Goal: Task Accomplishment & Management: Manage account settings

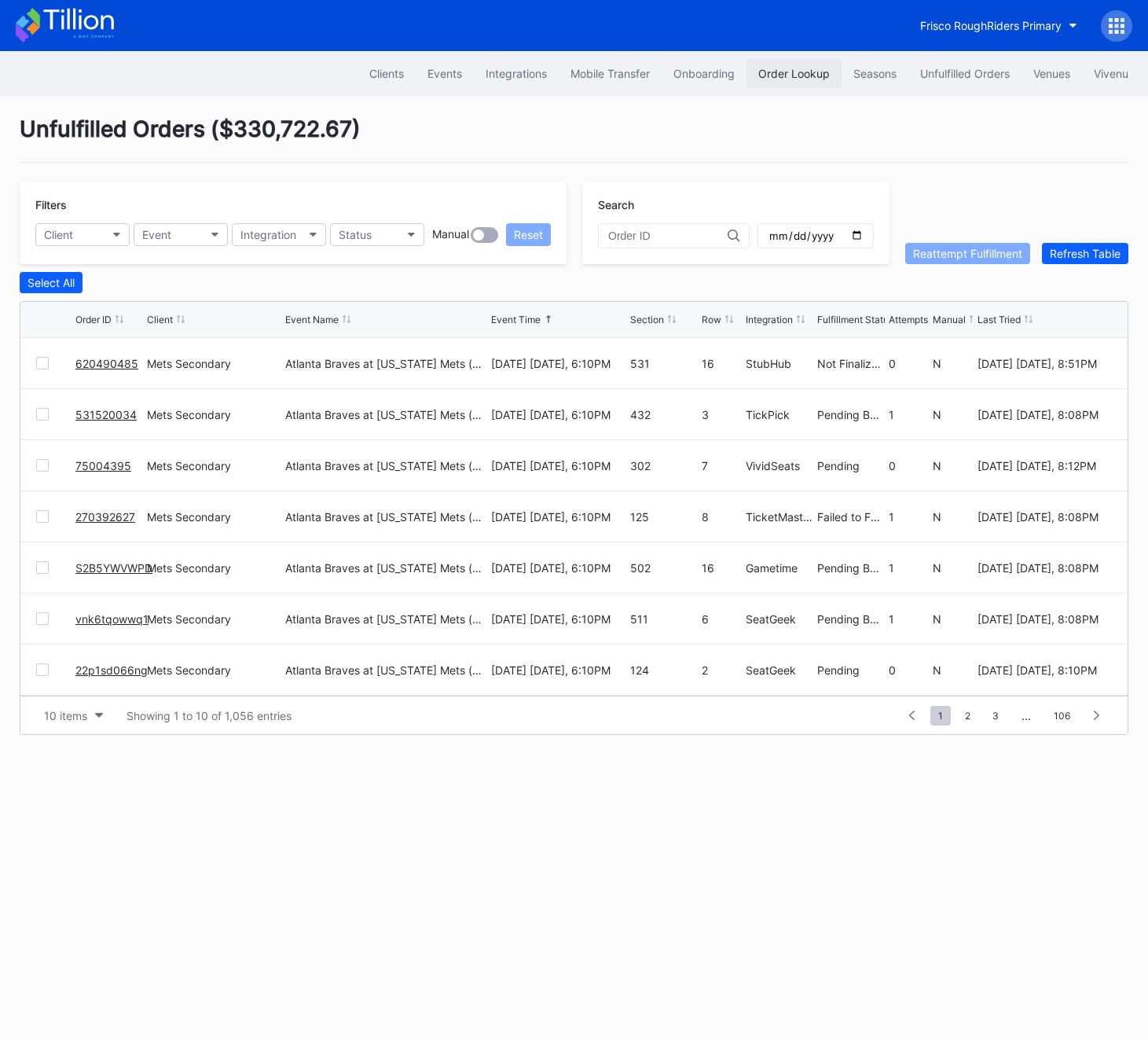
click at [784, 71] on div "Order Lookup" at bounding box center [794, 73] width 71 height 13
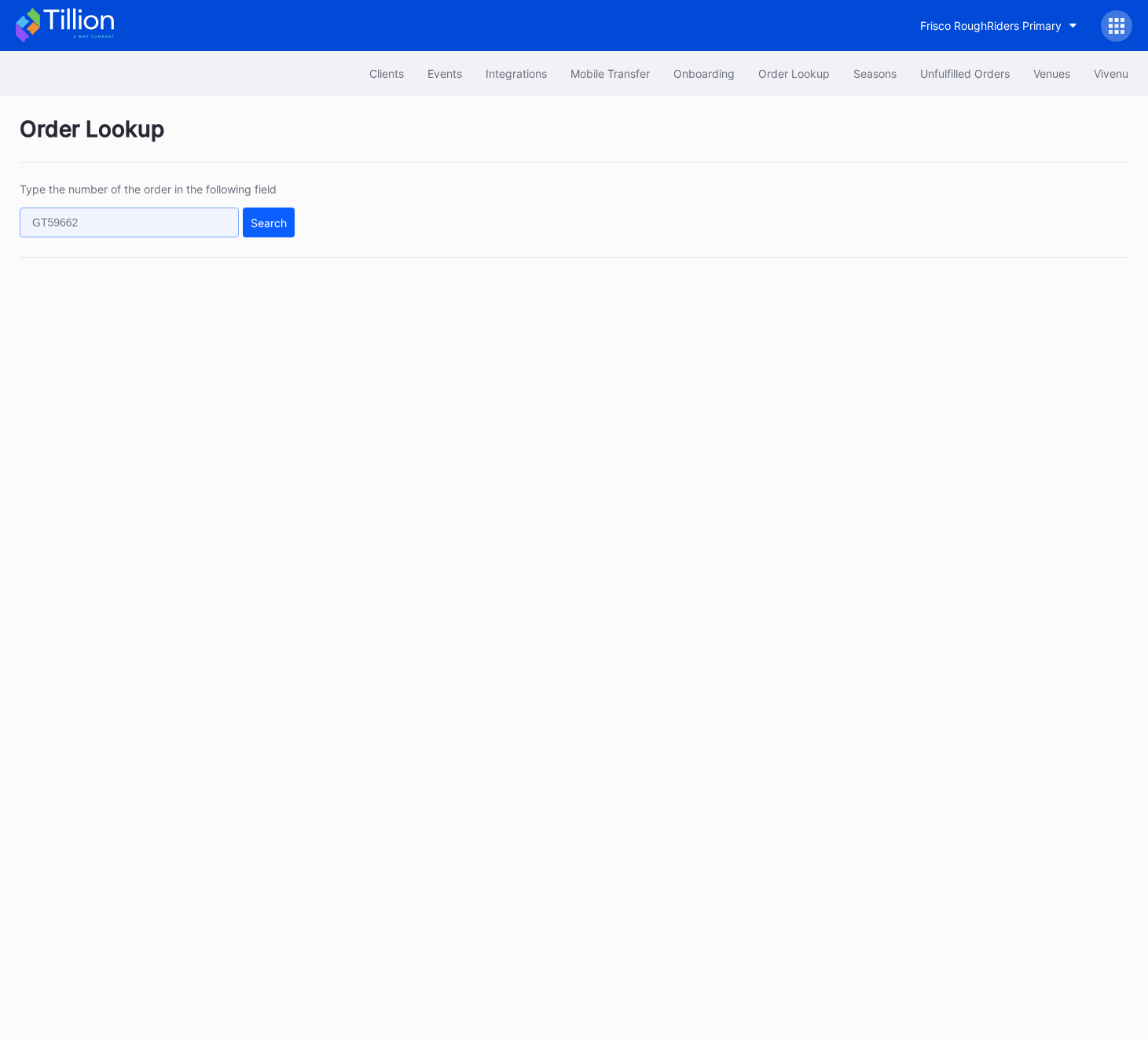
click at [109, 218] on input "text" at bounding box center [129, 222] width 219 height 30
paste input "50500487"
type input "50500487"
click at [252, 231] on button "Search" at bounding box center [268, 222] width 52 height 30
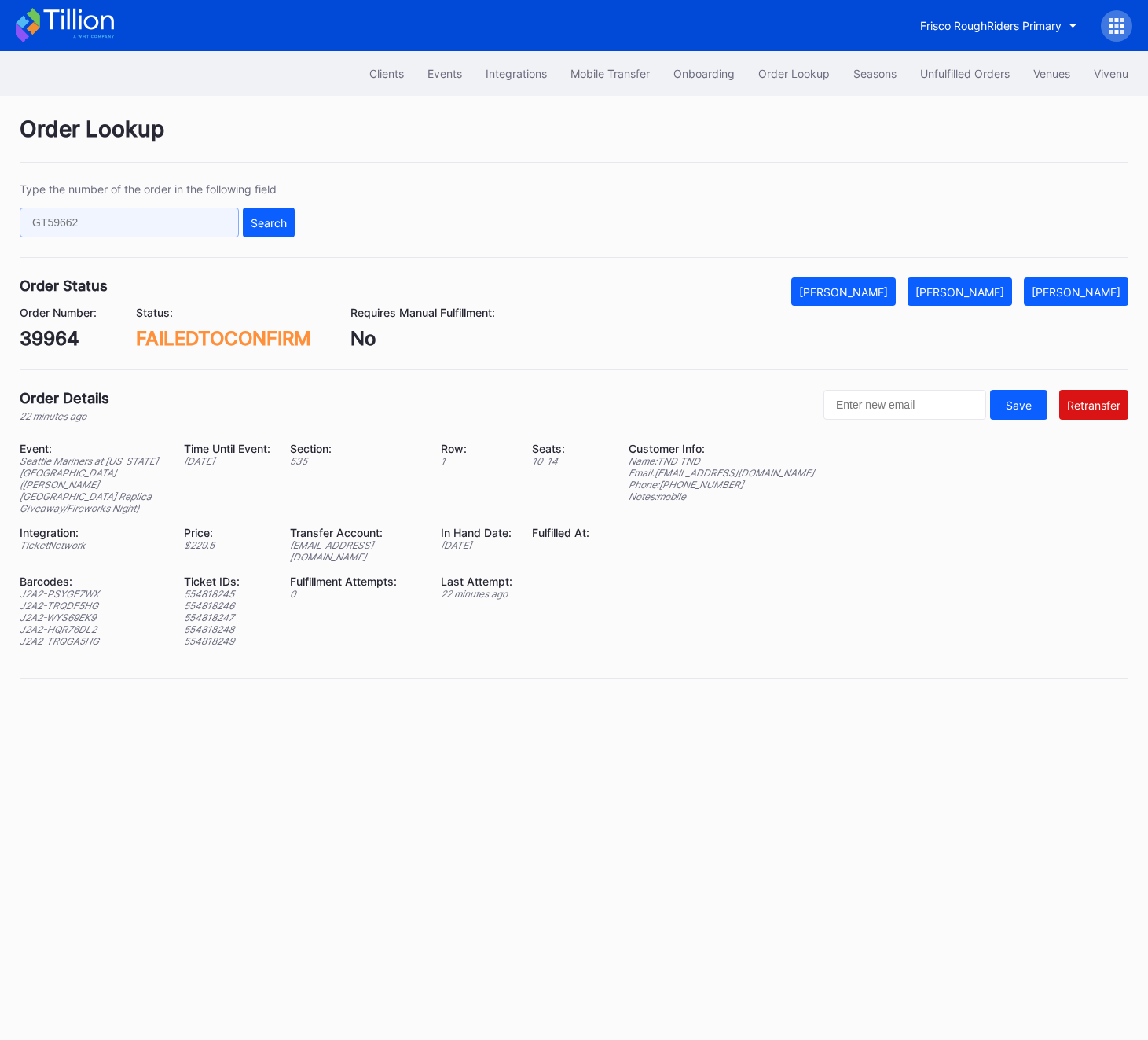
click at [80, 229] on input "text" at bounding box center [129, 222] width 219 height 30
click at [92, 229] on input "text" at bounding box center [129, 222] width 219 height 30
paste input "50500487"
type input "50500487"
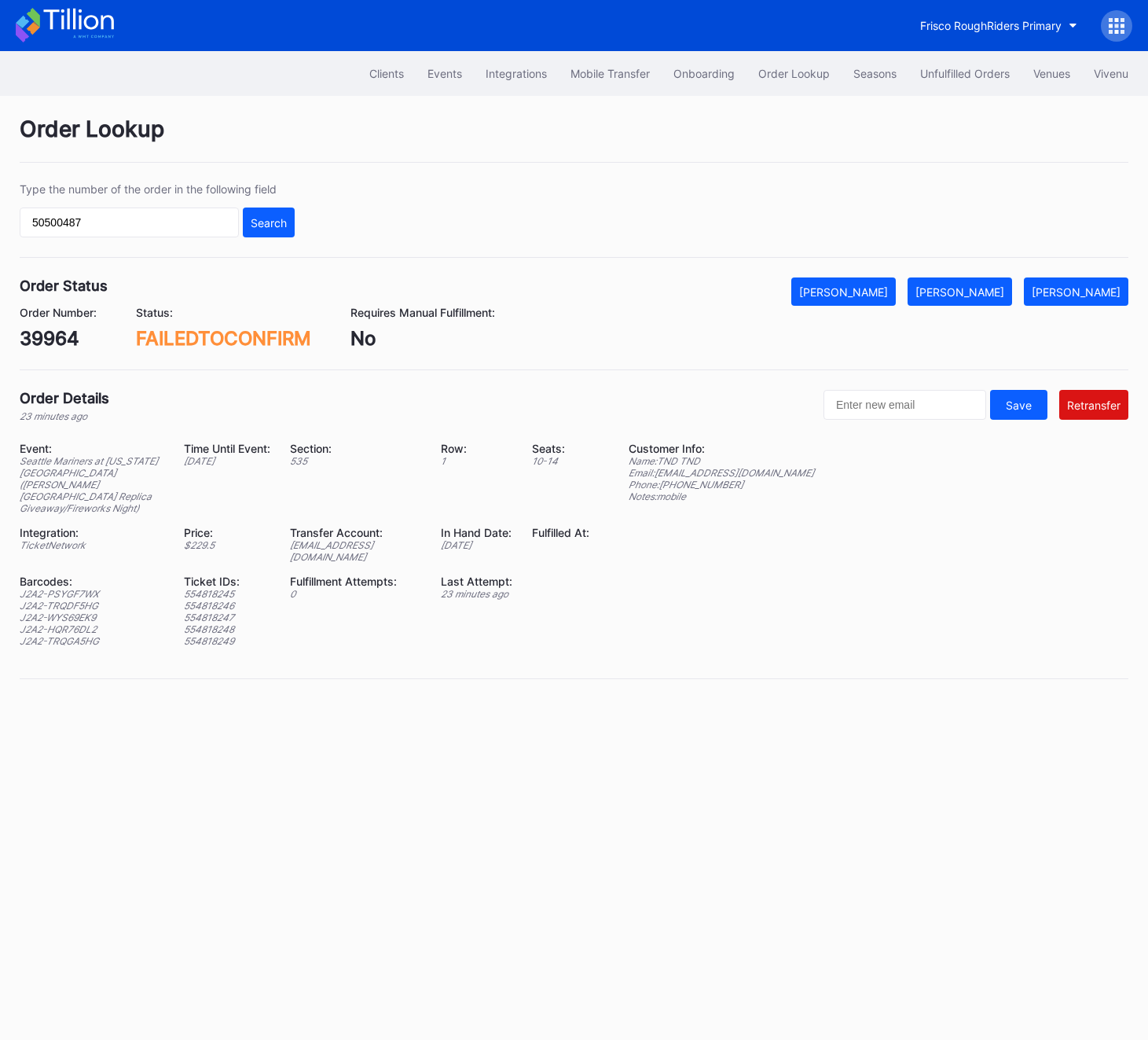
click at [295, 229] on div "Type the number of the order in the following field 50500487 Search" at bounding box center [574, 220] width 1109 height 76
click at [286, 225] on div "Search" at bounding box center [269, 222] width 36 height 13
click at [268, 217] on div "Search" at bounding box center [269, 222] width 36 height 13
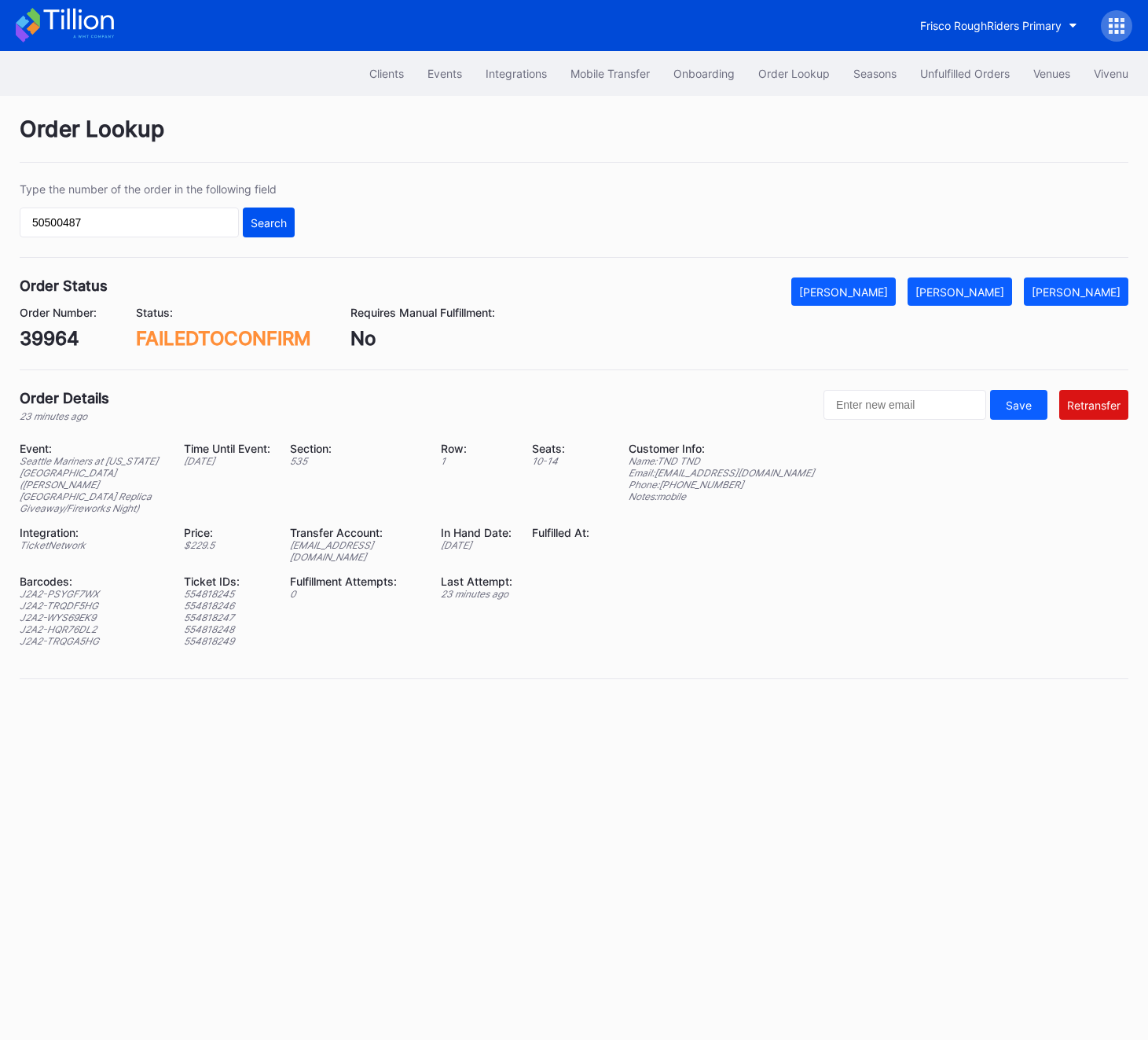
click at [268, 216] on div "Search" at bounding box center [269, 222] width 36 height 13
click at [975, 82] on button "Unfulfilled Orders" at bounding box center [965, 73] width 113 height 29
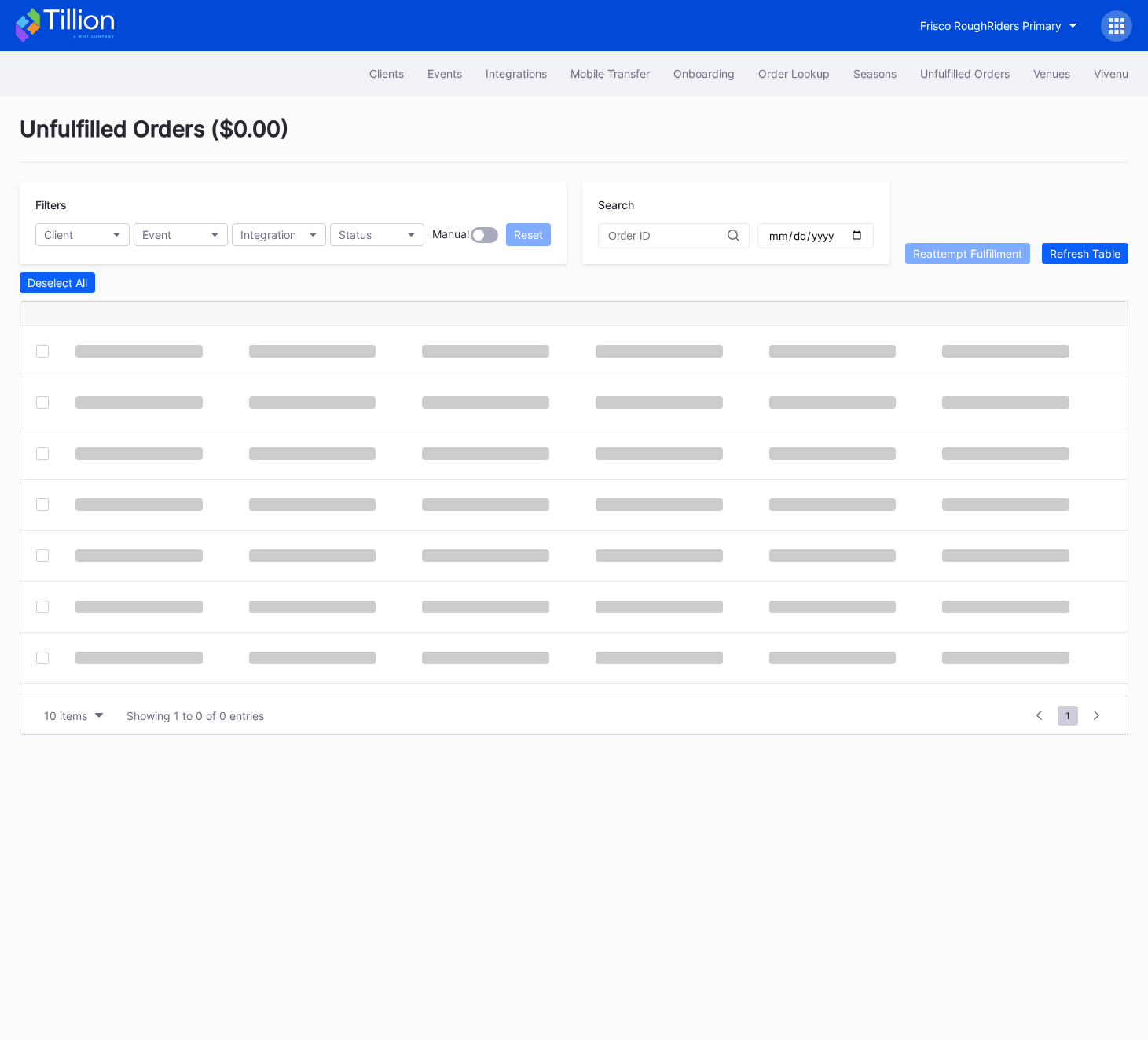
click at [1105, 31] on div at bounding box center [1117, 25] width 31 height 31
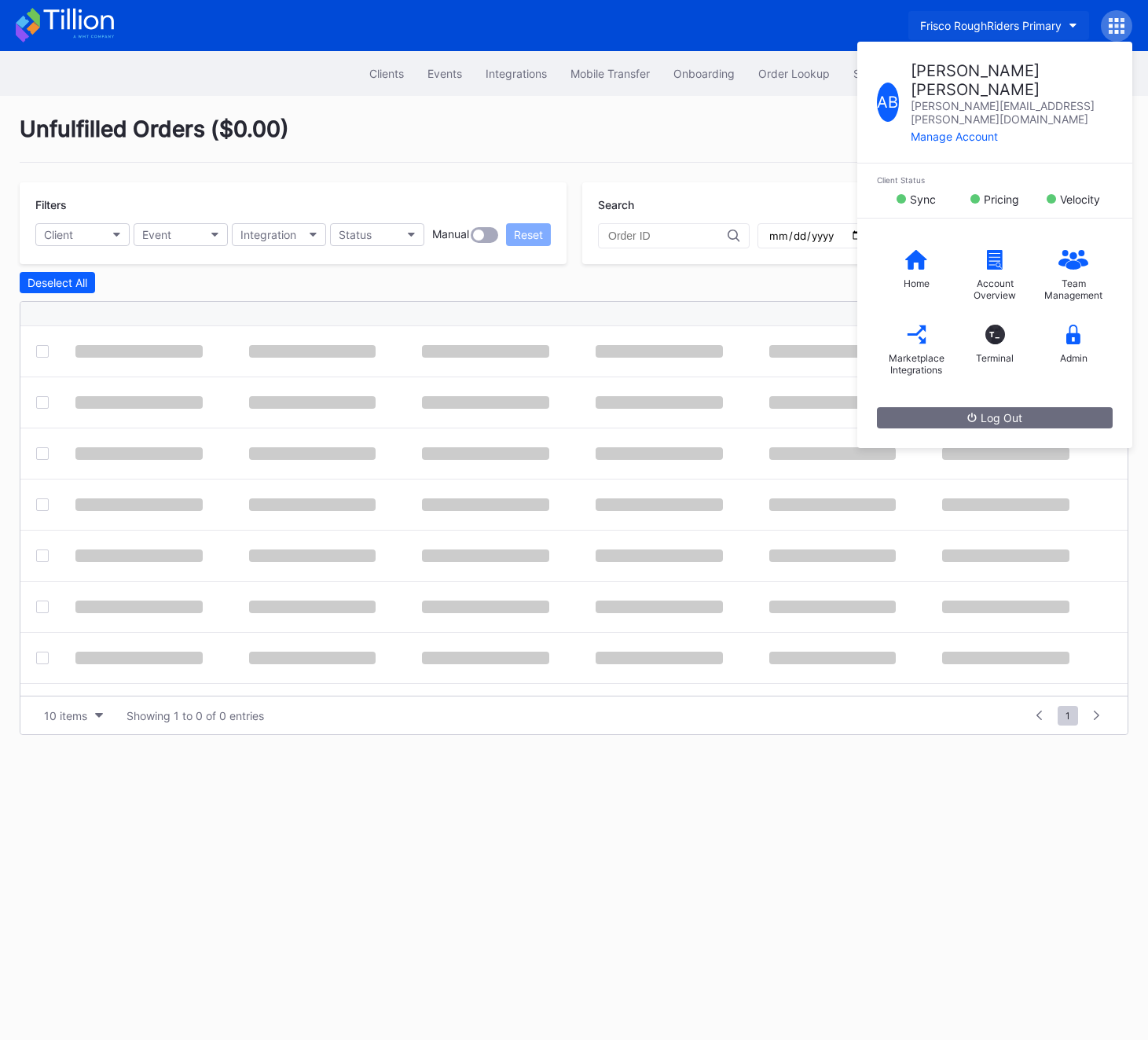
click at [1006, 25] on div "Frisco RoughRiders Primary" at bounding box center [990, 25] width 141 height 13
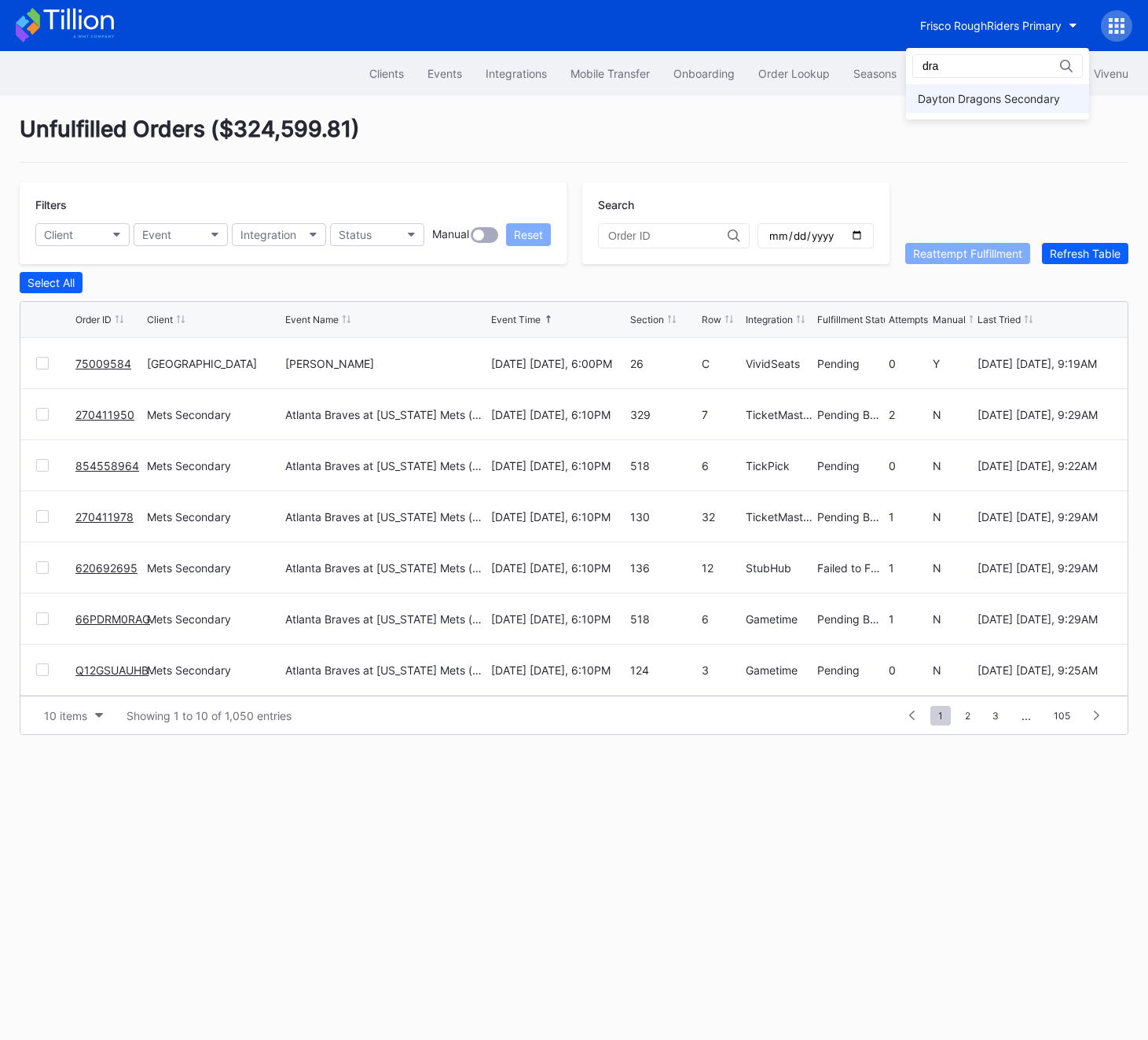
type input "dra"
click at [978, 102] on div "Dayton Dragons Secondary" at bounding box center [989, 99] width 142 height 13
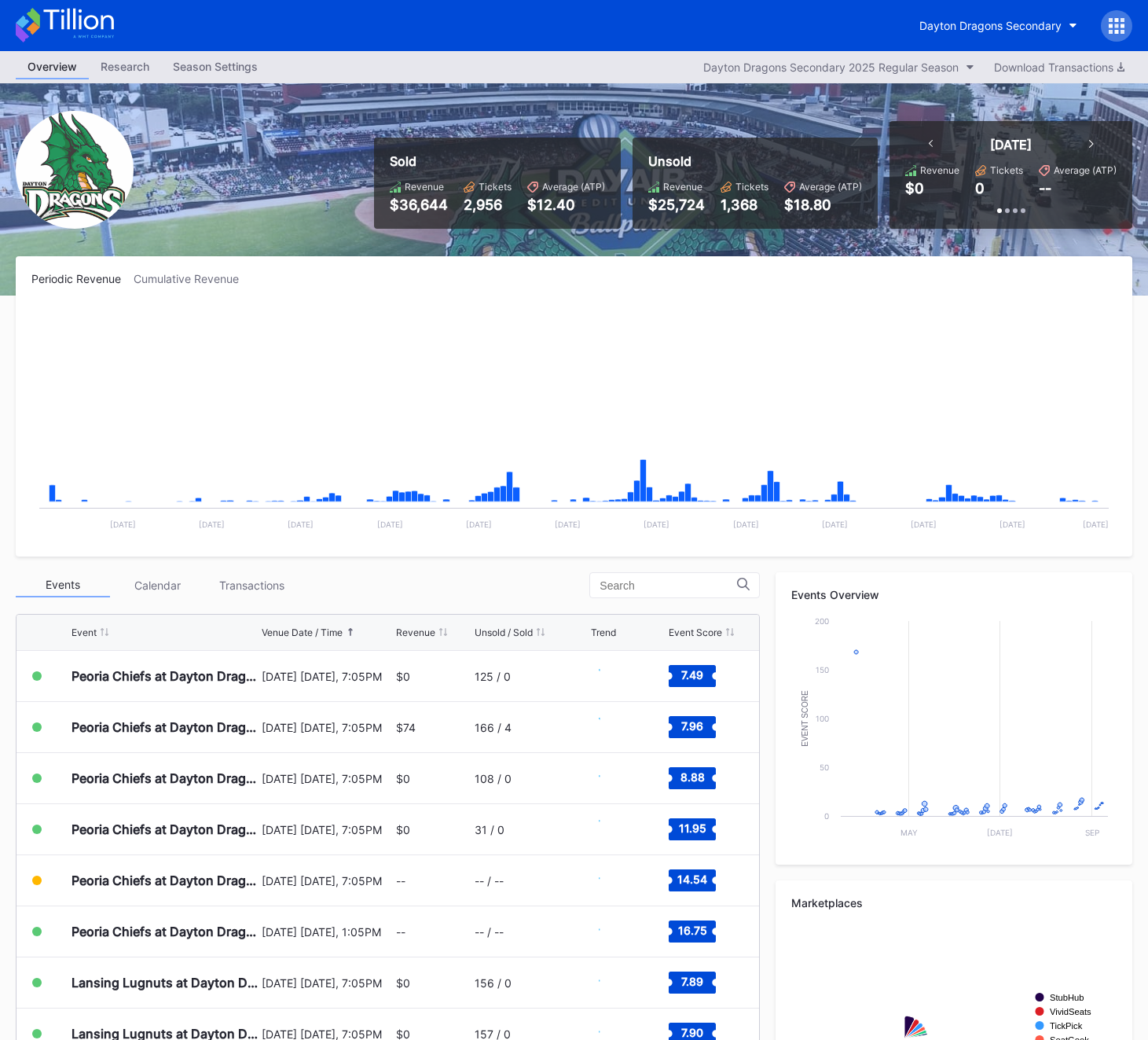
scroll to position [2811, 0]
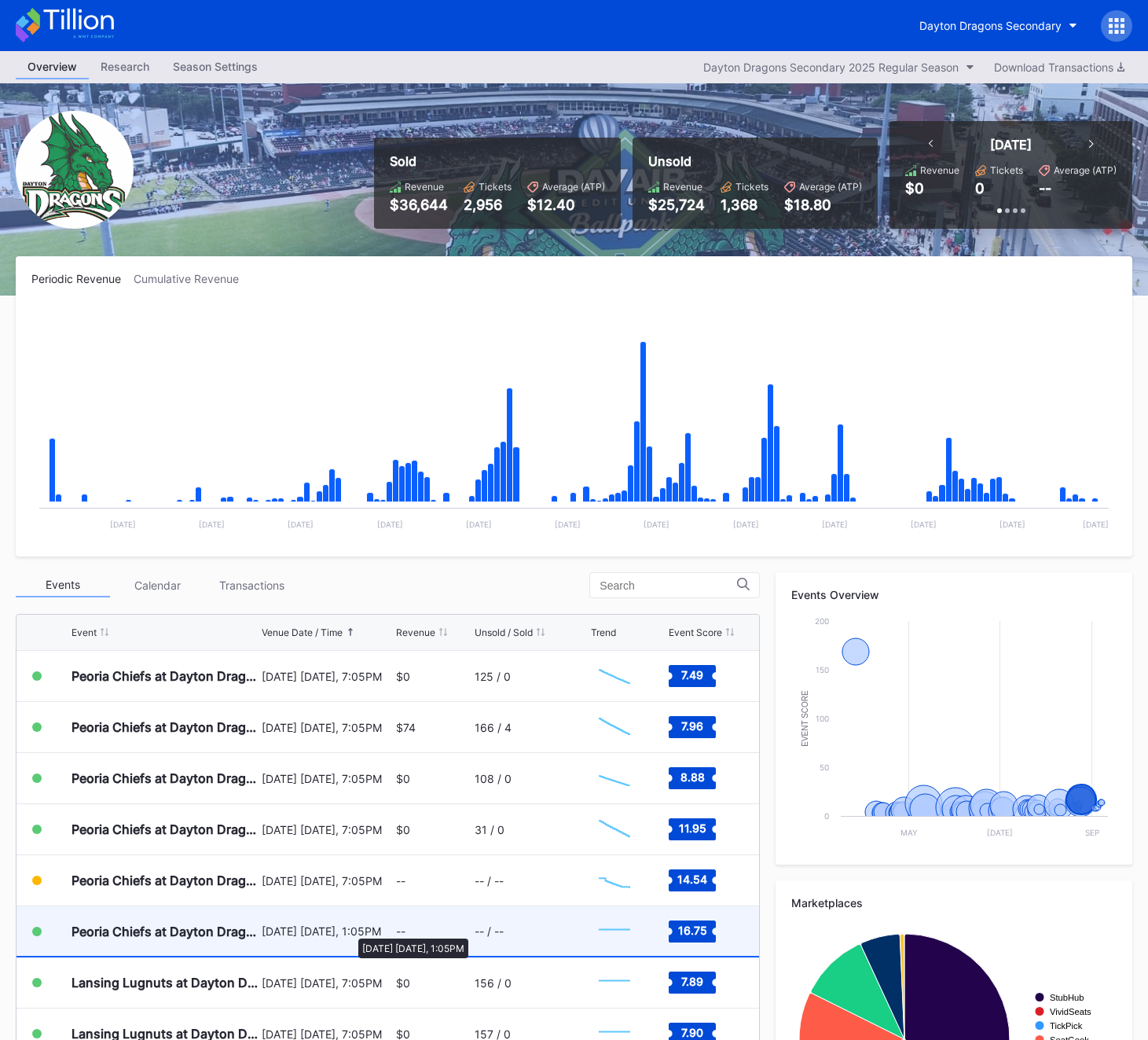
click at [350, 931] on div "August 24 Sunday, 1:05PM" at bounding box center [327, 931] width 130 height 13
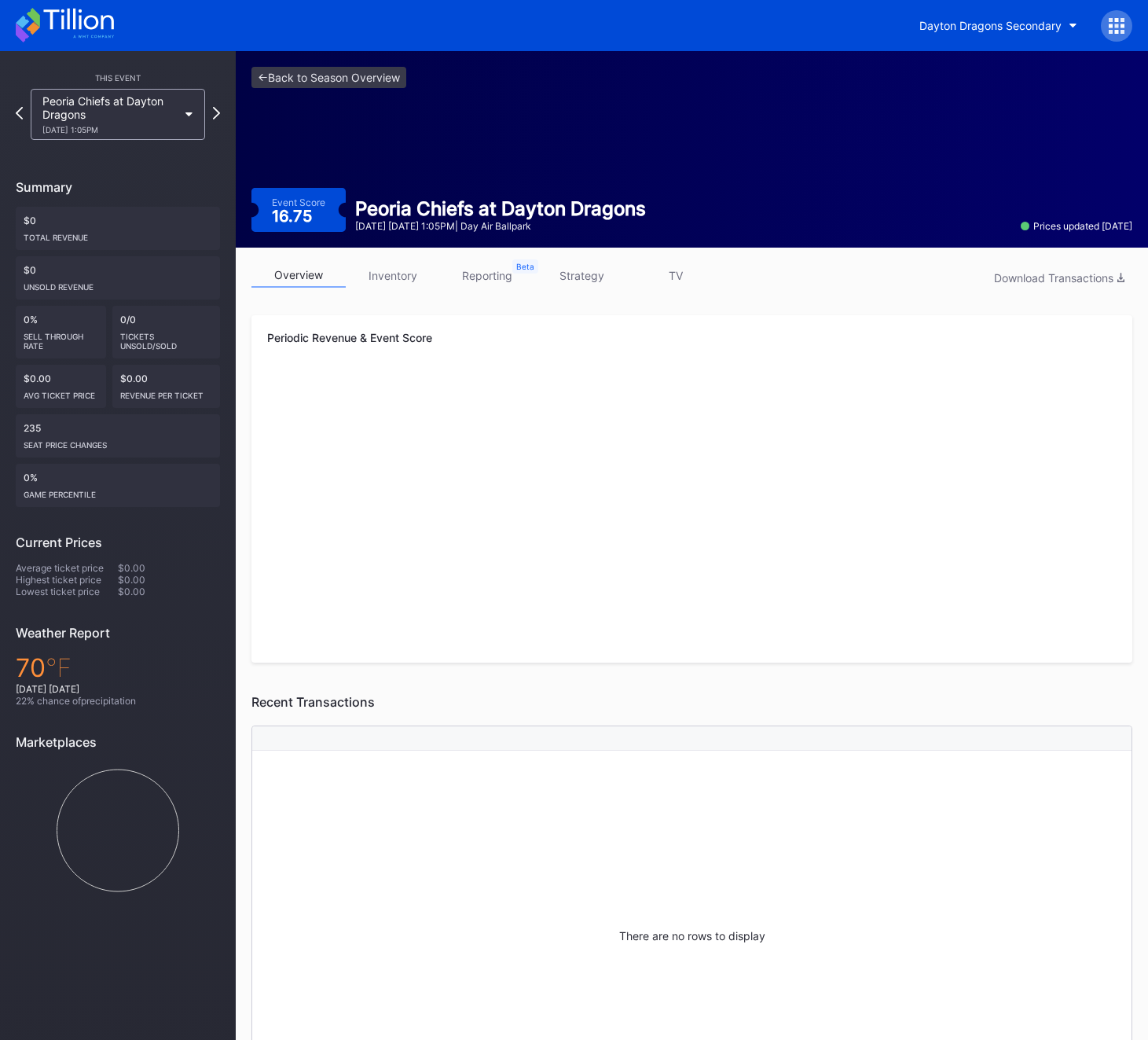
scroll to position [134, 0]
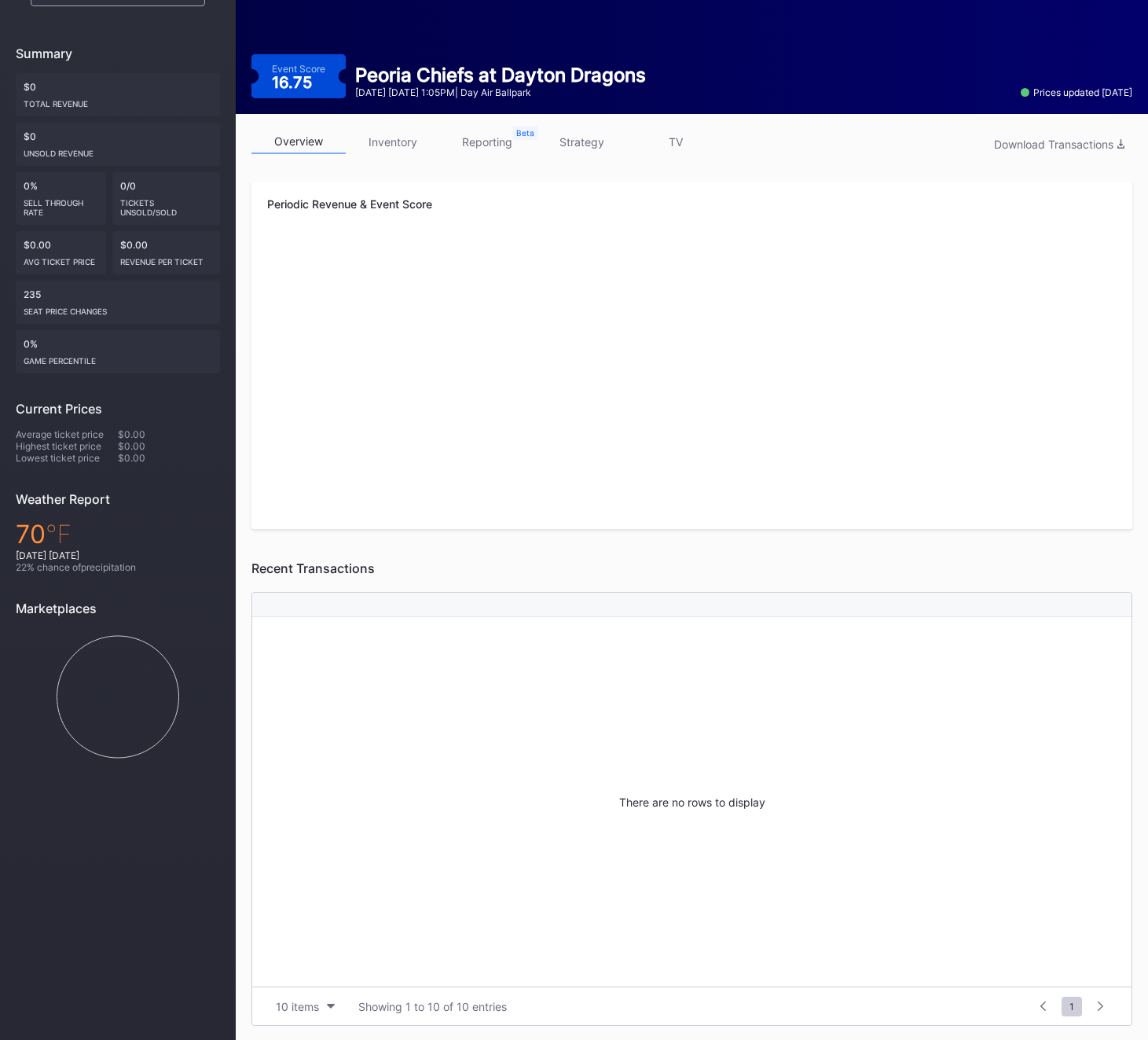
click at [419, 141] on link "inventory" at bounding box center [392, 142] width 94 height 25
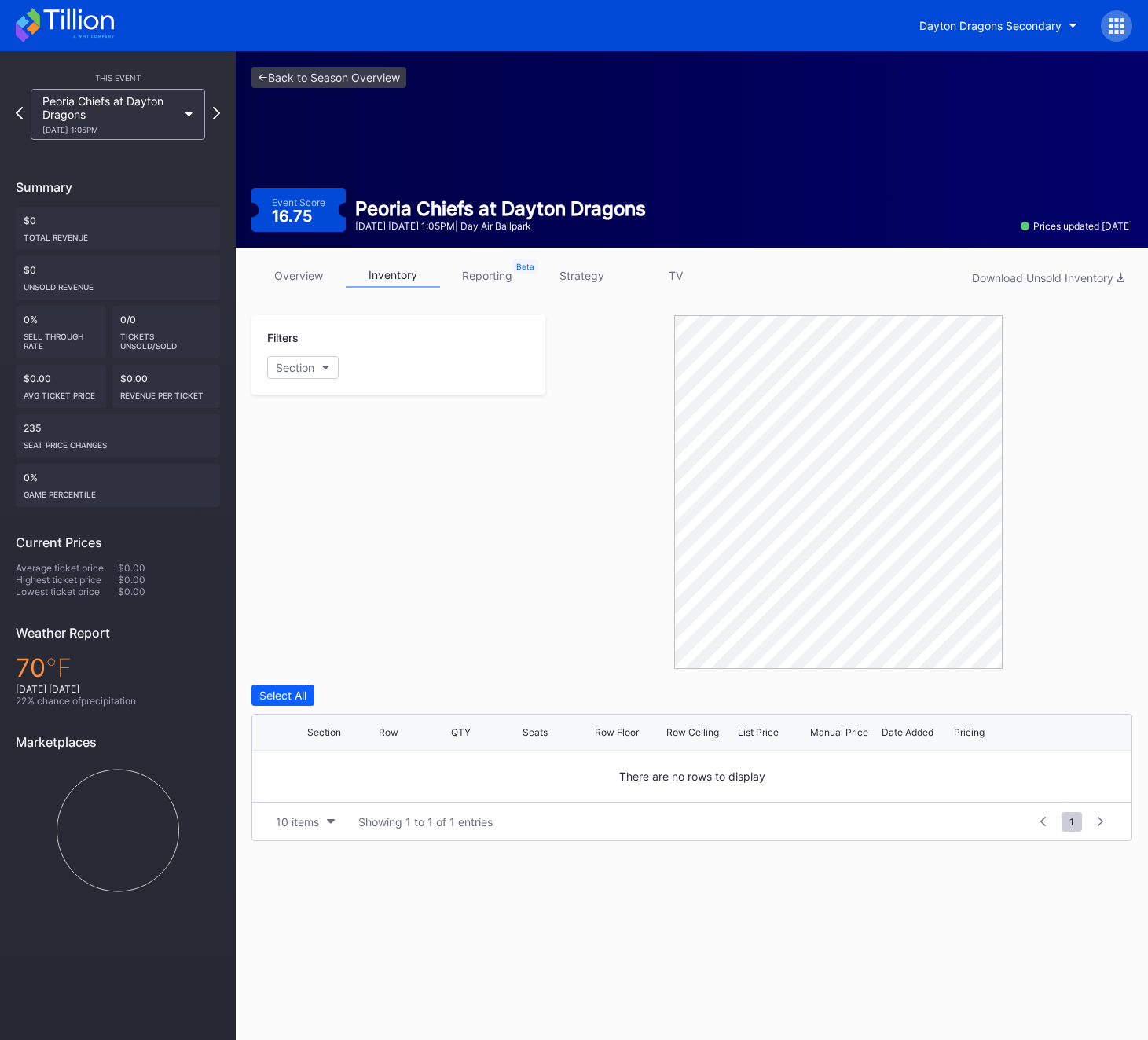
click at [493, 273] on link "reporting" at bounding box center [487, 276] width 94 height 25
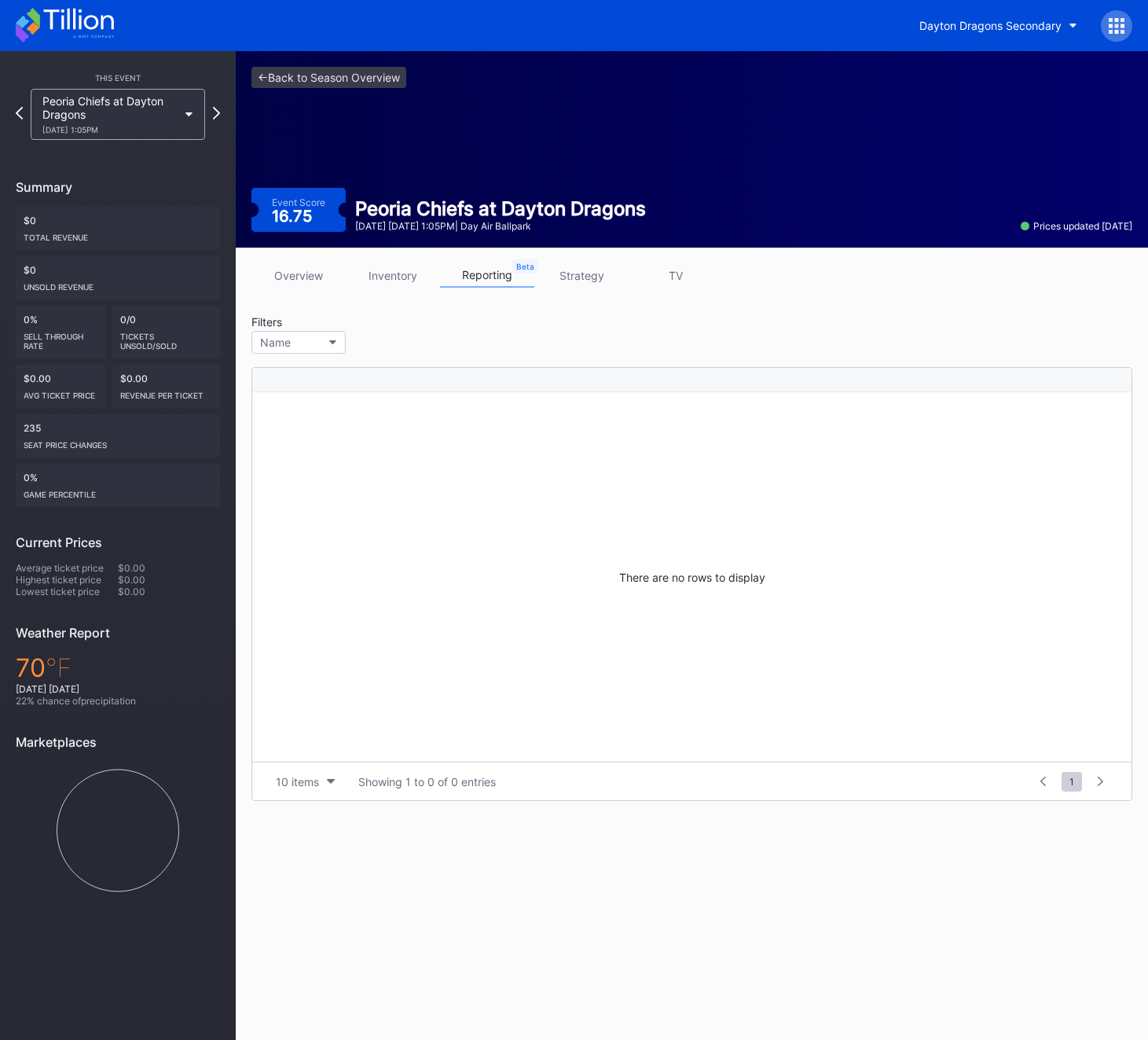
click at [575, 275] on link "strategy" at bounding box center [581, 276] width 94 height 25
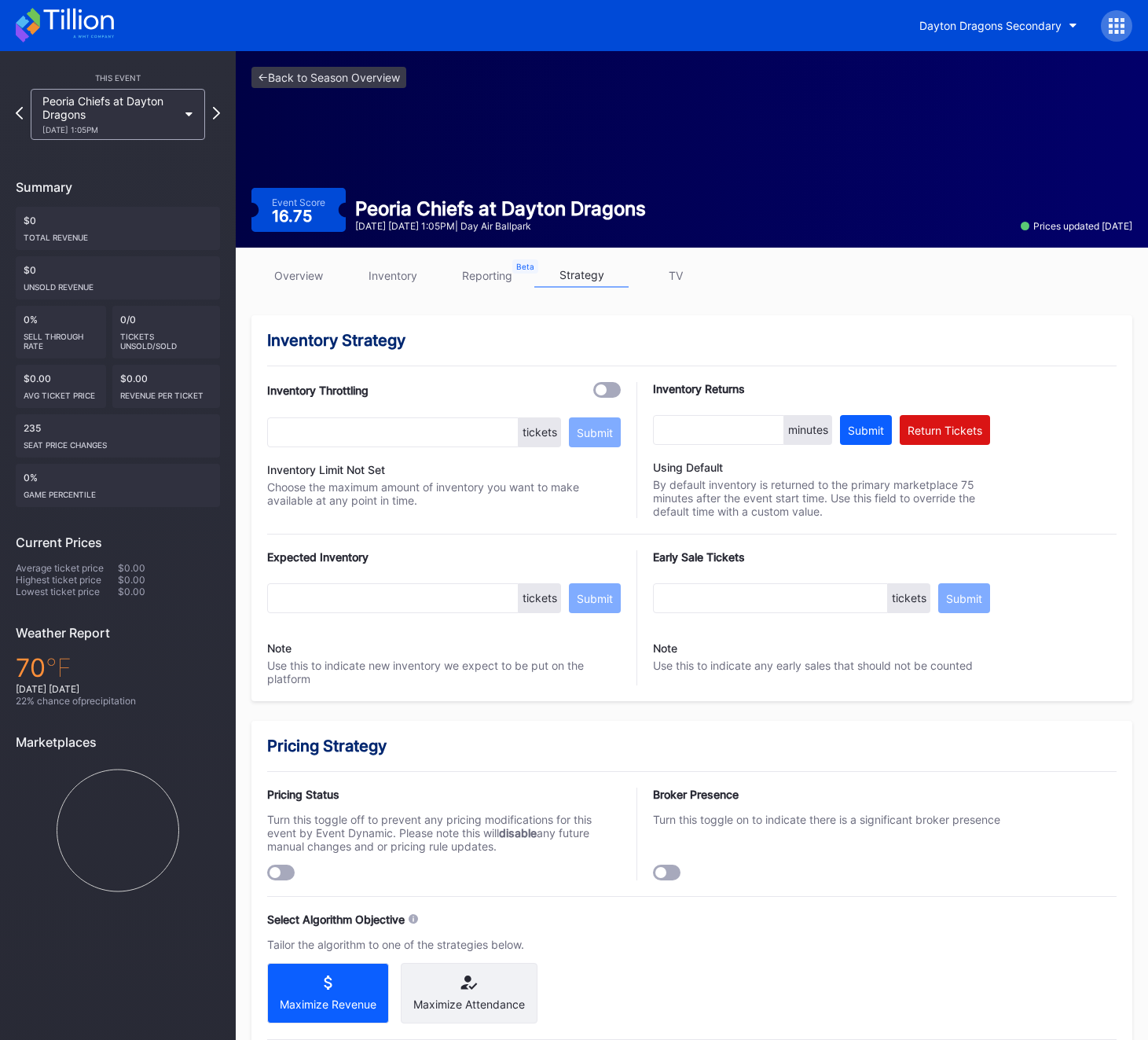
click at [288, 877] on div at bounding box center [281, 872] width 28 height 16
click at [93, 36] on icon at bounding box center [65, 25] width 98 height 34
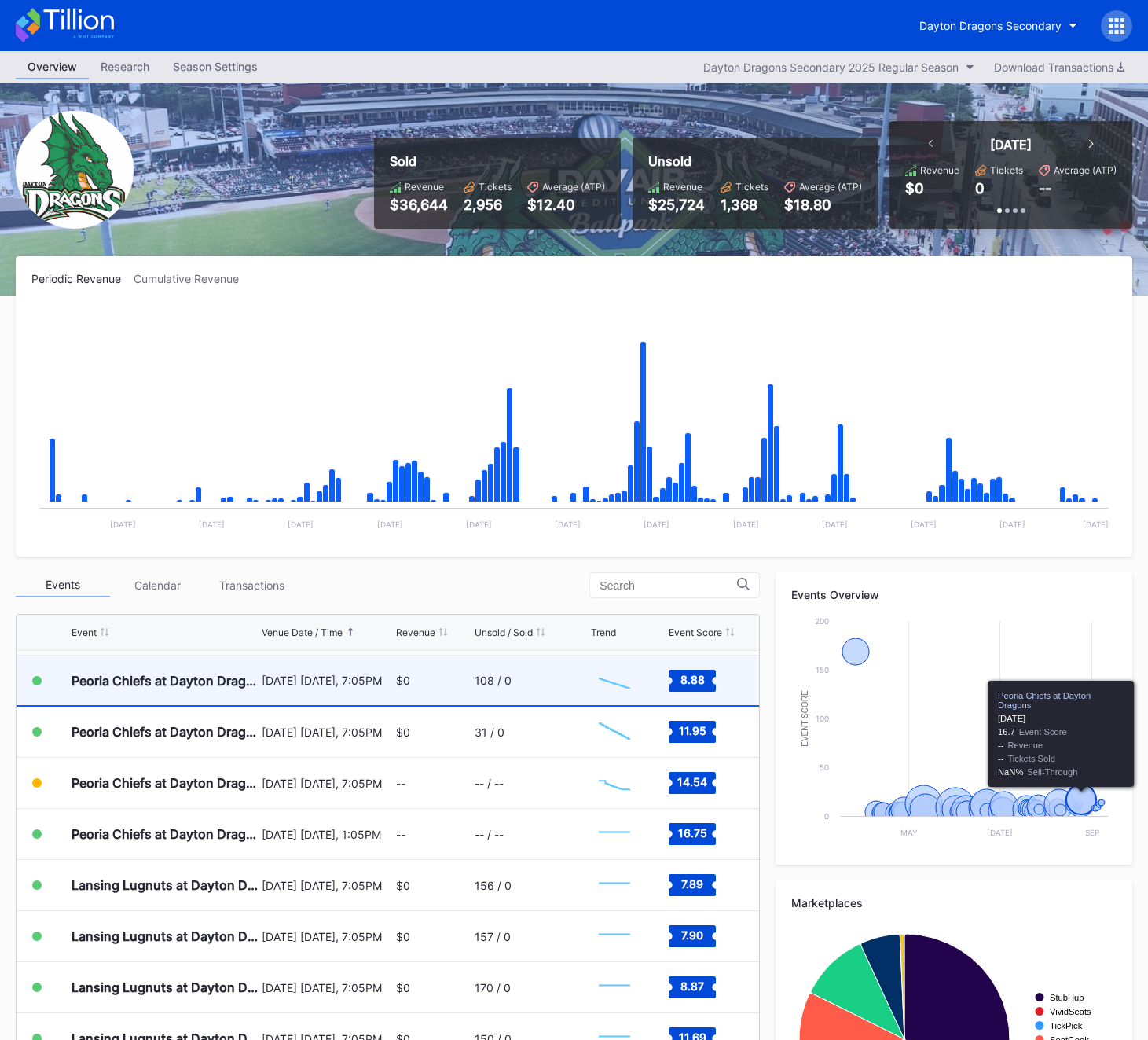
scroll to position [2903, 0]
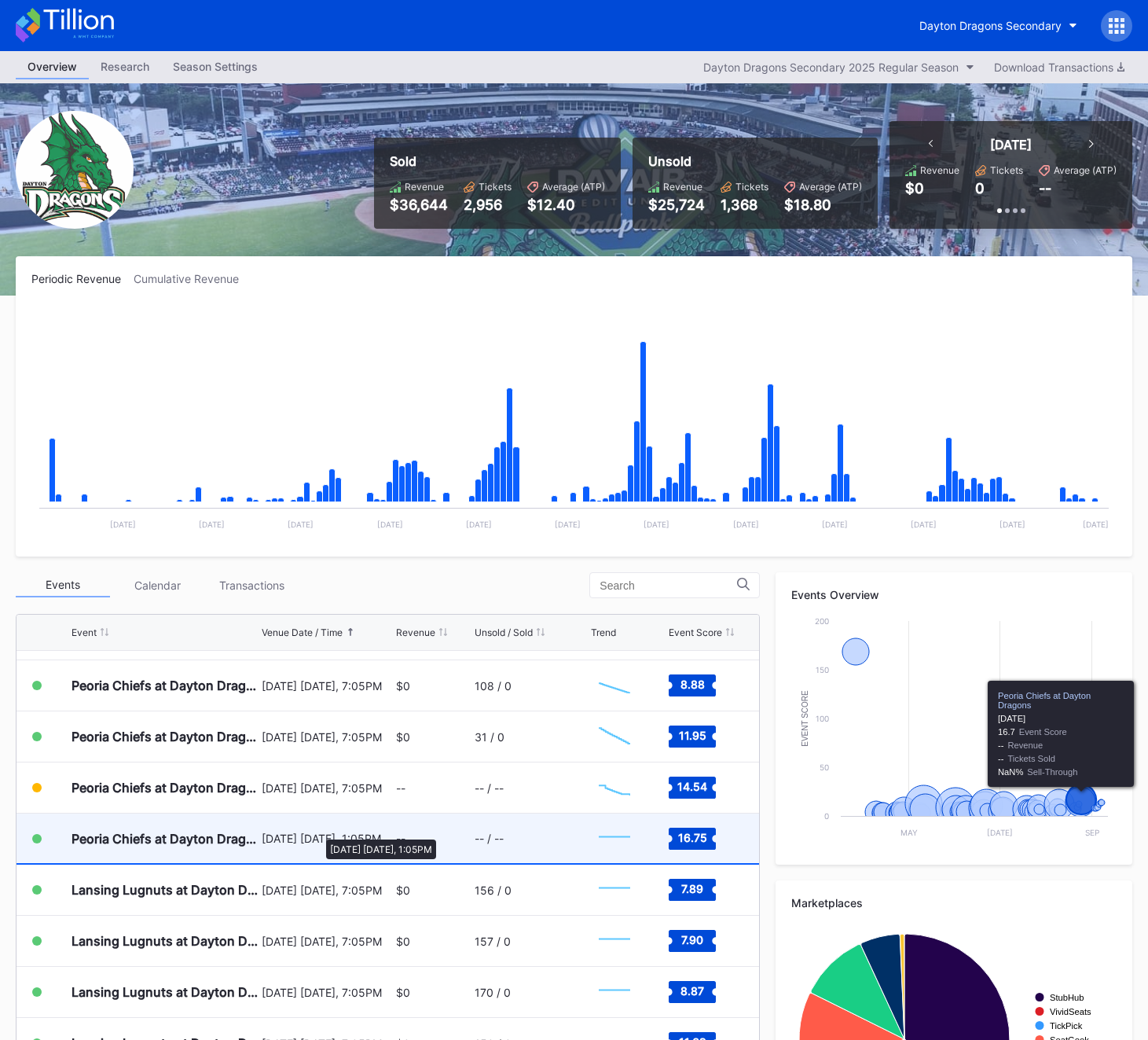
click at [318, 832] on div "August 24 Sunday, 1:05PM" at bounding box center [327, 838] width 130 height 13
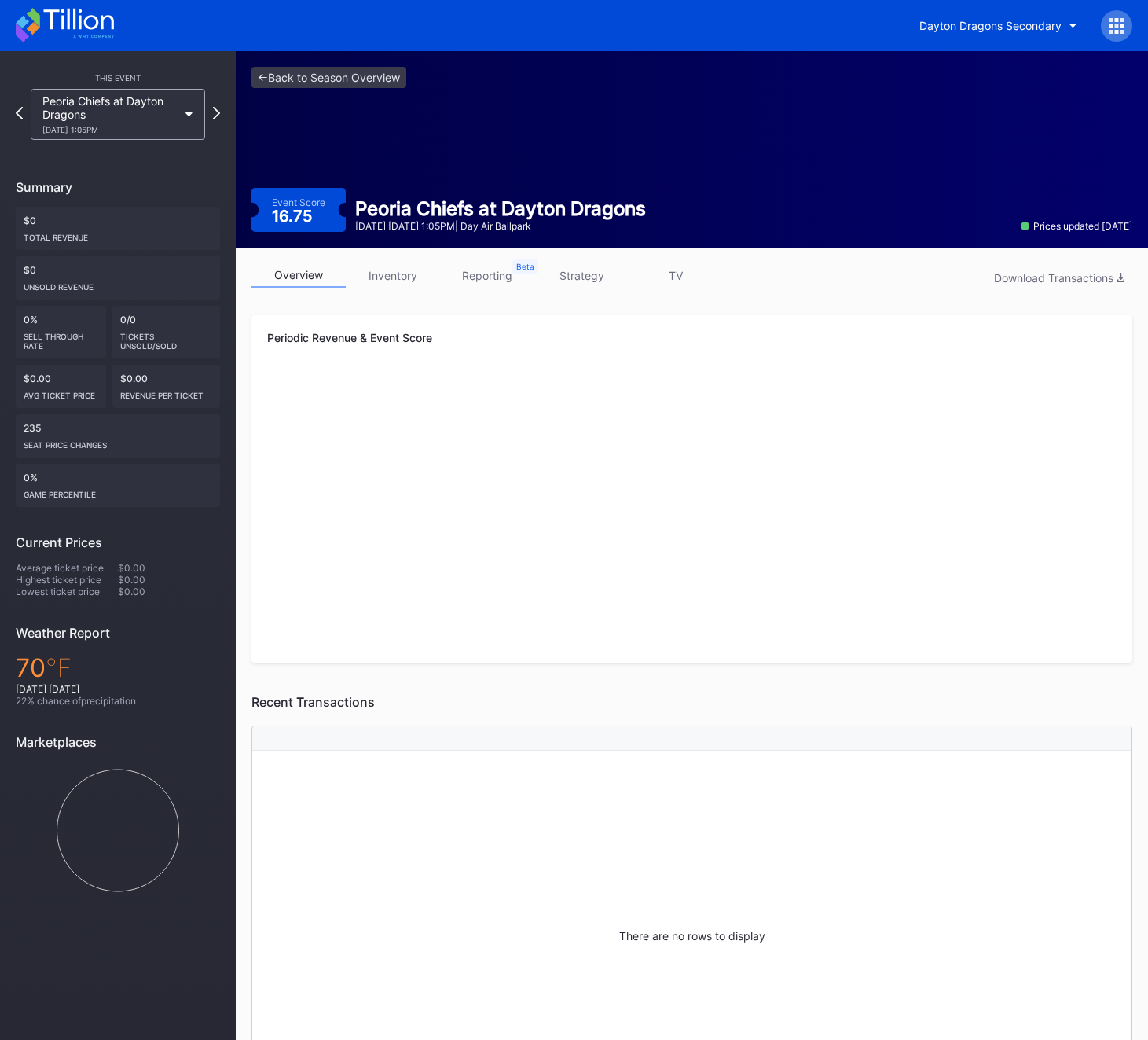
click at [405, 273] on link "inventory" at bounding box center [392, 276] width 94 height 25
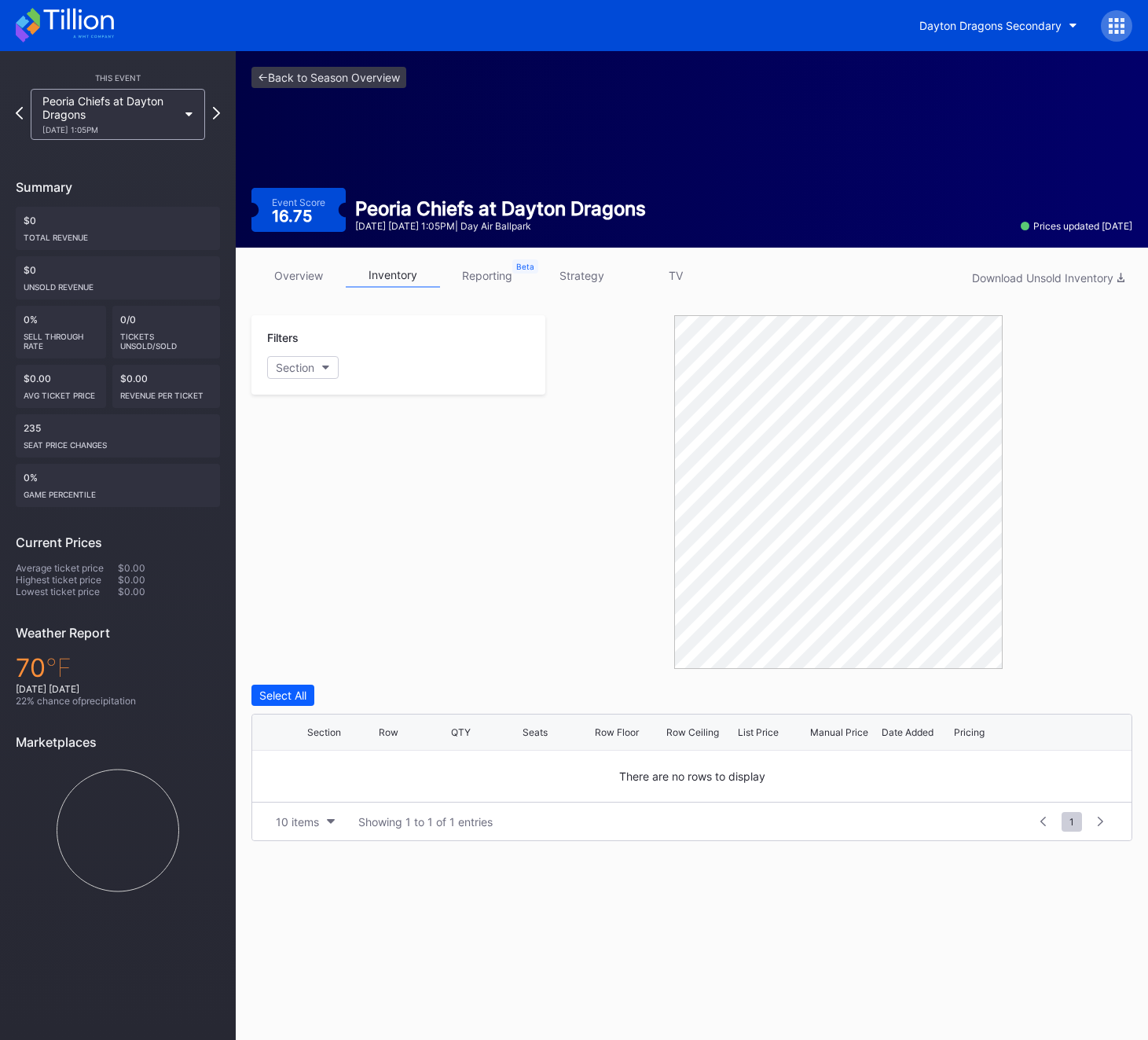
click at [91, 8] on icon at bounding box center [65, 25] width 98 height 34
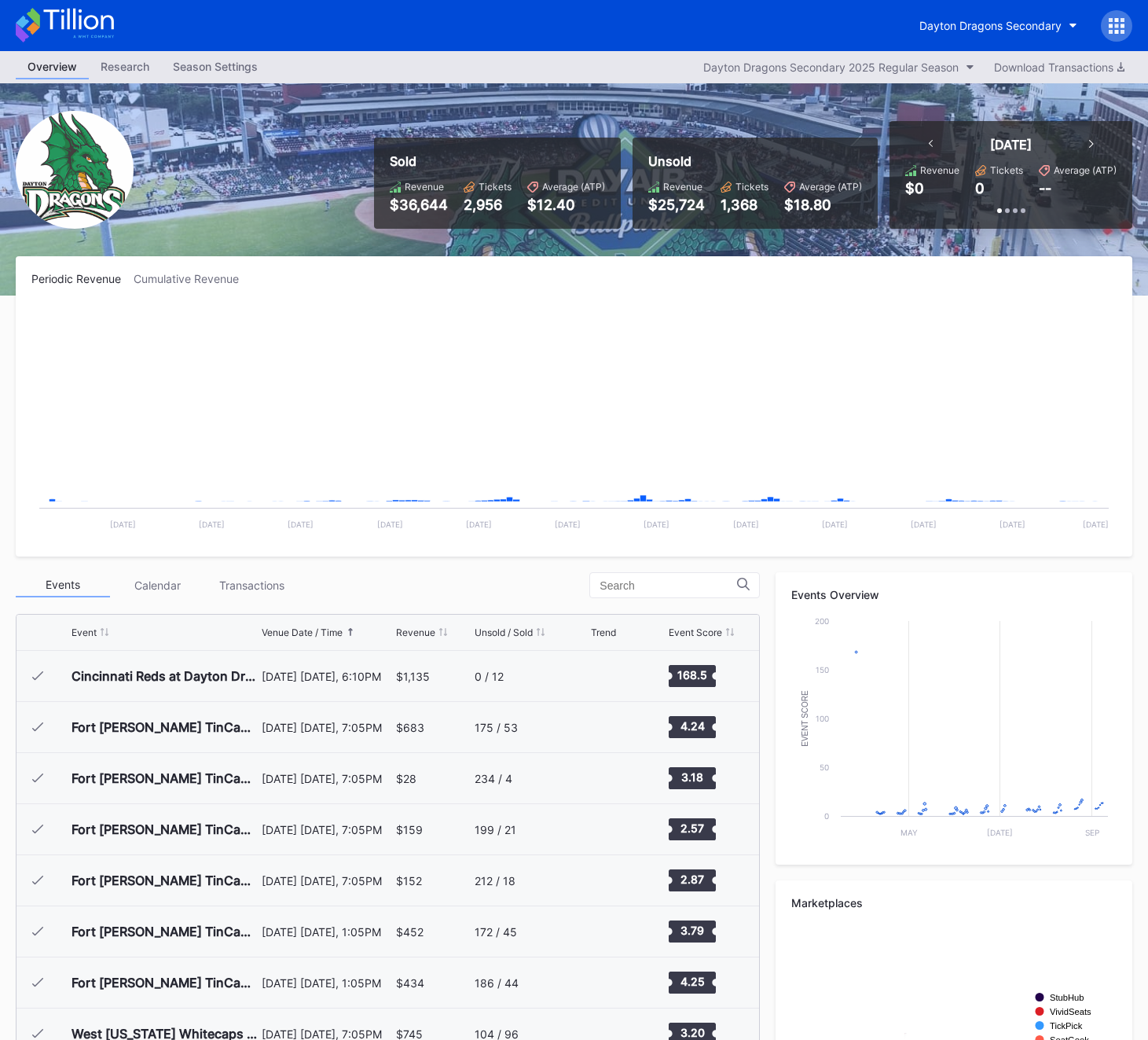
scroll to position [2811, 0]
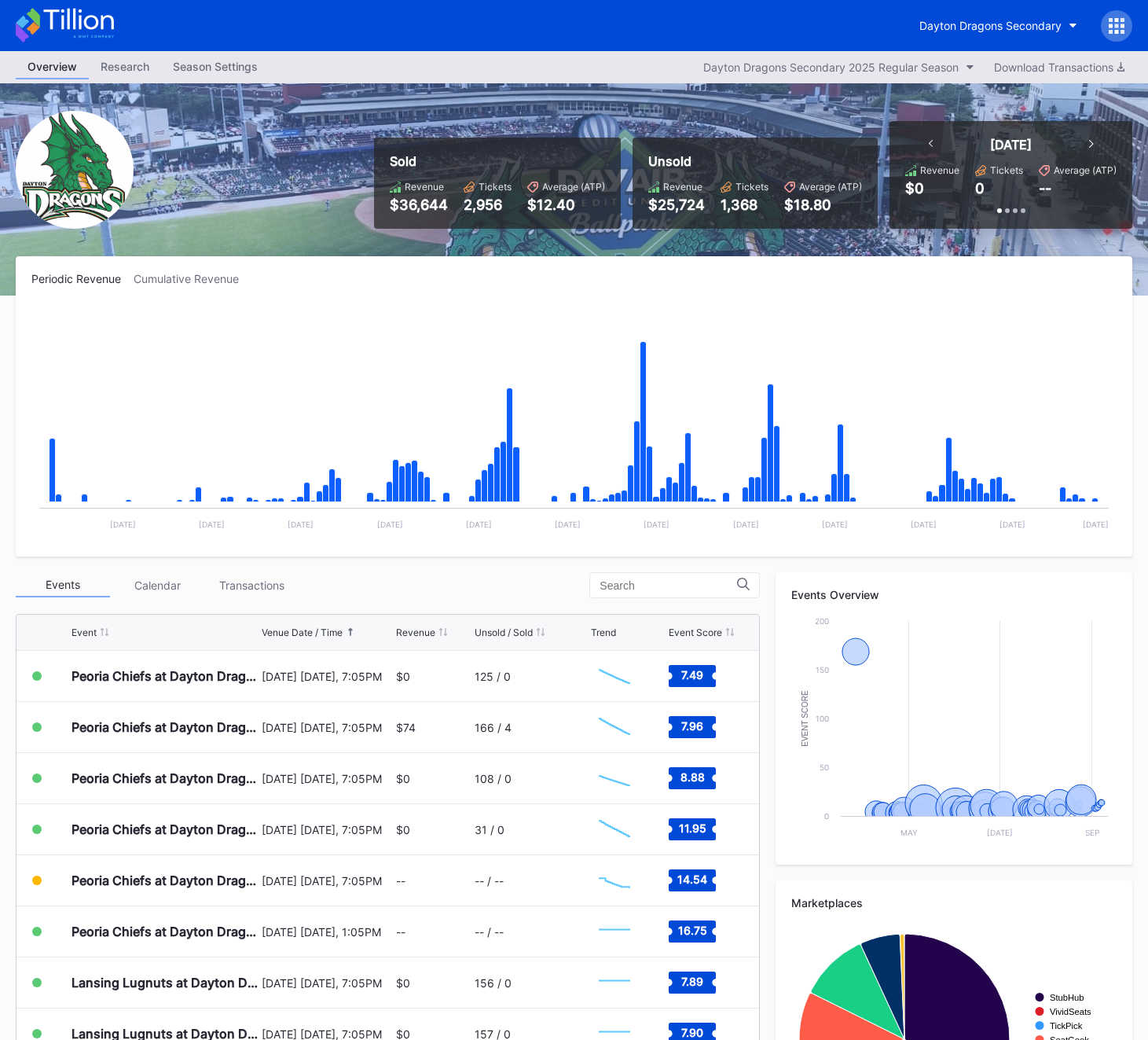
click at [1122, 22] on icon at bounding box center [1116, 25] width 16 height 16
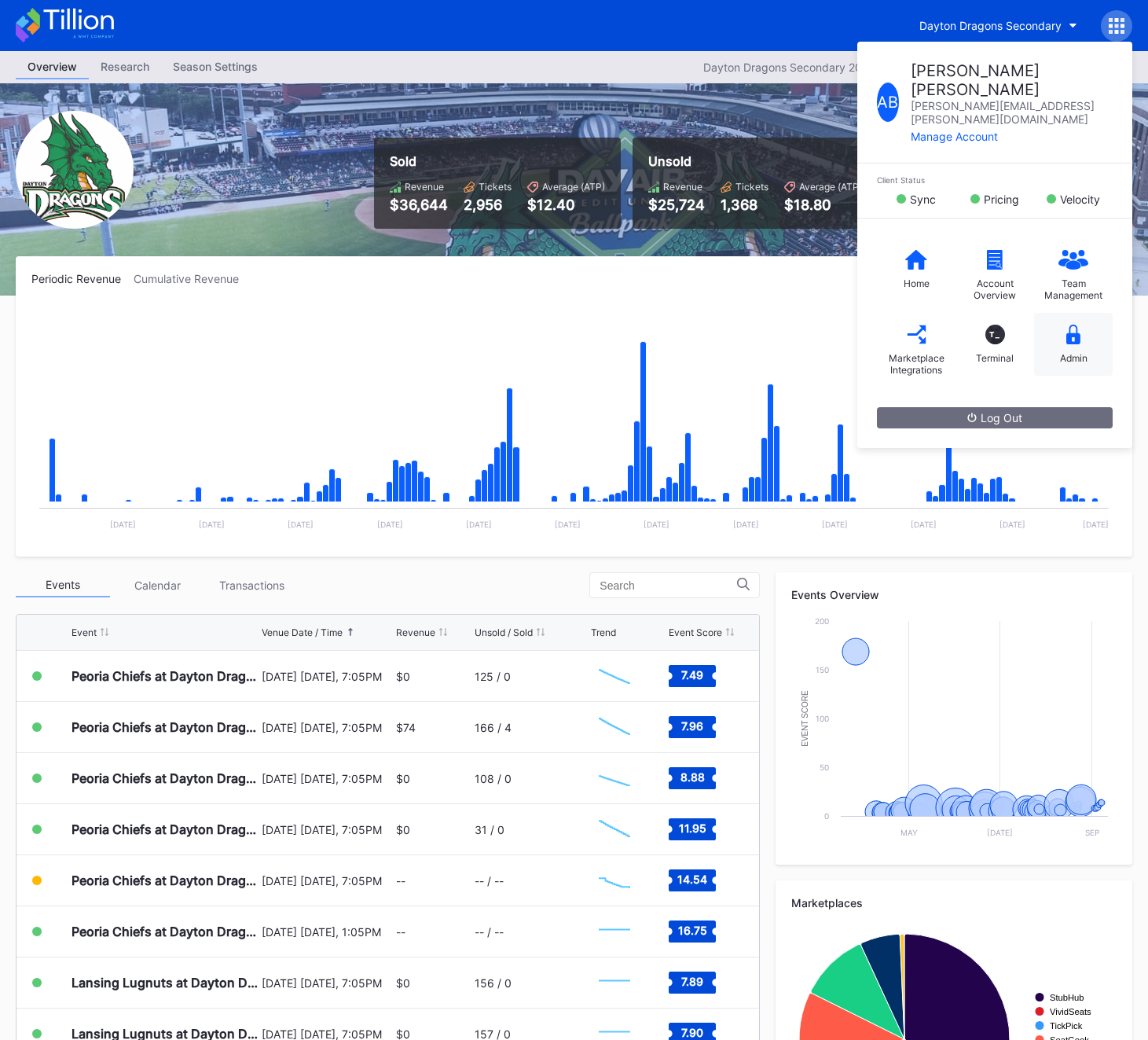
click at [1057, 337] on div "Admin" at bounding box center [1073, 344] width 79 height 63
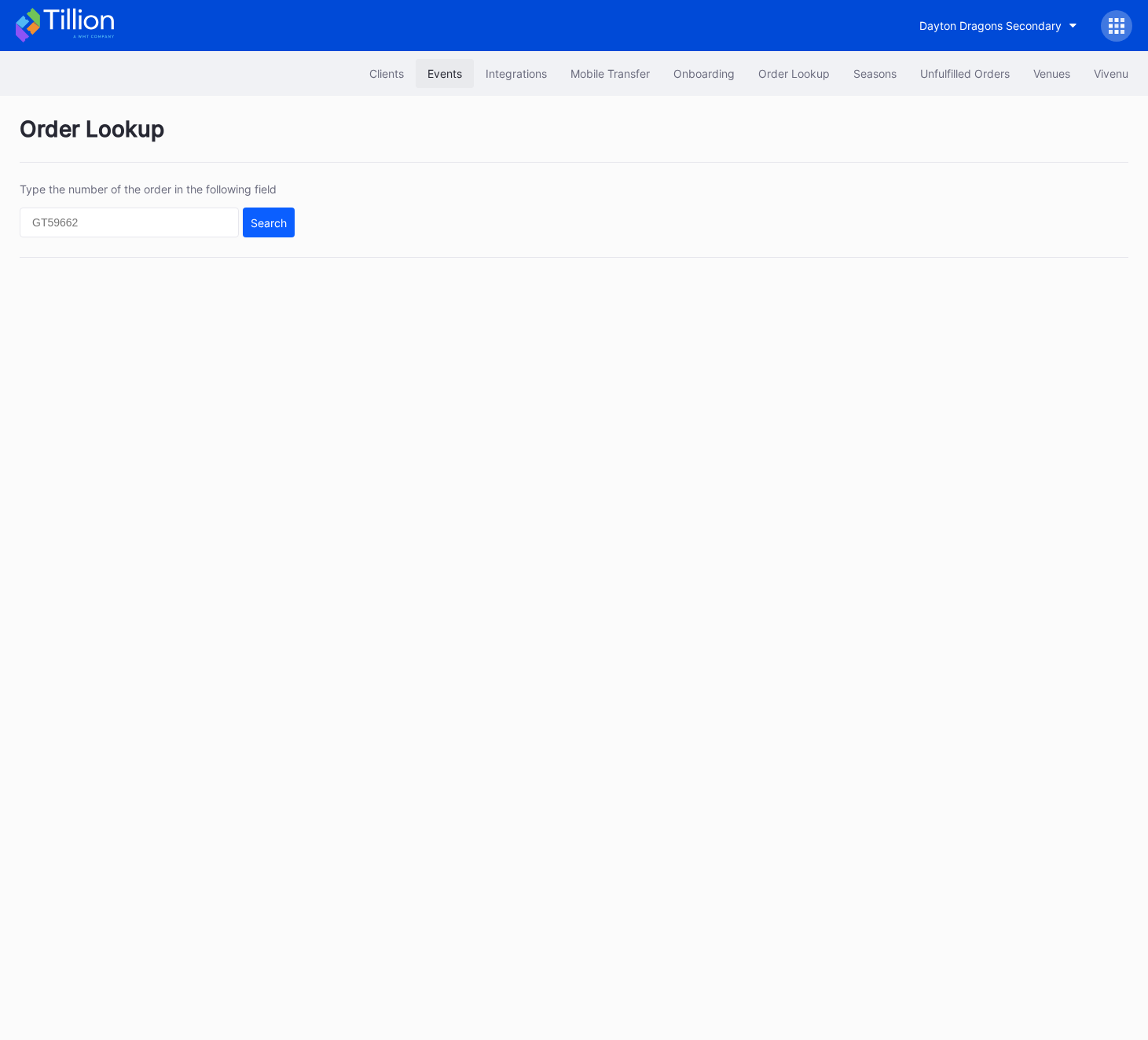
click at [447, 71] on div "Events" at bounding box center [445, 73] width 34 height 13
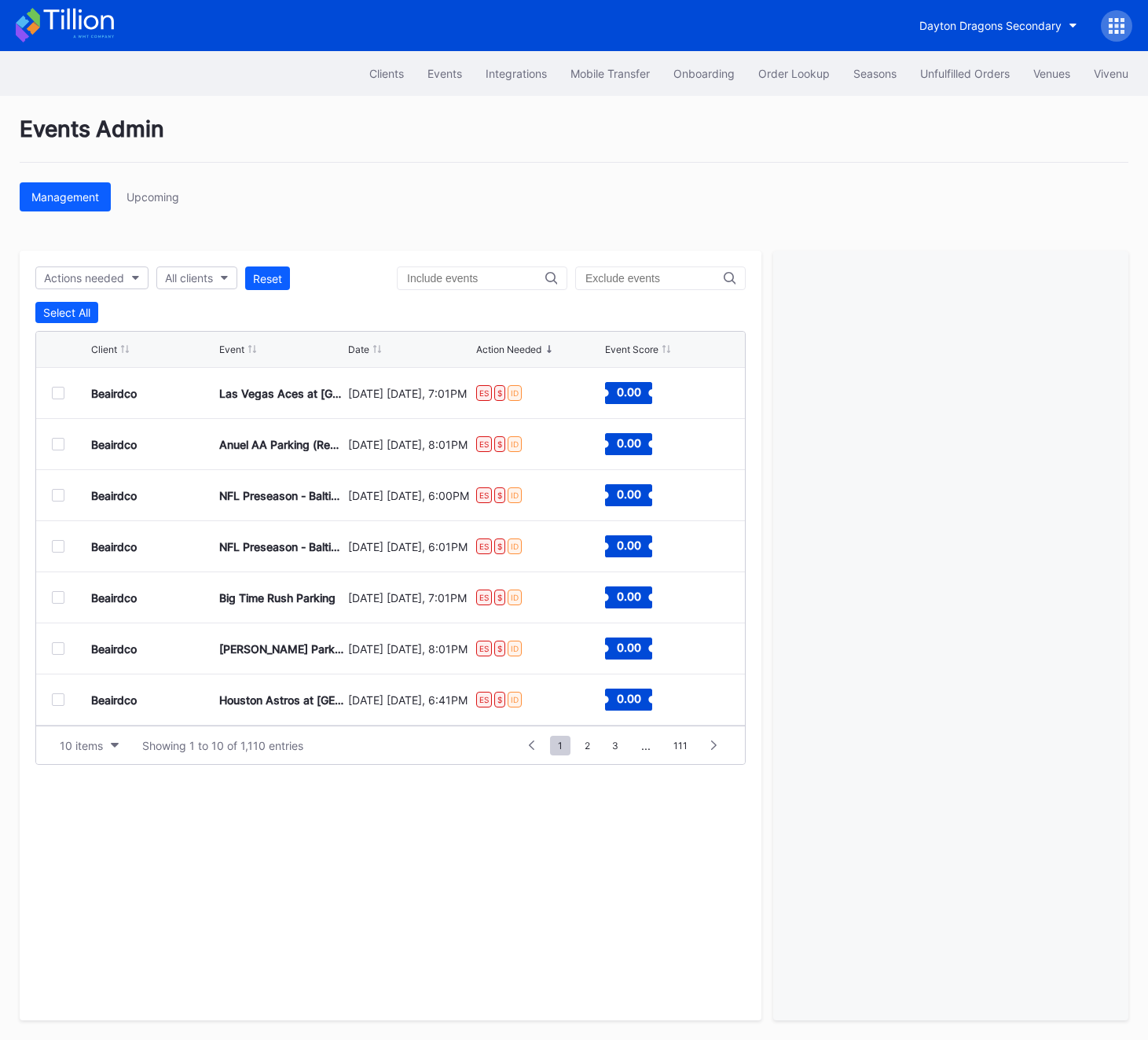
click at [546, 280] on input "text" at bounding box center [476, 277] width 139 height 12
click at [213, 283] on div "All clients" at bounding box center [189, 277] width 48 height 13
type input "drag"
click at [203, 349] on div "Dayton Dragons Secondary" at bounding box center [240, 349] width 142 height 13
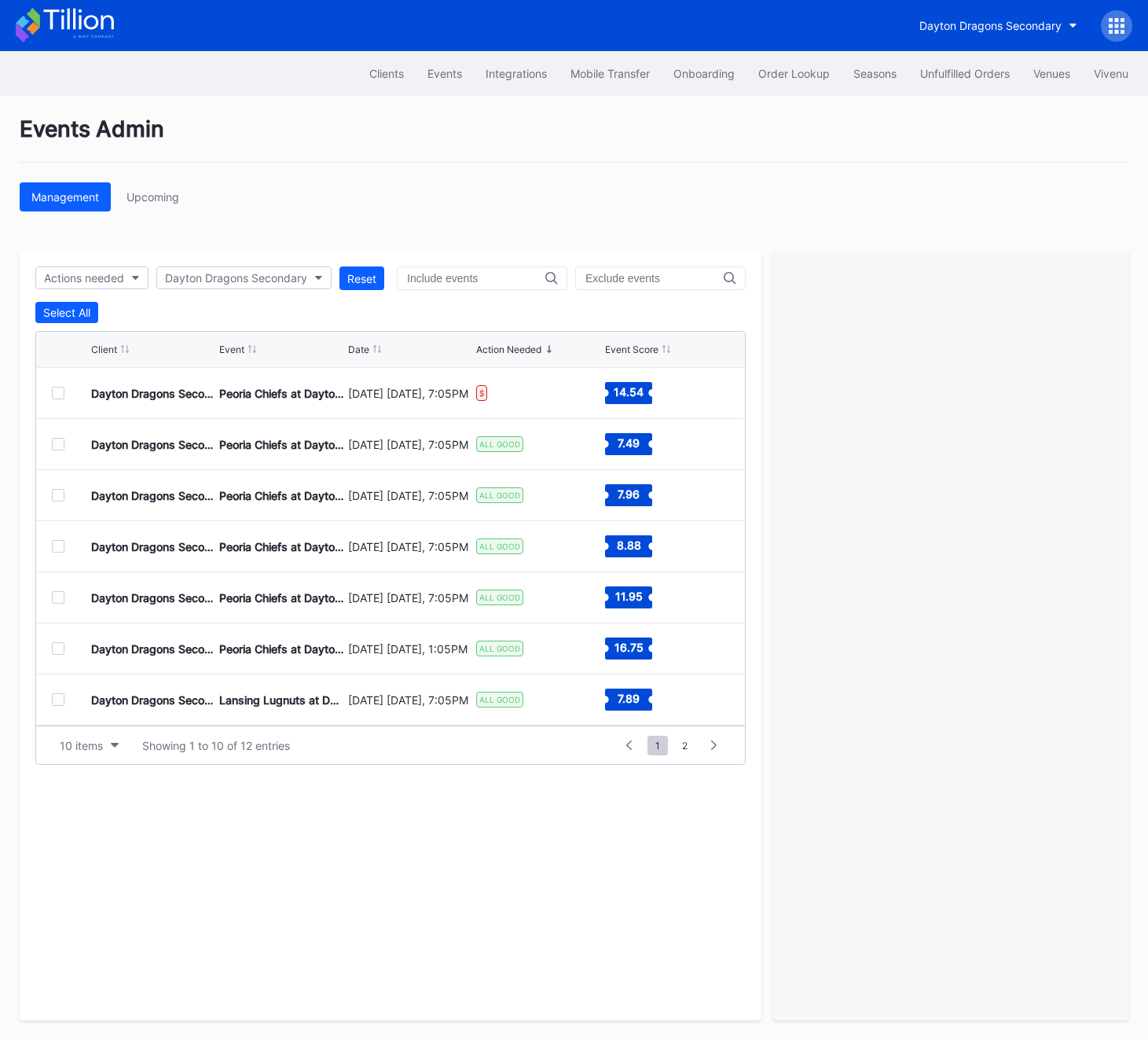
click at [57, 396] on div at bounding box center [57, 392] width 12 height 12
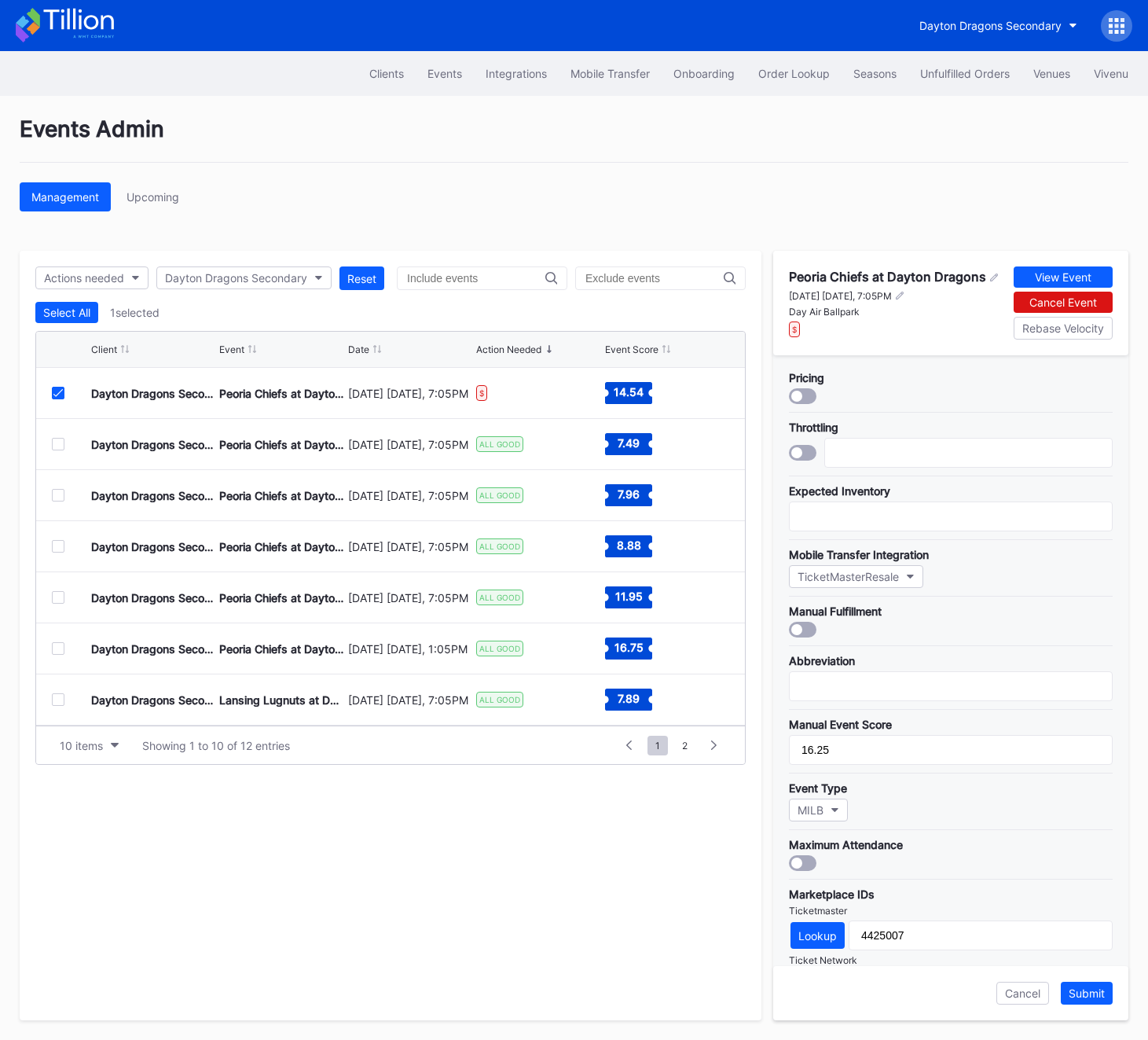
click at [798, 392] on div at bounding box center [796, 396] width 11 height 11
click at [1104, 996] on div "Submit" at bounding box center [1086, 993] width 36 height 13
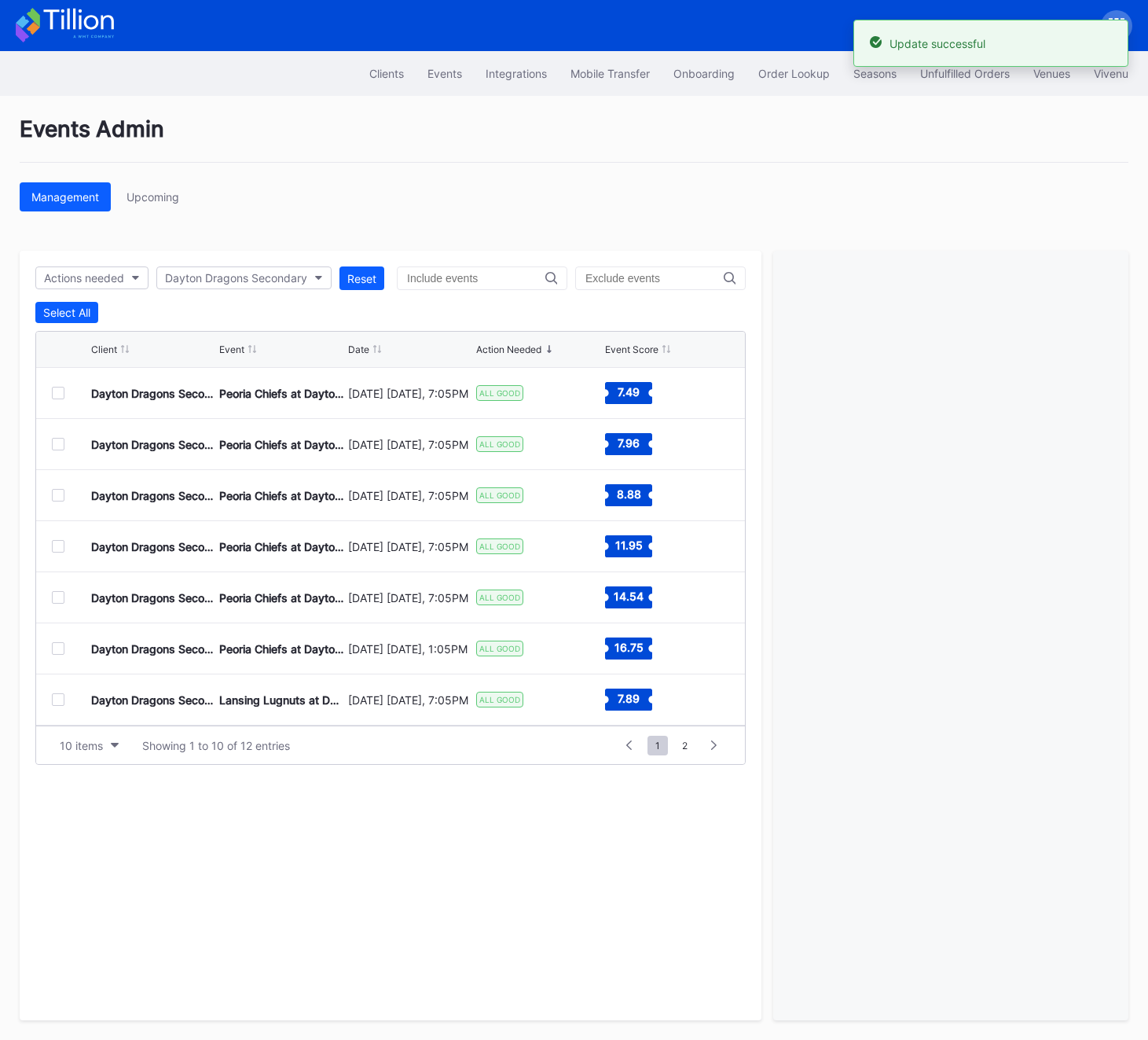
scroll to position [153, 0]
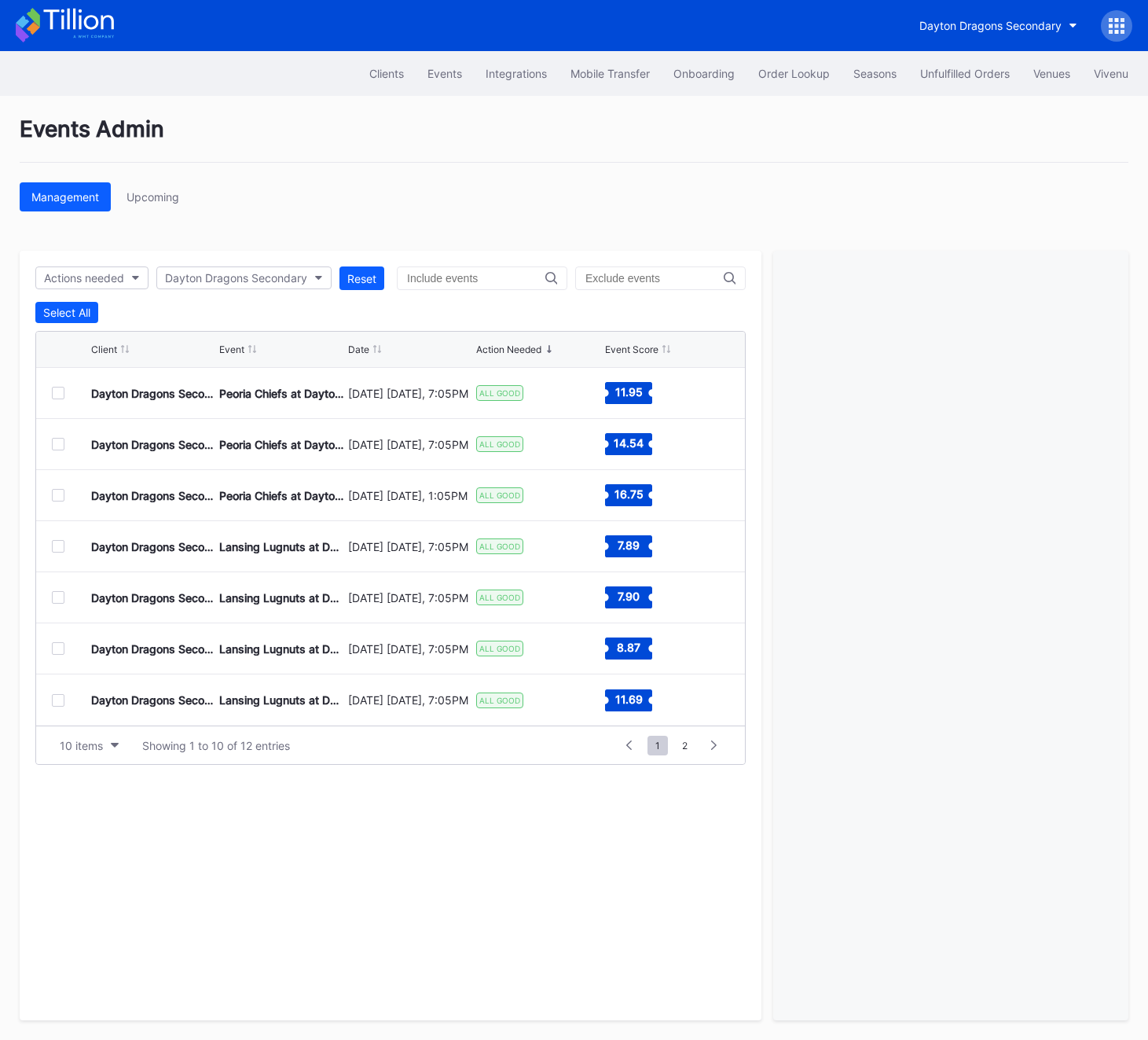
click at [57, 496] on div at bounding box center [57, 495] width 12 height 12
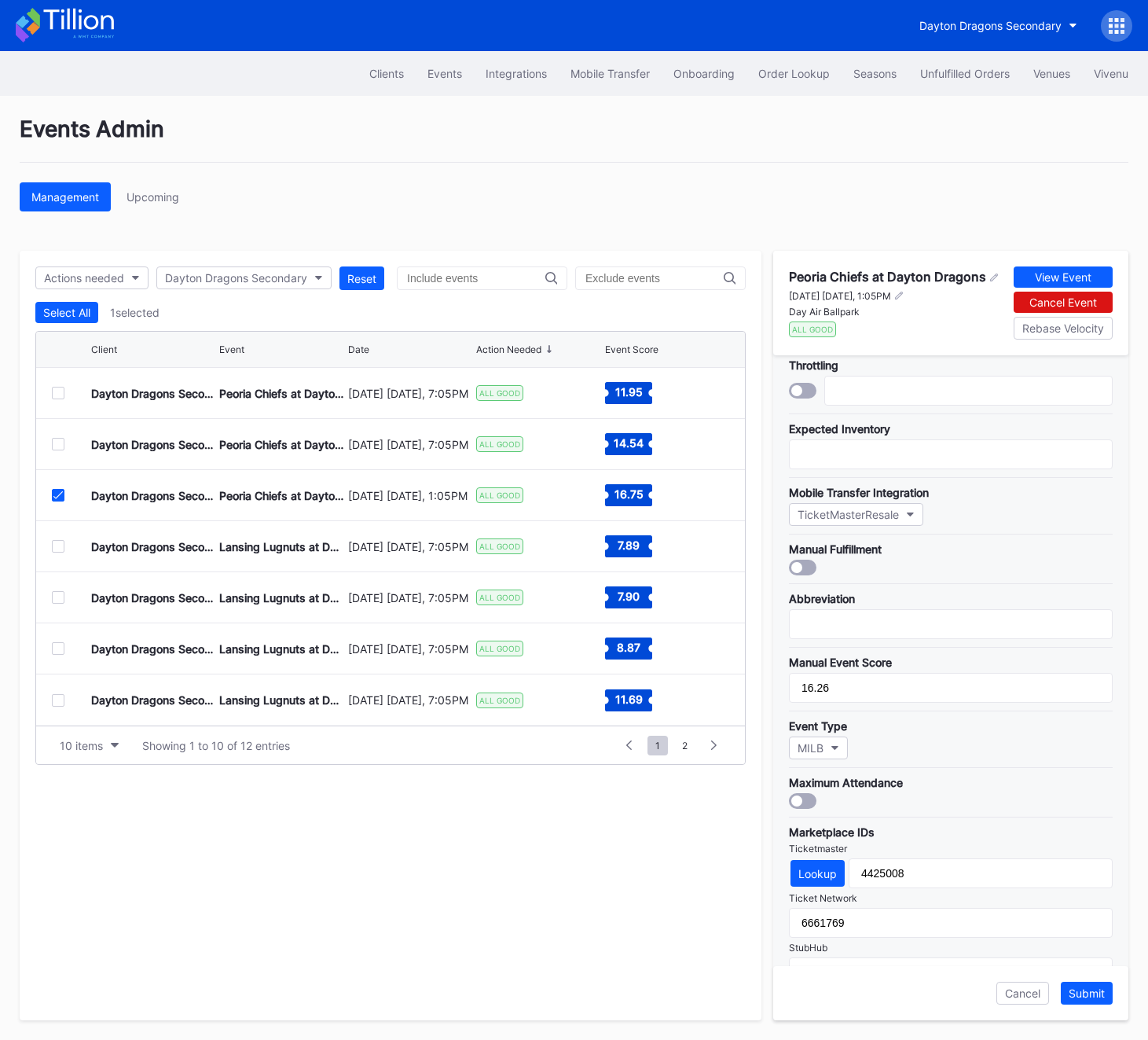
scroll to position [0, 0]
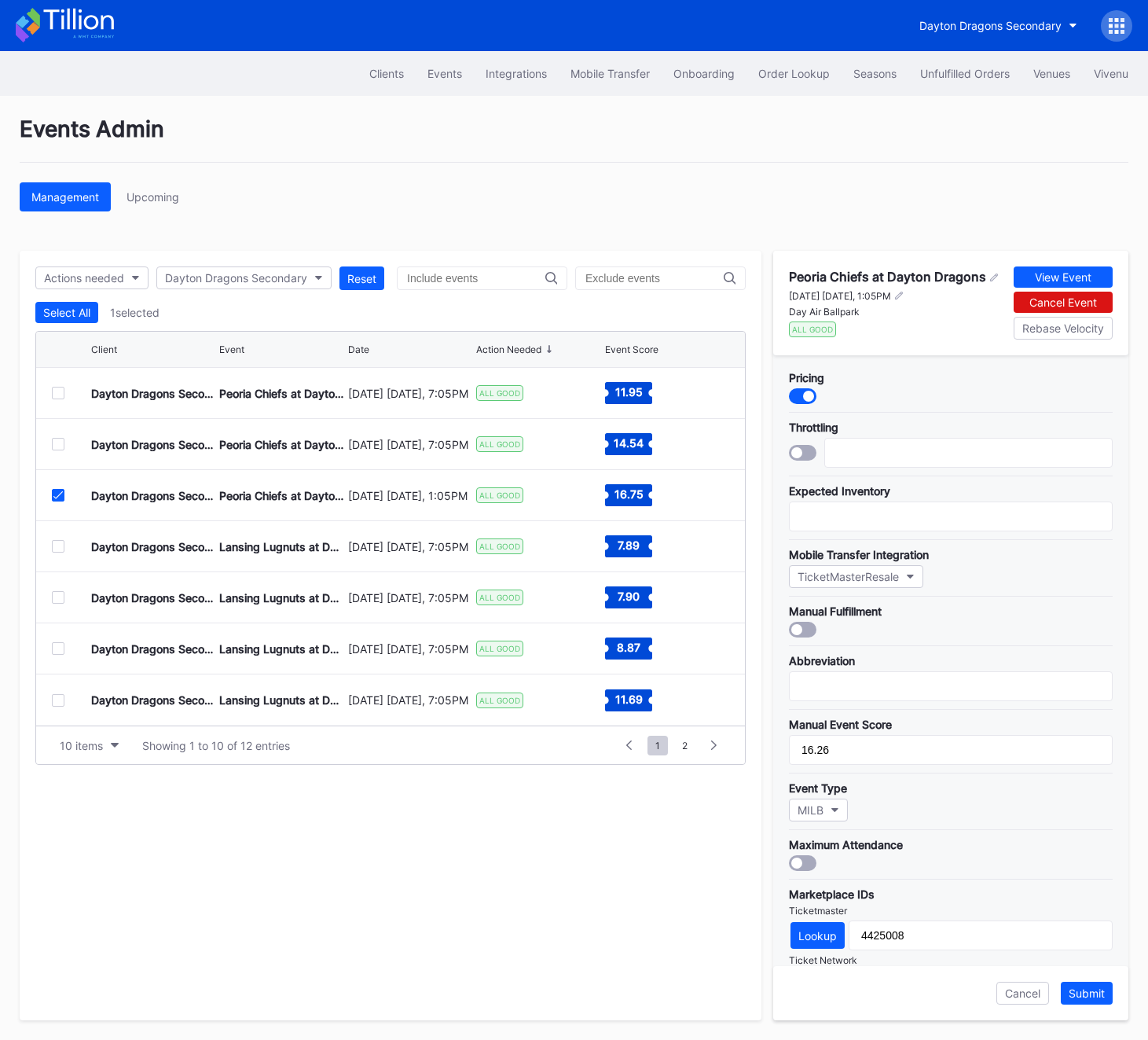
click at [1090, 976] on div "Cancel Submit" at bounding box center [950, 993] width 355 height 54
click at [1091, 991] on div "Submit" at bounding box center [1086, 993] width 36 height 13
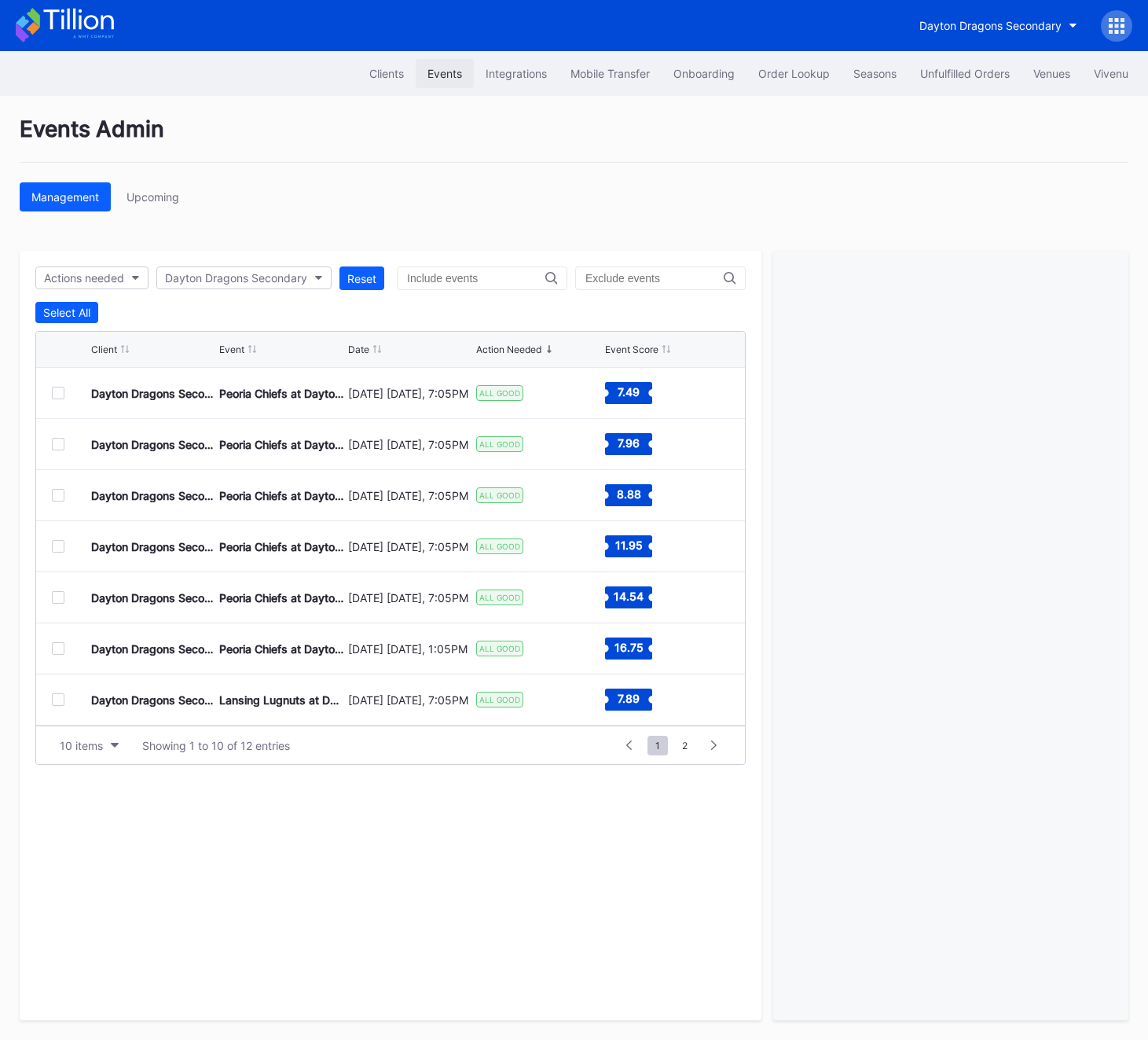
click at [441, 77] on div "Events" at bounding box center [445, 73] width 34 height 13
click at [1105, 31] on div at bounding box center [1117, 25] width 31 height 31
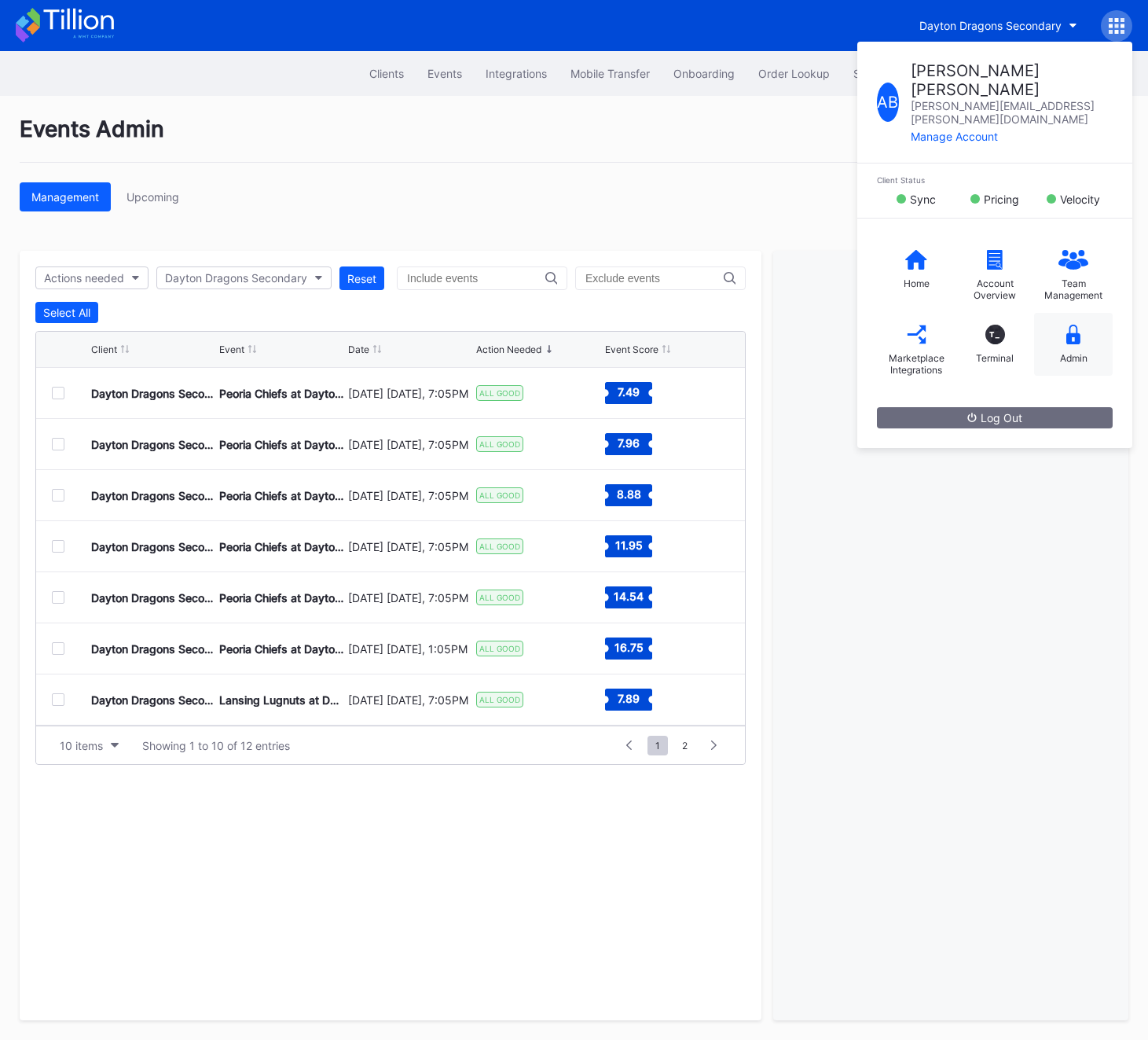
click at [1068, 325] on icon at bounding box center [1073, 335] width 14 height 20
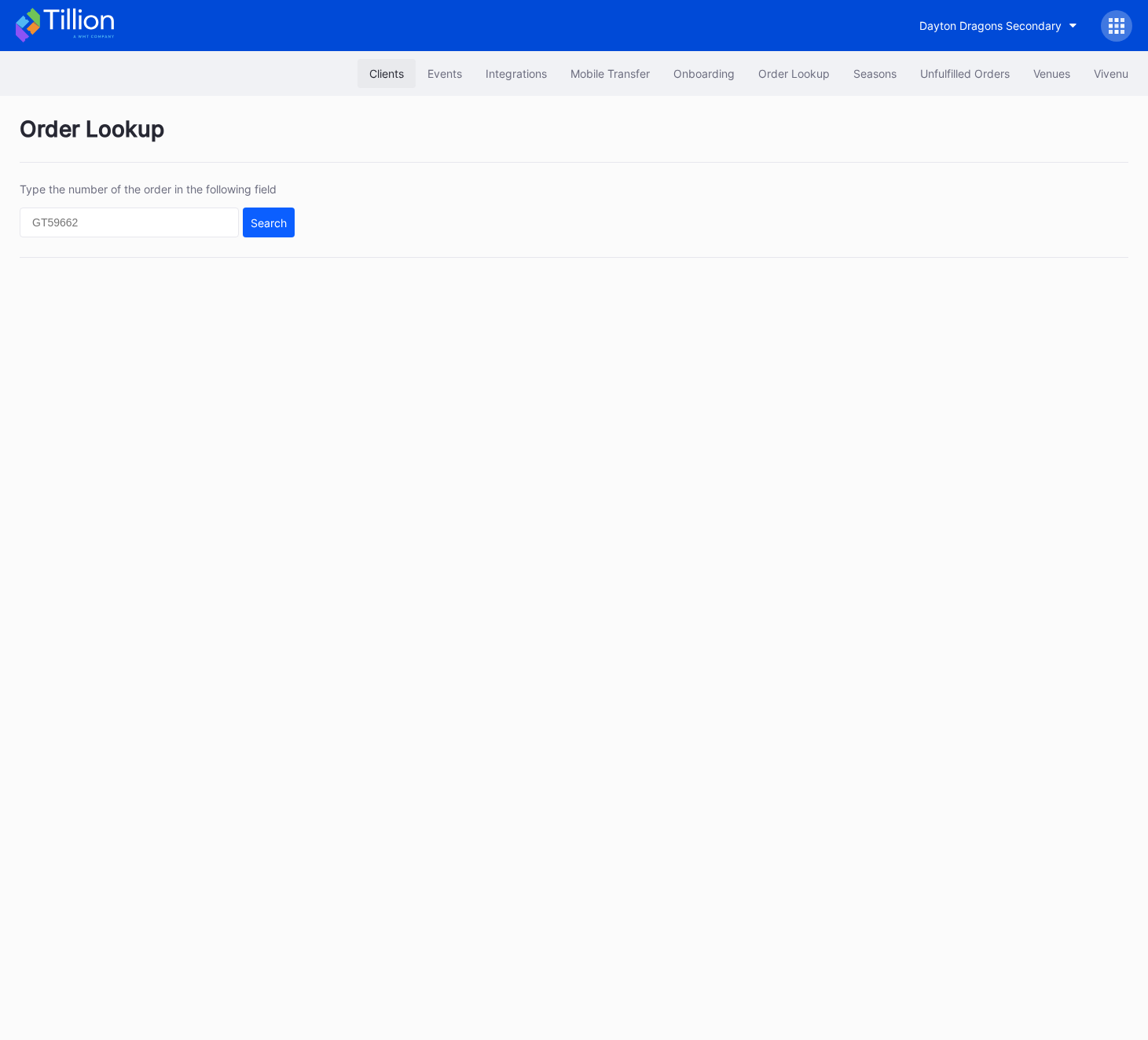
click at [408, 85] on button "Clients" at bounding box center [386, 73] width 58 height 29
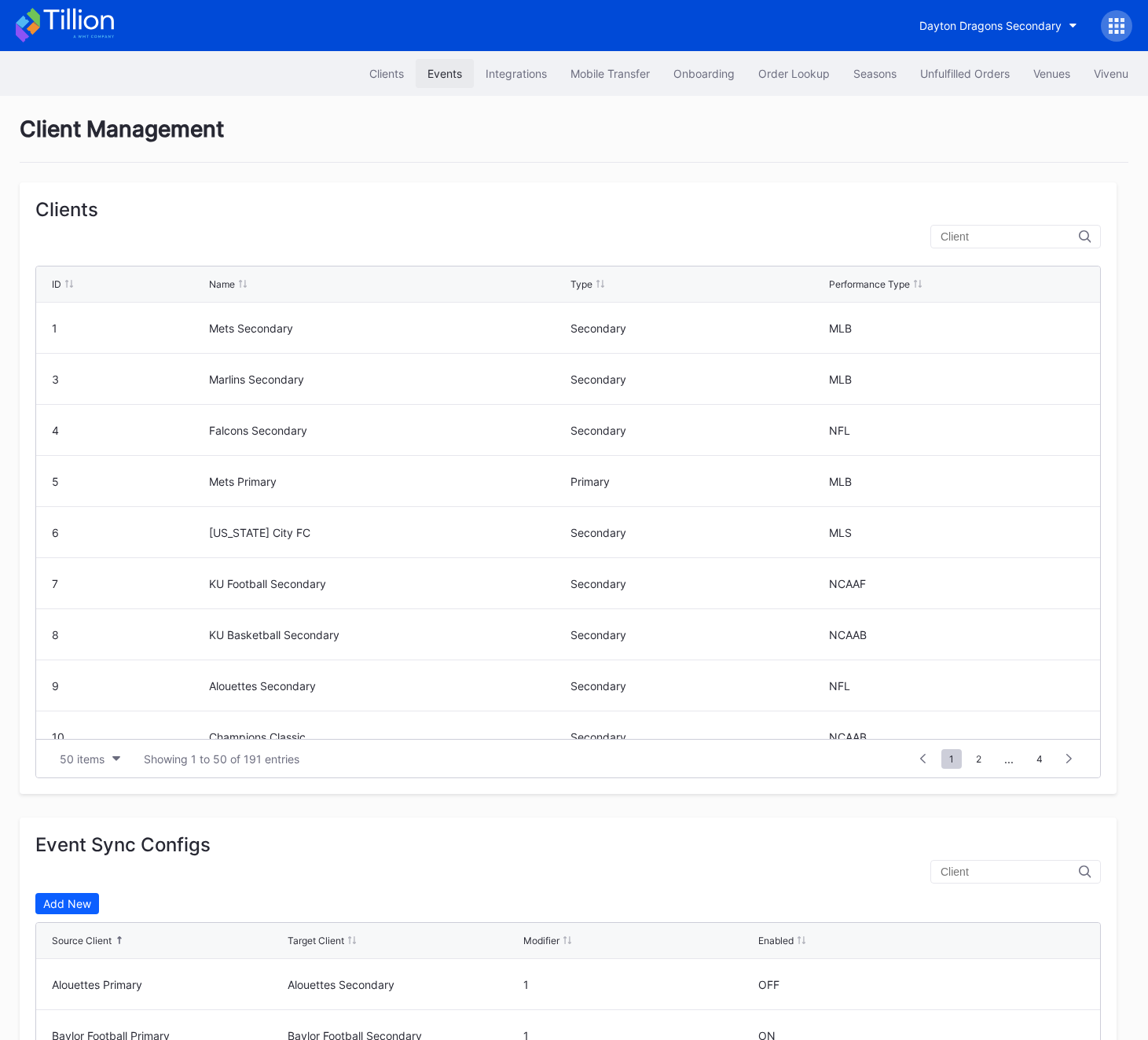
click at [432, 80] on div "Events" at bounding box center [445, 73] width 34 height 13
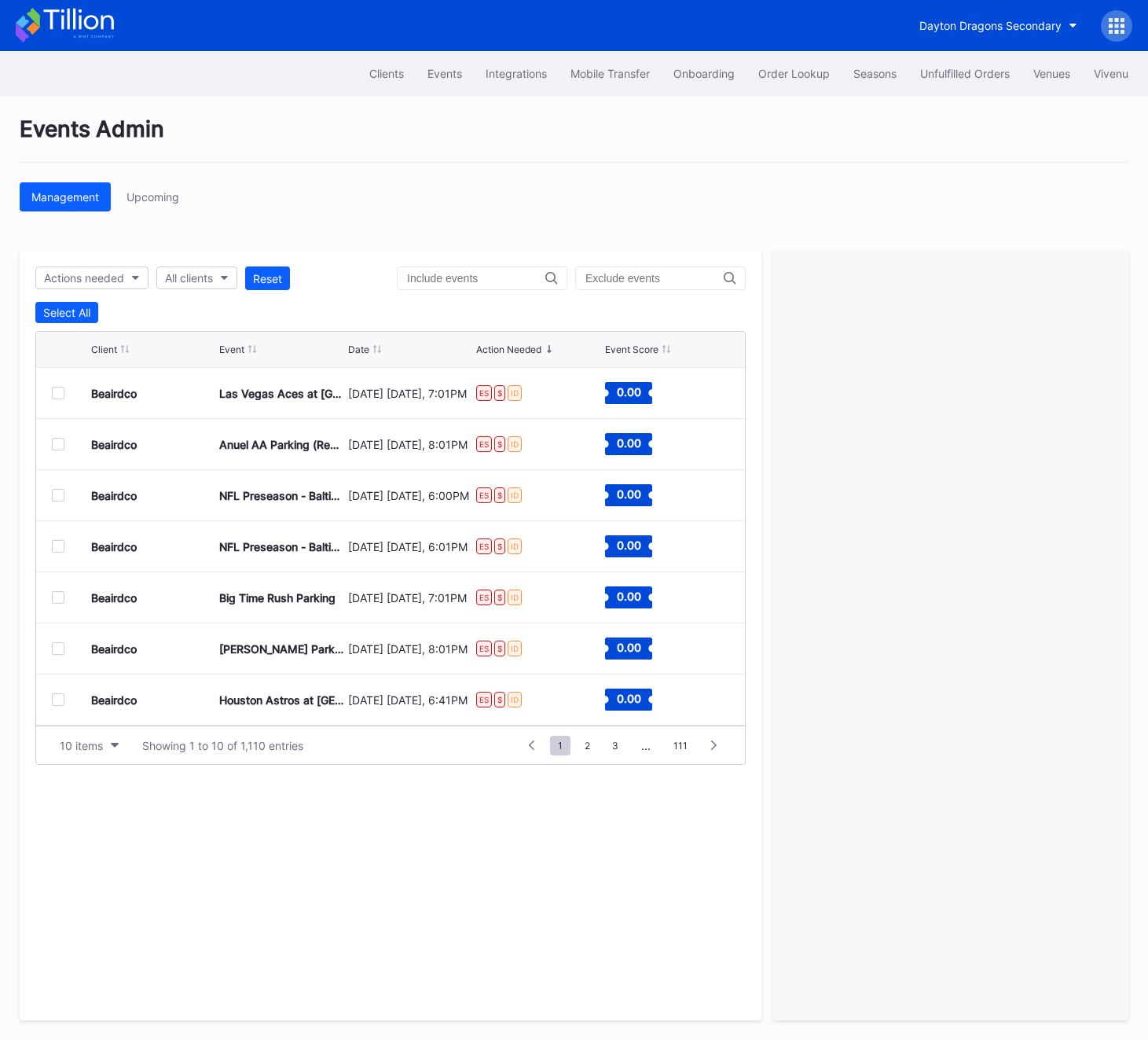
click at [1118, 30] on icon at bounding box center [1117, 31] width 4 height 4
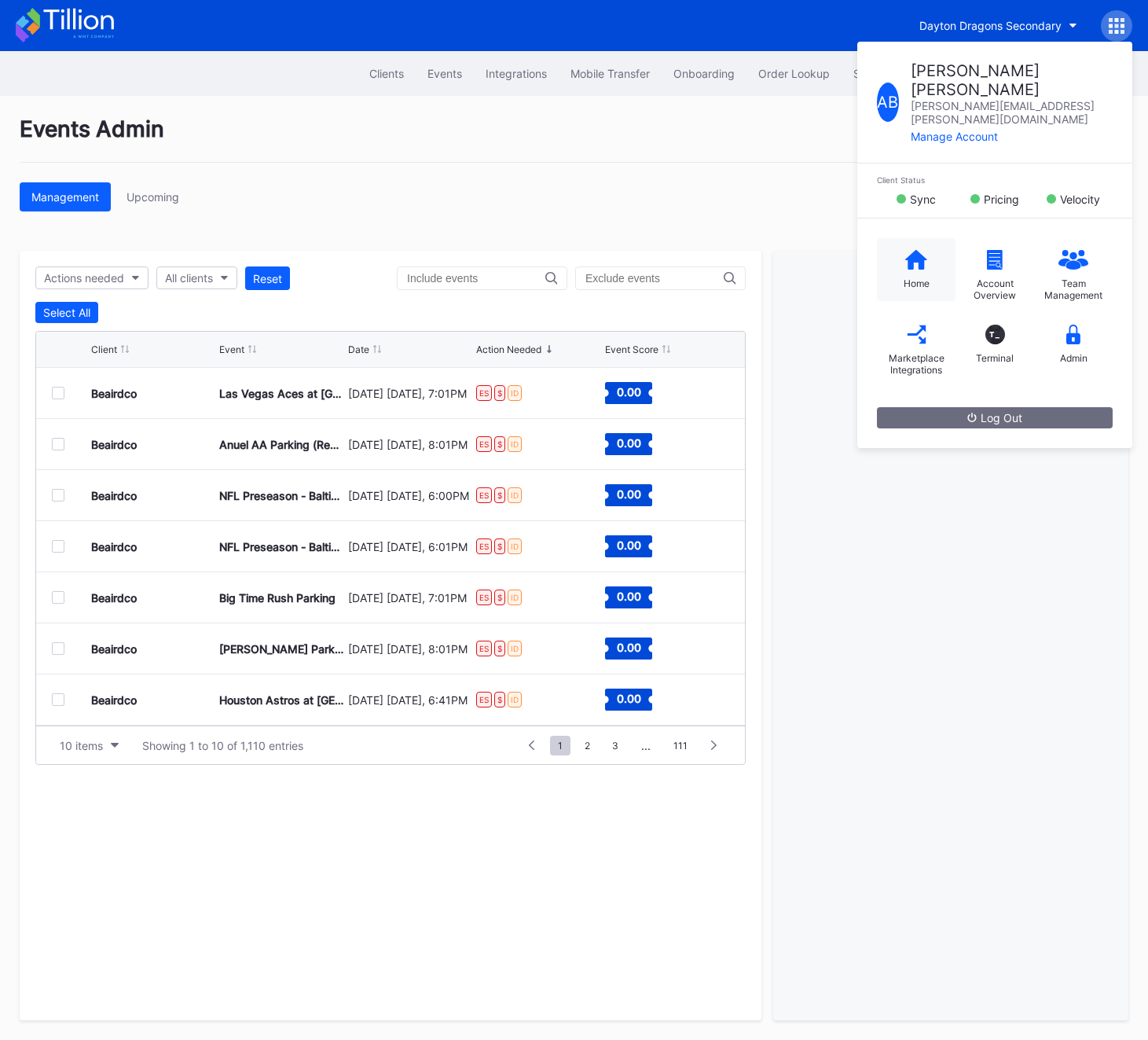
click at [908, 250] on icon at bounding box center [916, 259] width 22 height 20
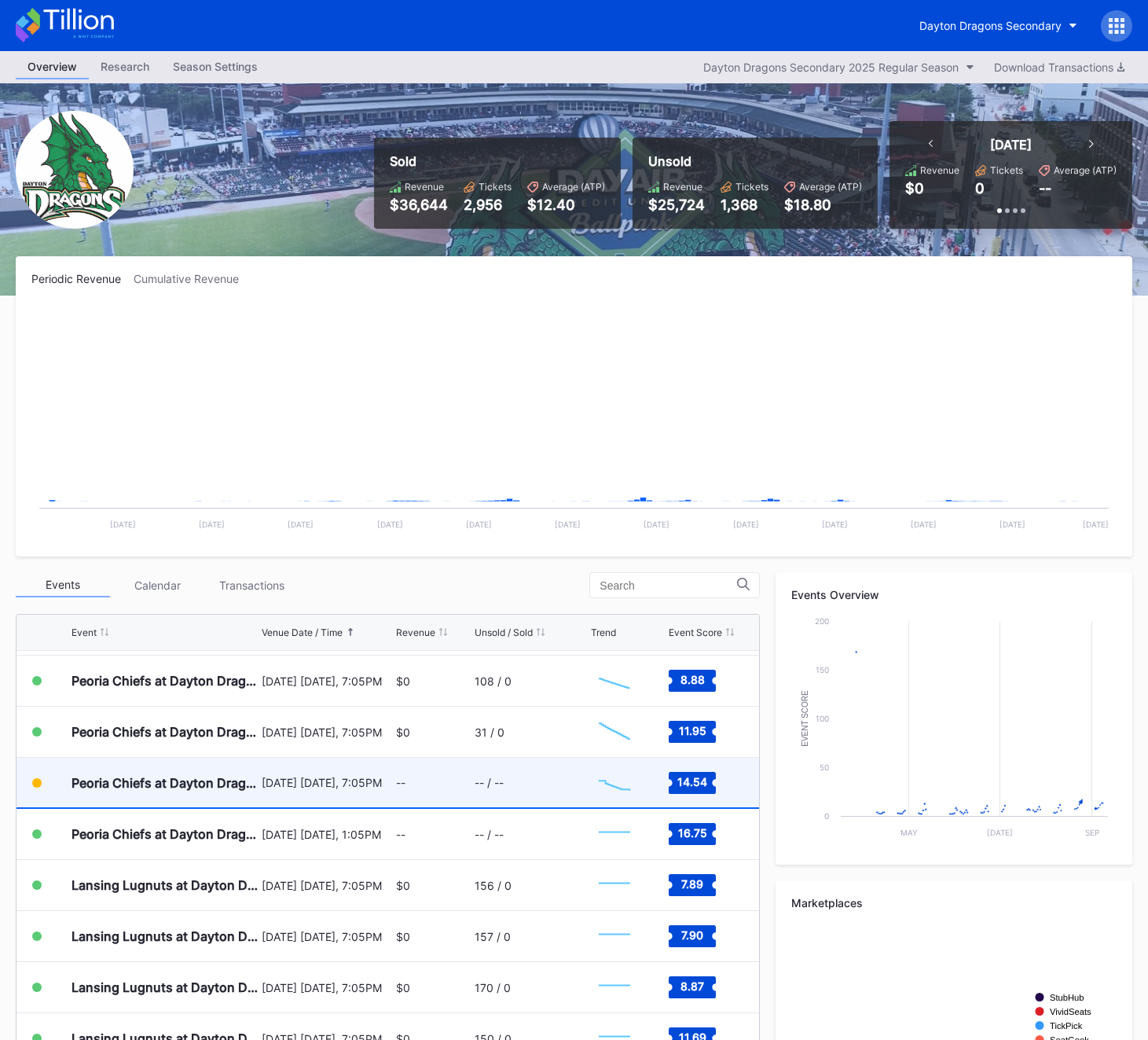
scroll to position [2905, 0]
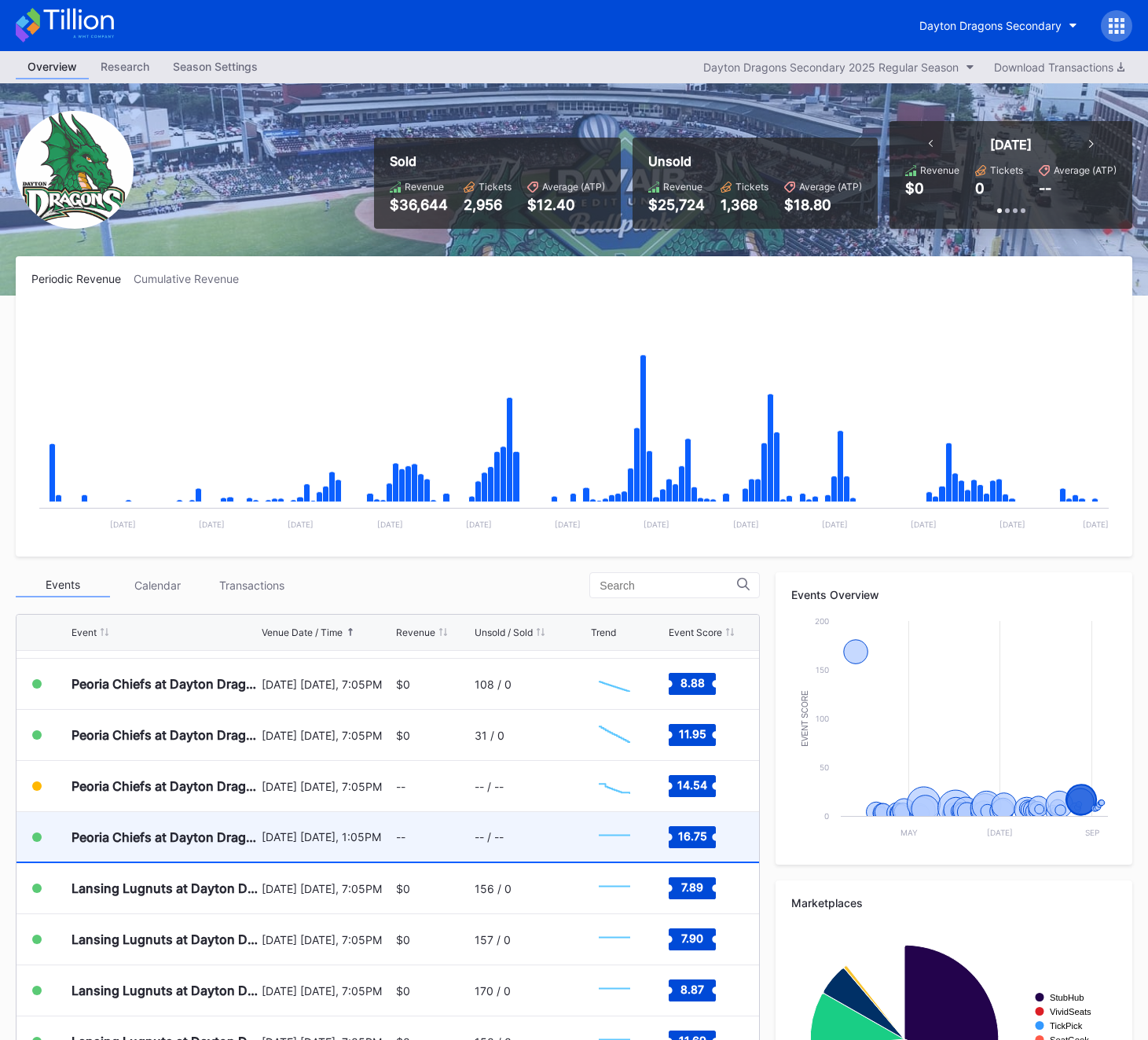
click at [527, 845] on div "-- / --" at bounding box center [530, 836] width 112 height 49
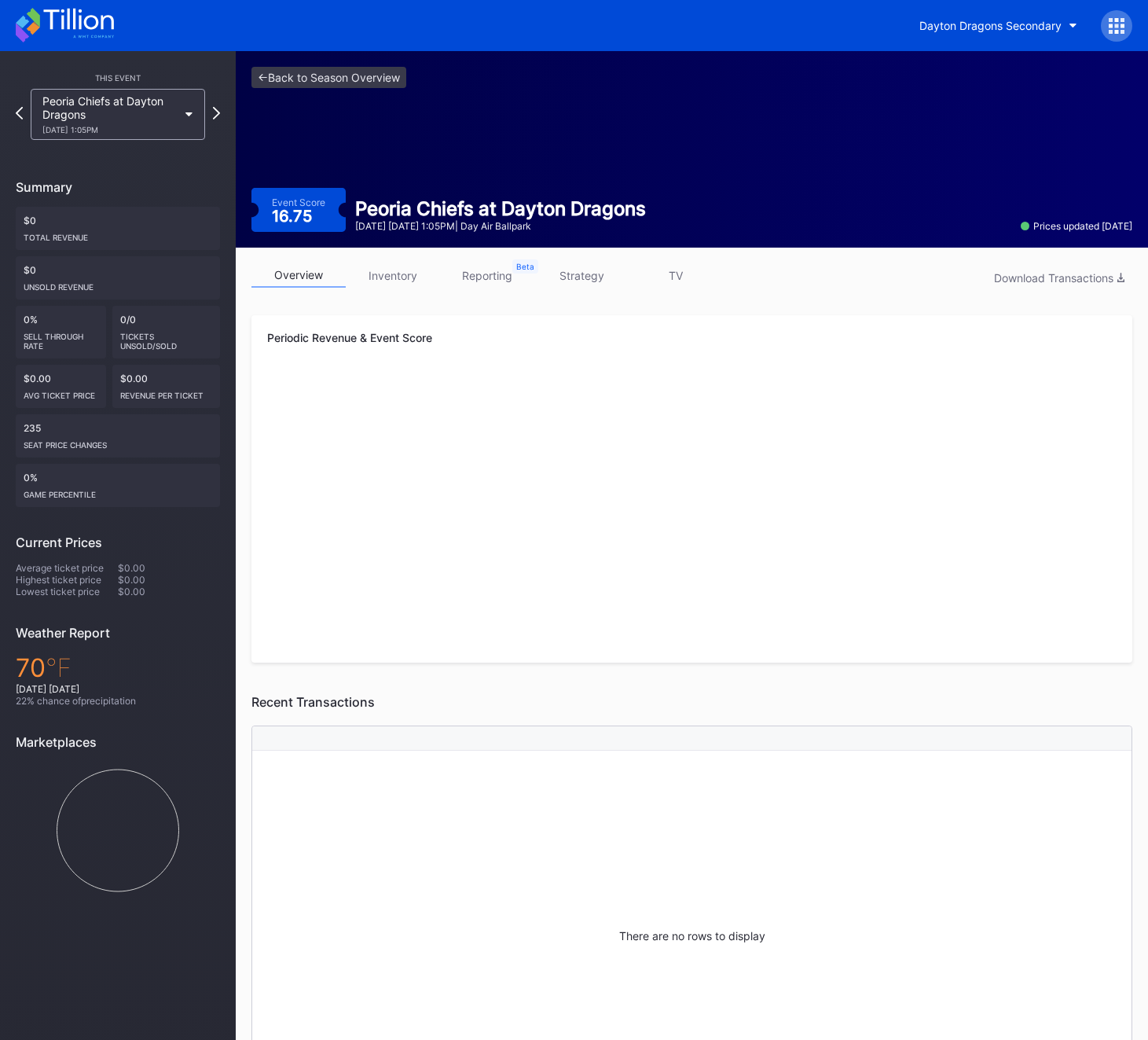
click at [377, 284] on link "inventory" at bounding box center [392, 276] width 94 height 25
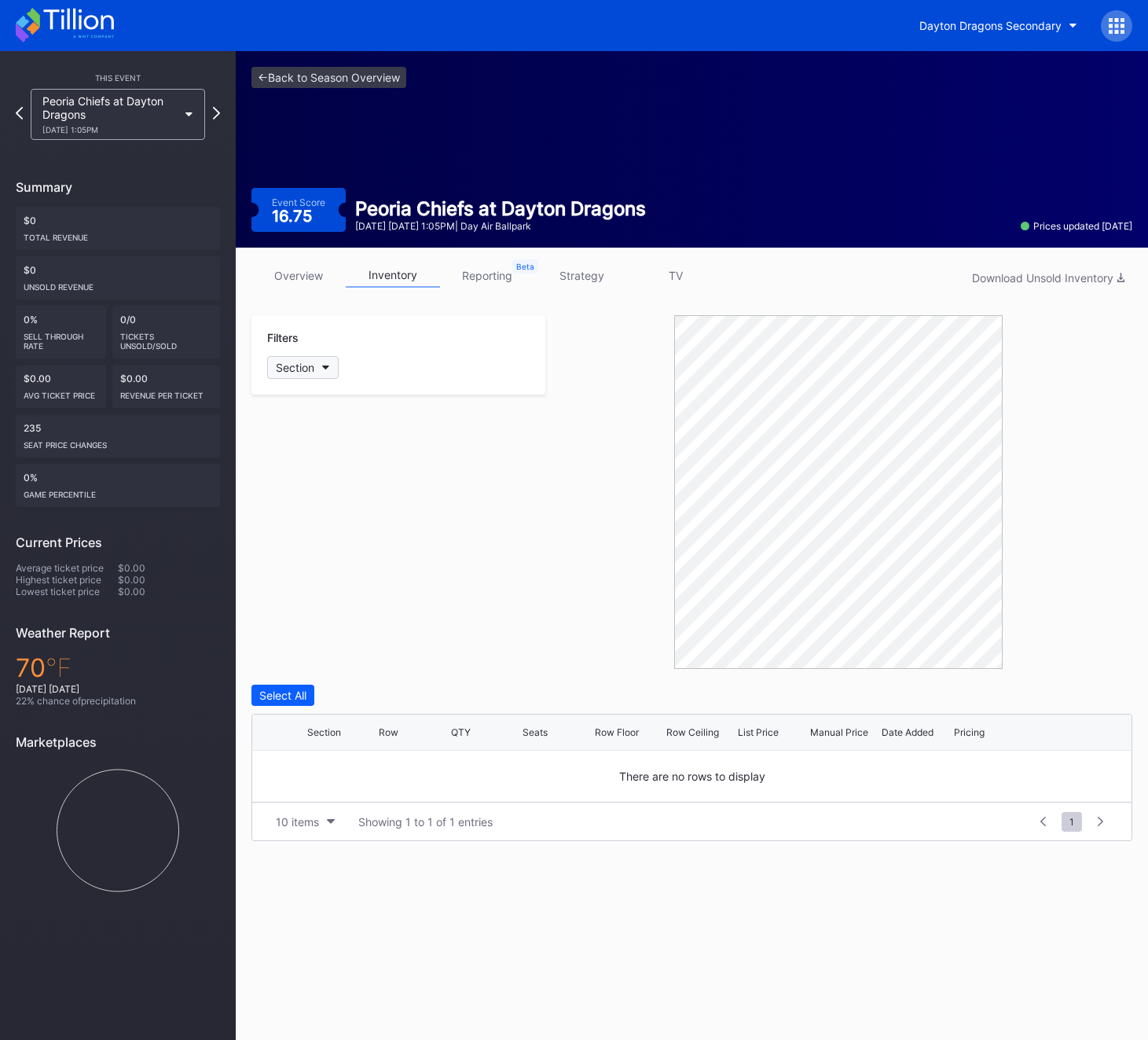
click at [314, 374] on button "Section" at bounding box center [303, 368] width 71 height 23
click at [601, 271] on link "strategy" at bounding box center [581, 276] width 94 height 25
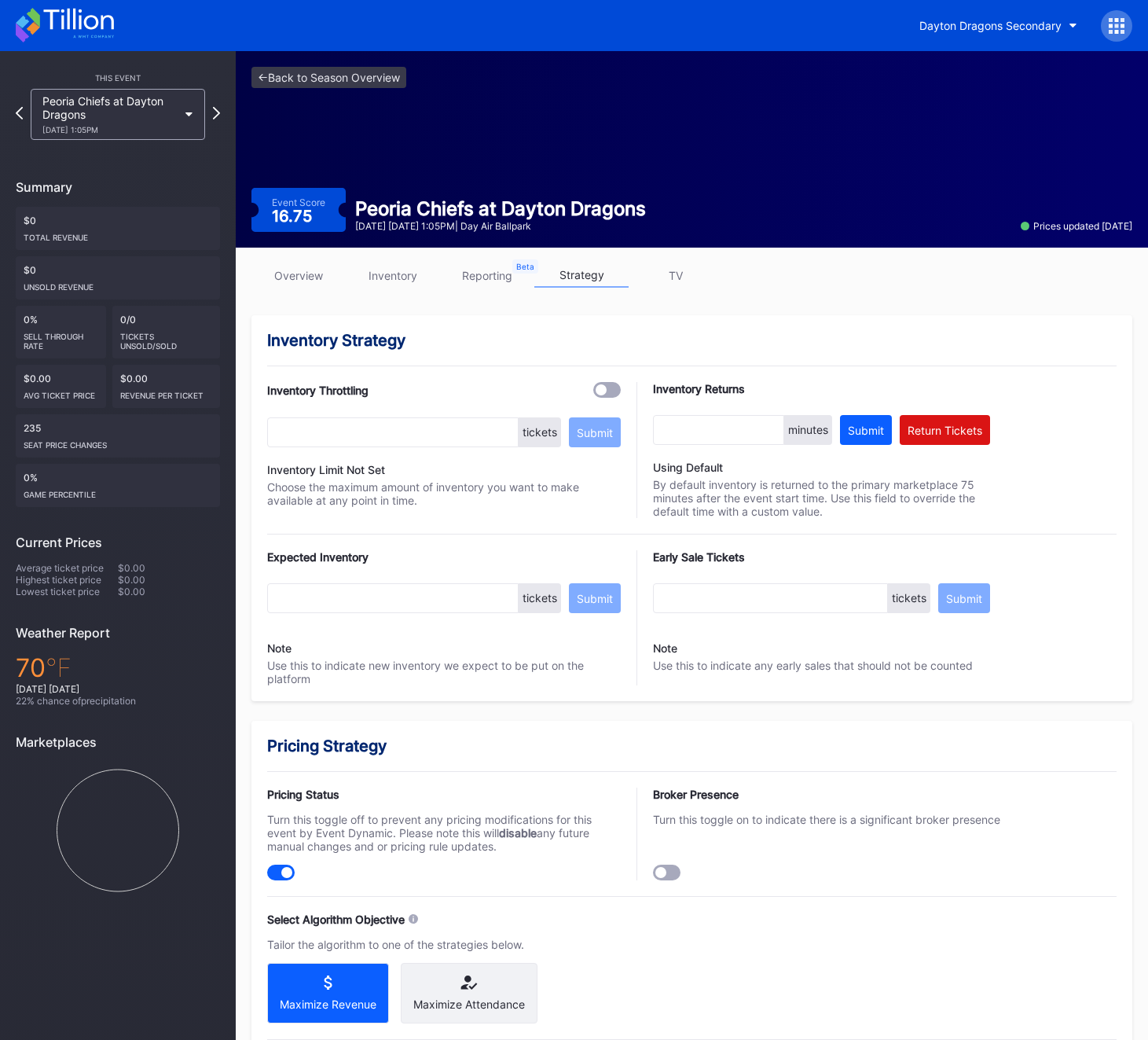
click at [1110, 25] on icon at bounding box center [1110, 25] width 4 height 4
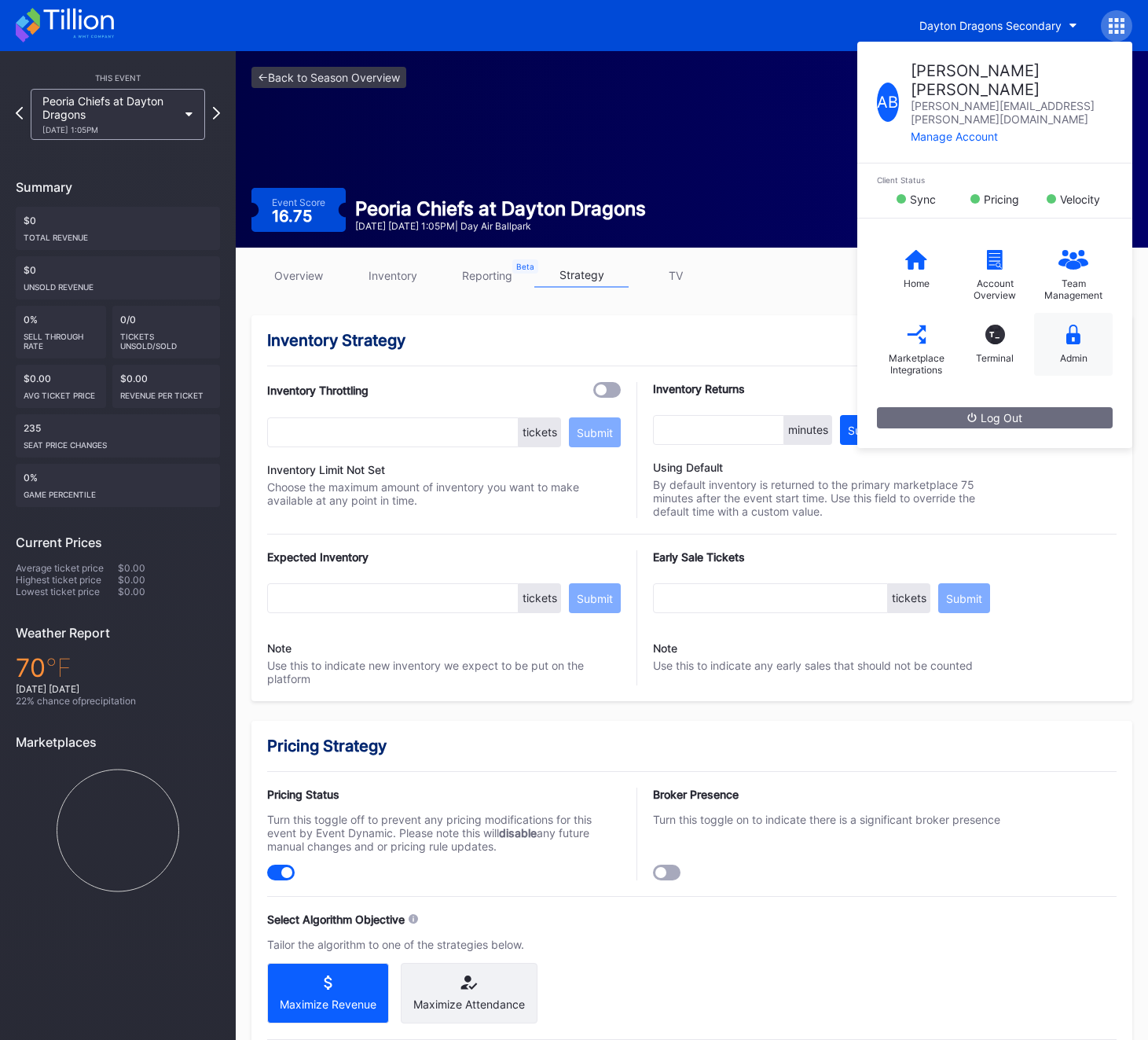
click at [1067, 325] on icon at bounding box center [1073, 335] width 14 height 20
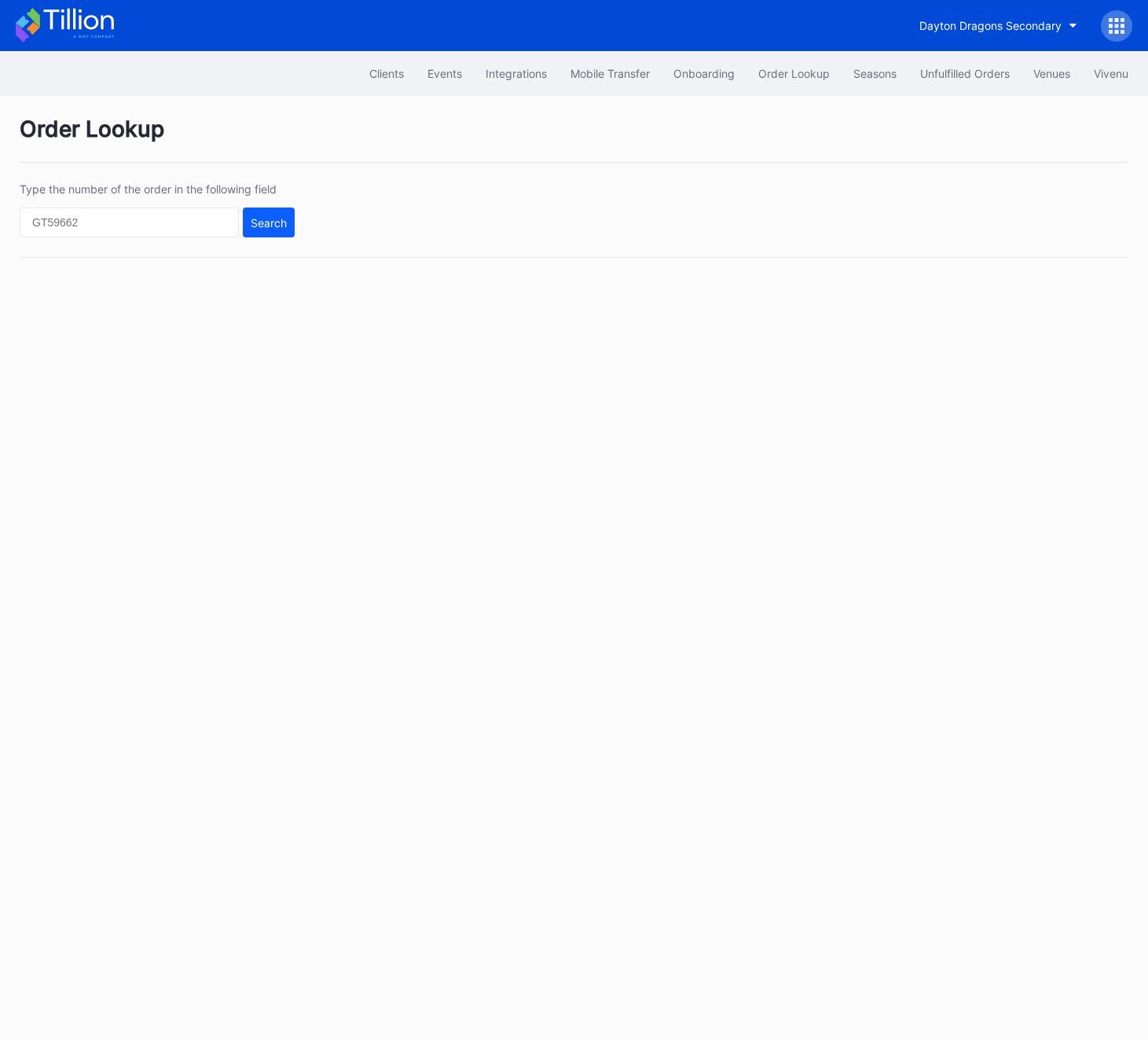
click at [218, 199] on div "Type the number of the order in the following field Search" at bounding box center [157, 209] width 275 height 55
click at [202, 212] on input "text" at bounding box center [129, 222] width 219 height 30
paste input "[PERSON_NAME]"
click at [48, 217] on input "[PERSON_NAME]" at bounding box center [129, 222] width 219 height 30
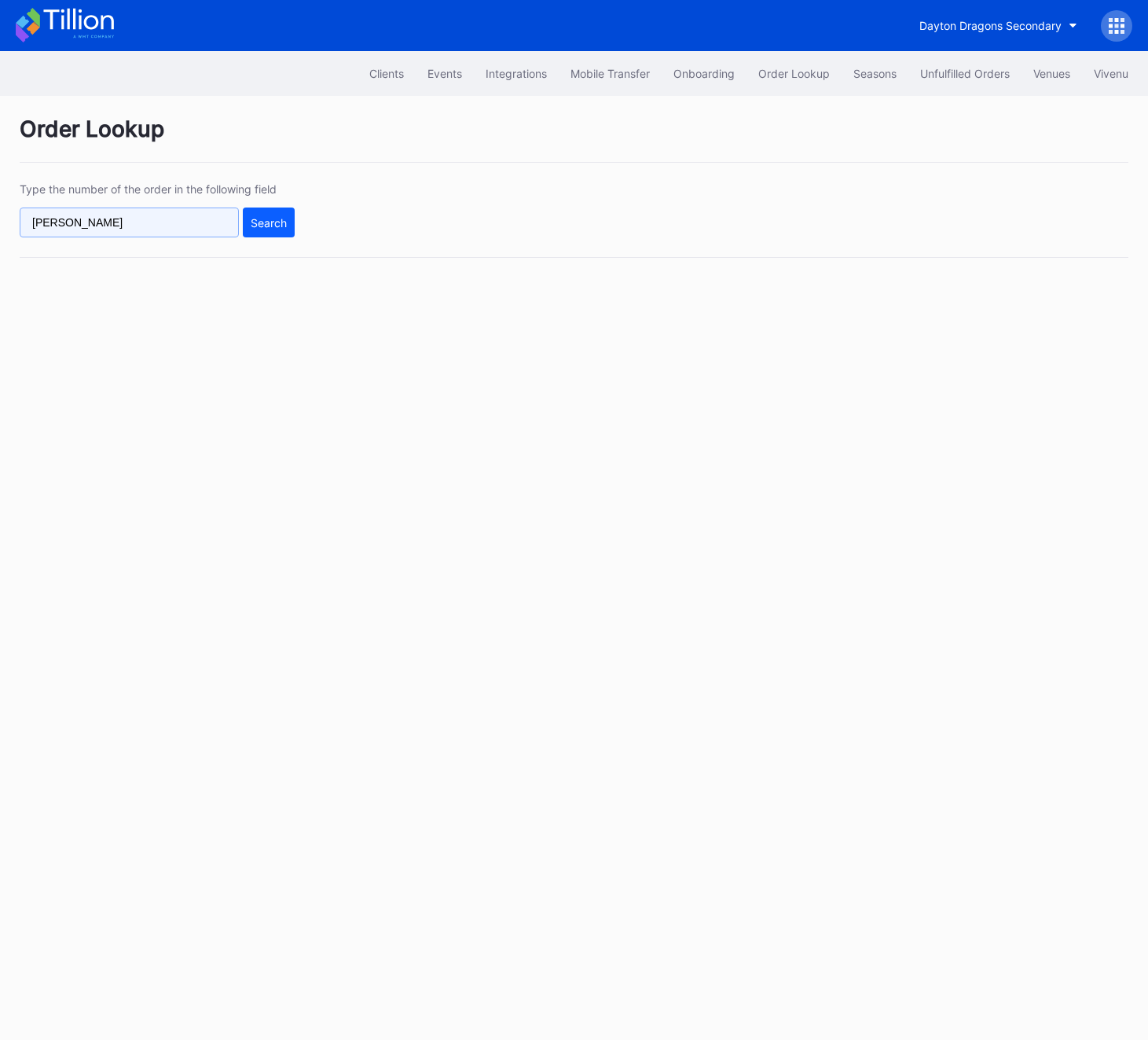
paste input "620695260"
type input "620695260"
click at [280, 218] on div "Search" at bounding box center [269, 222] width 36 height 13
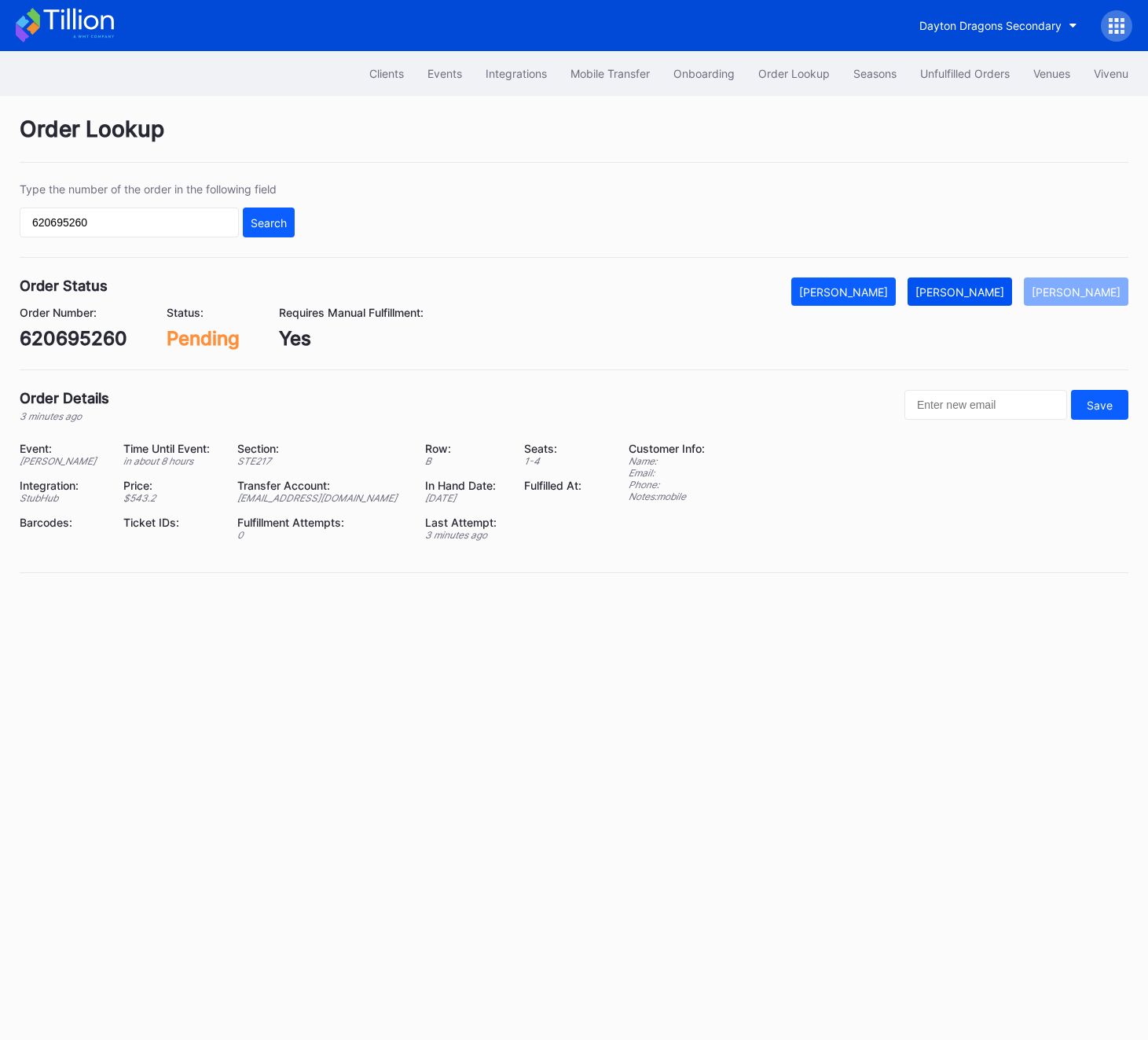
click at [993, 288] on div "[PERSON_NAME]" at bounding box center [960, 292] width 89 height 13
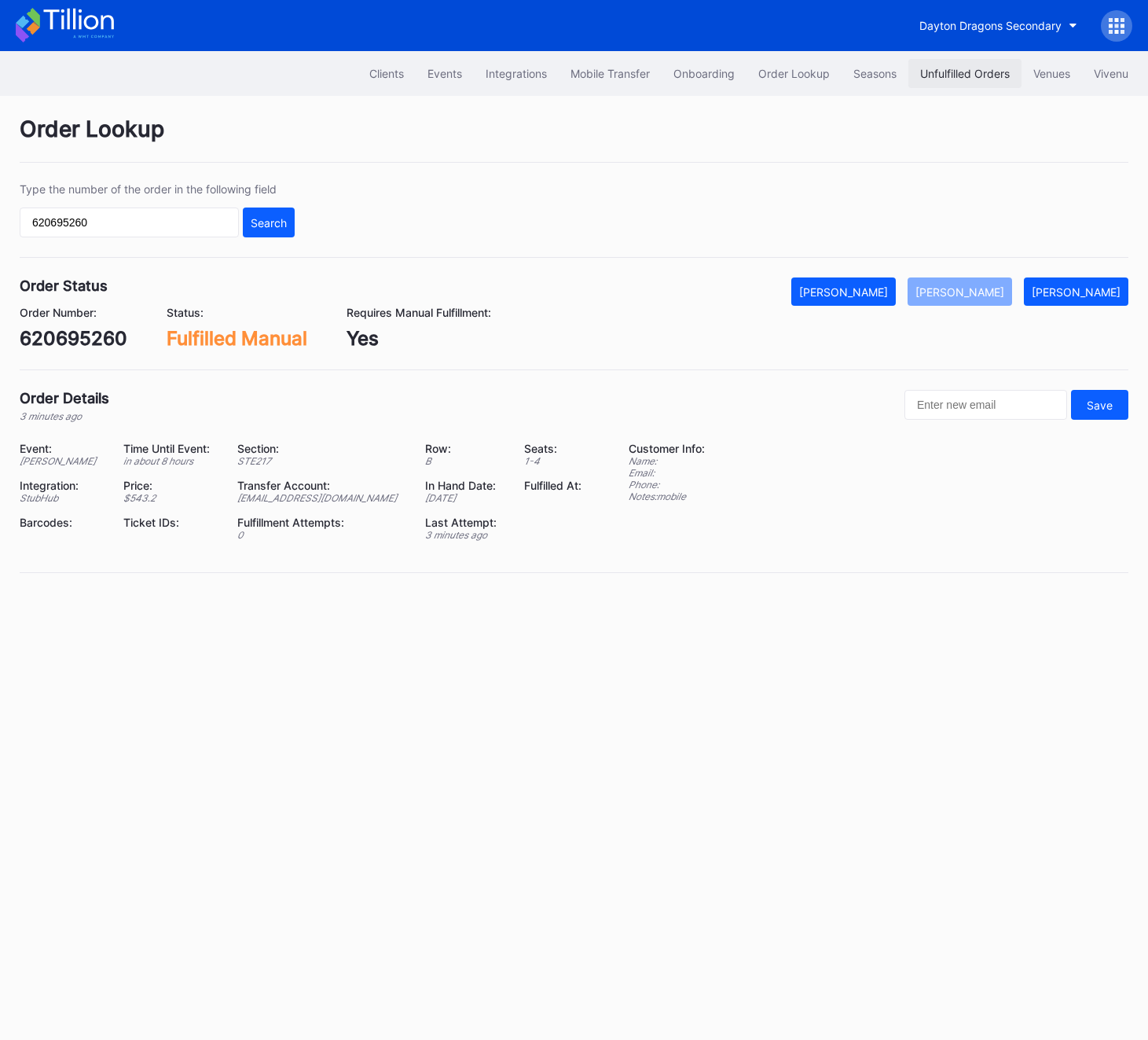
click at [973, 69] on div "Unfulfilled Orders" at bounding box center [964, 73] width 89 height 13
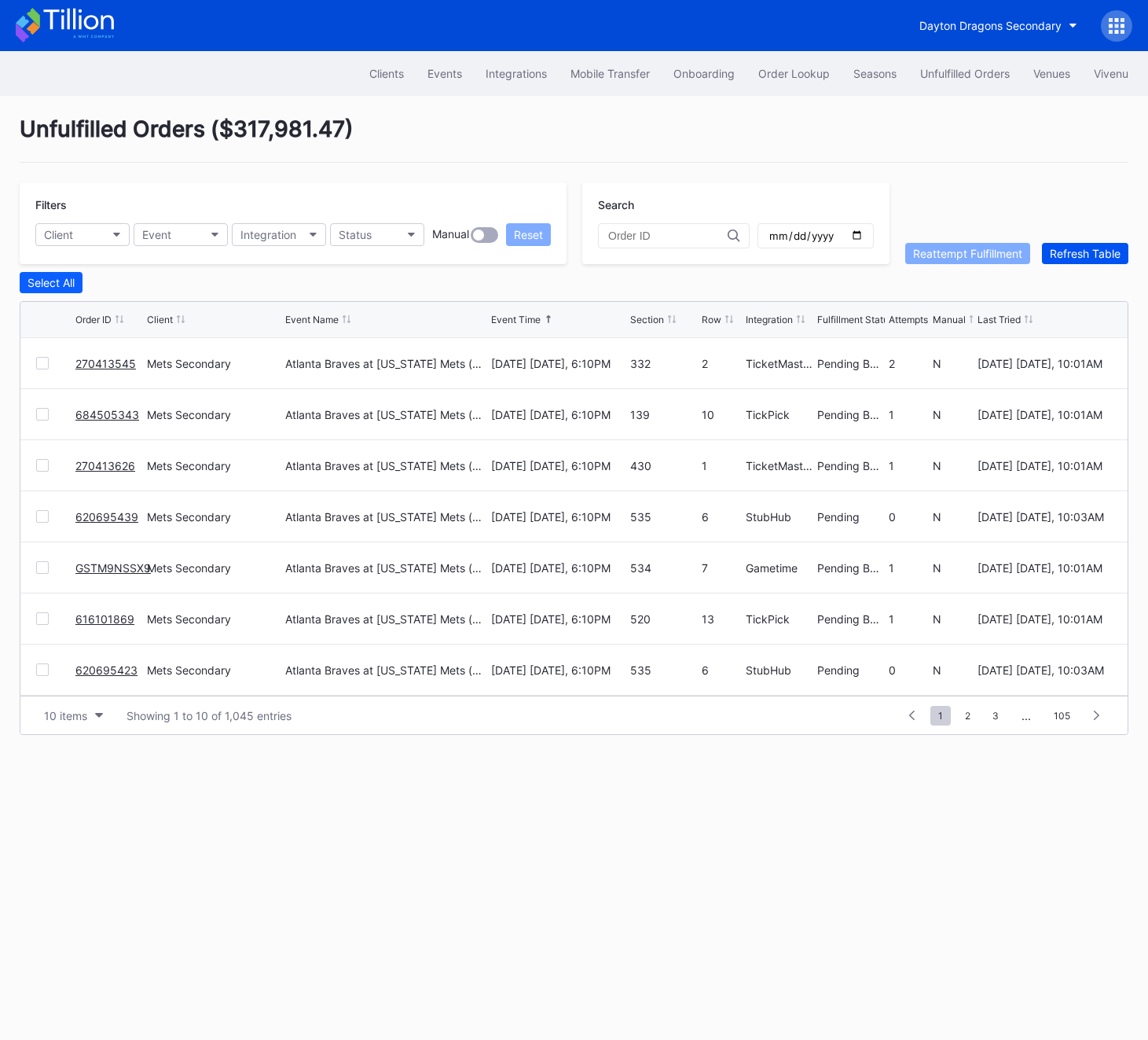
click at [1107, 255] on div "Refresh Table" at bounding box center [1086, 254] width 71 height 13
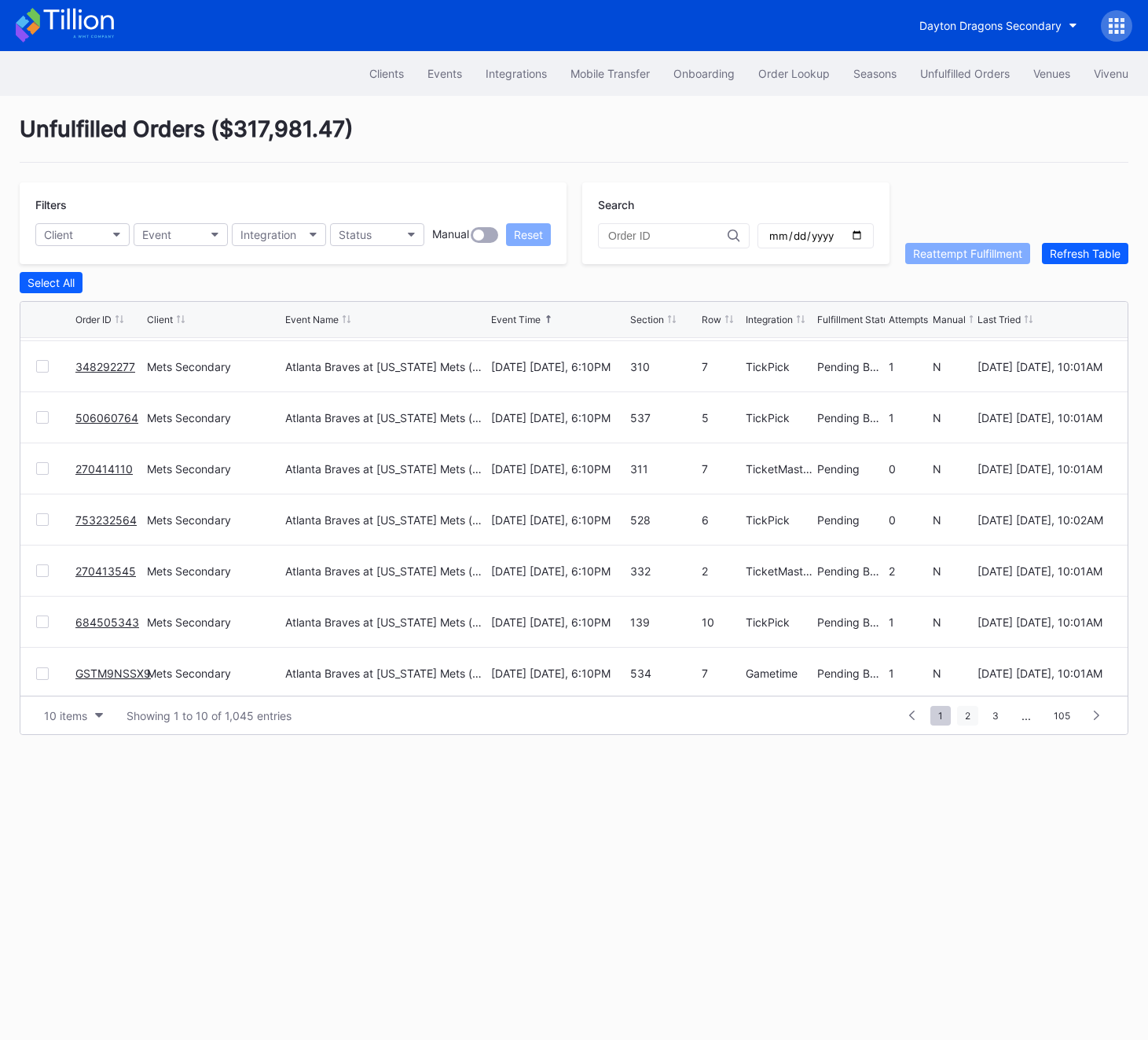
click at [965, 719] on span "2" at bounding box center [967, 716] width 21 height 20
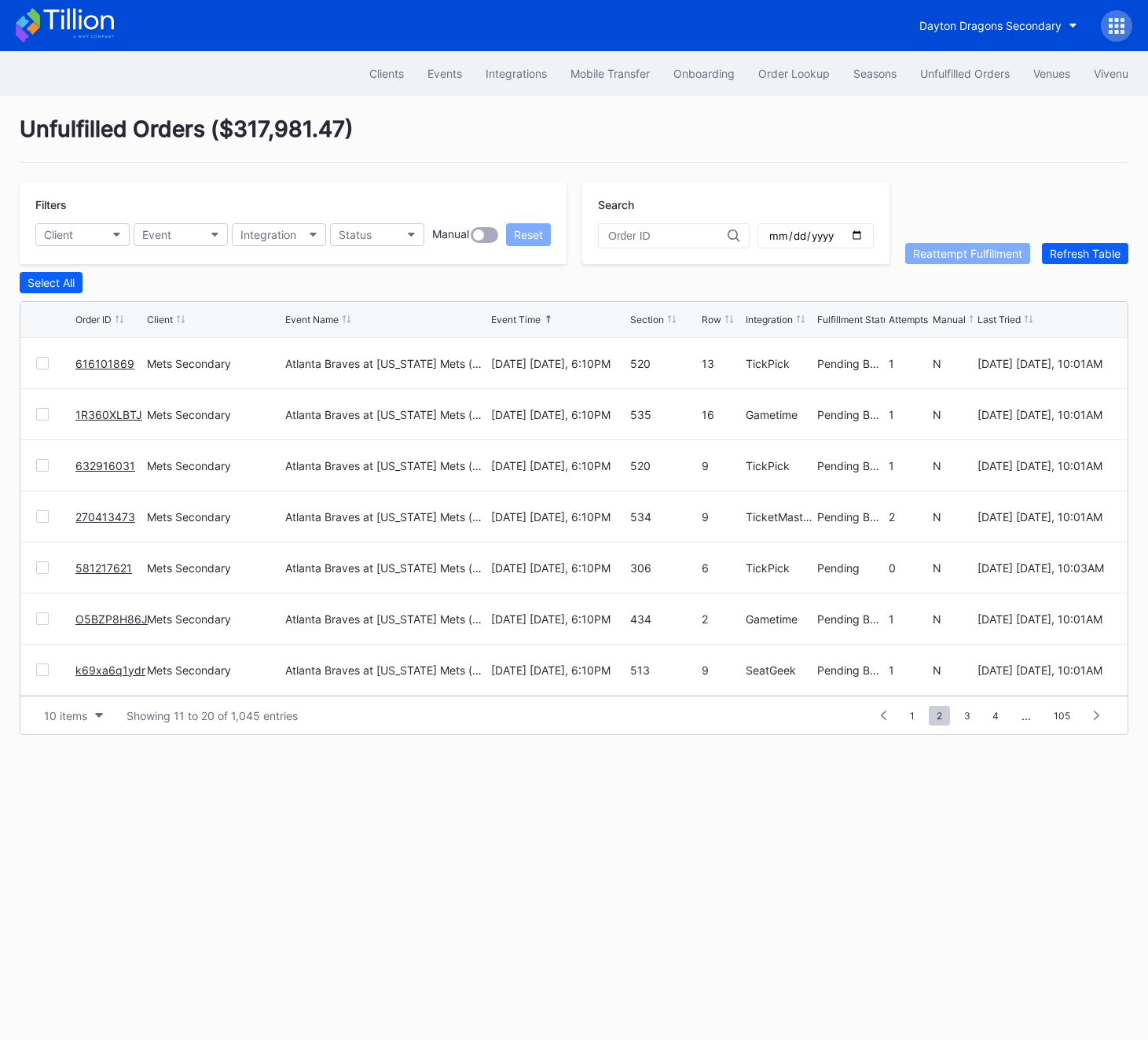
scroll to position [153, 0]
click at [974, 718] on span "3" at bounding box center [967, 716] width 22 height 20
click at [1079, 254] on div "Refresh Table" at bounding box center [1086, 254] width 71 height 13
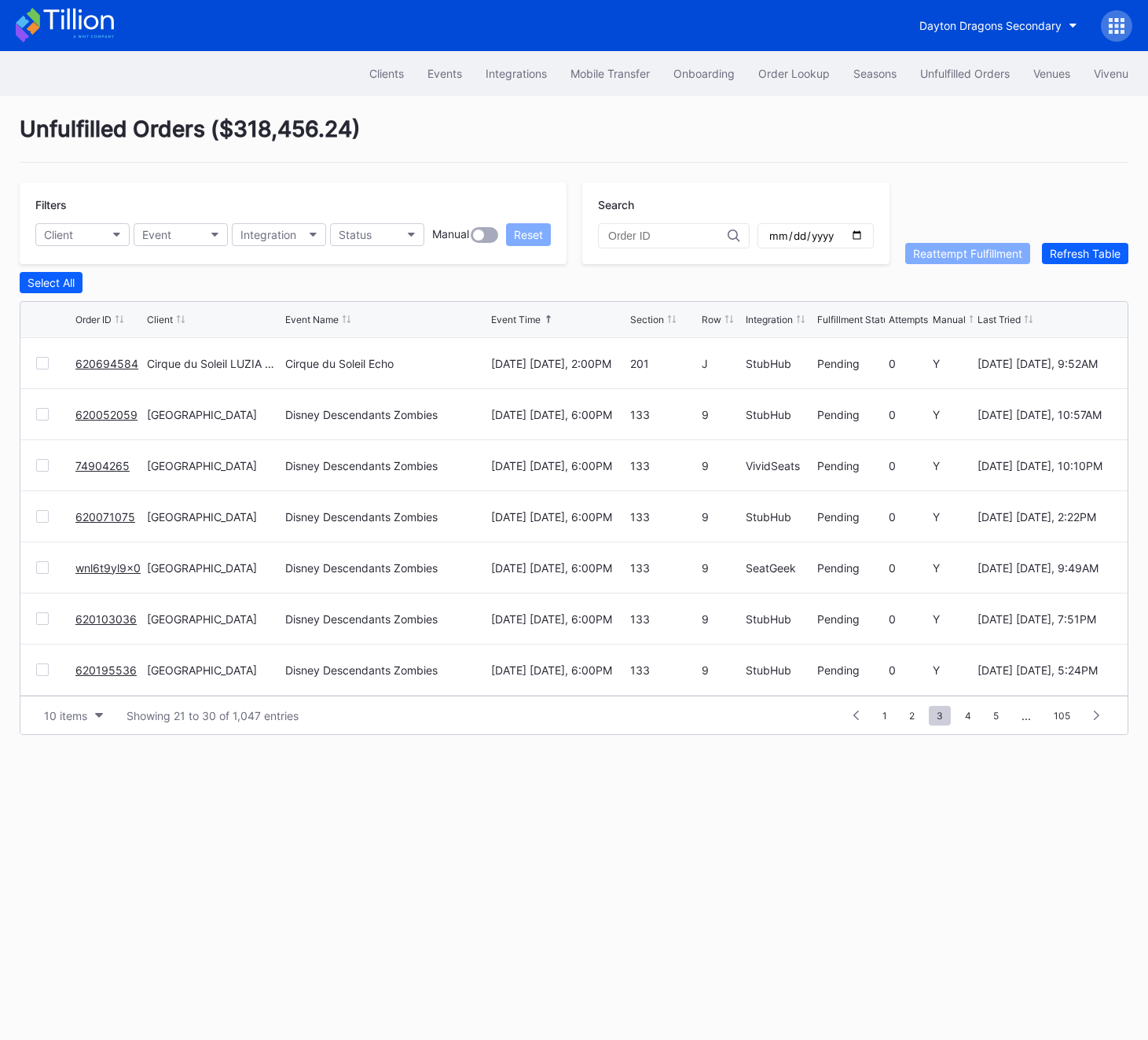
click at [86, 362] on link "620694584" at bounding box center [107, 364] width 63 height 13
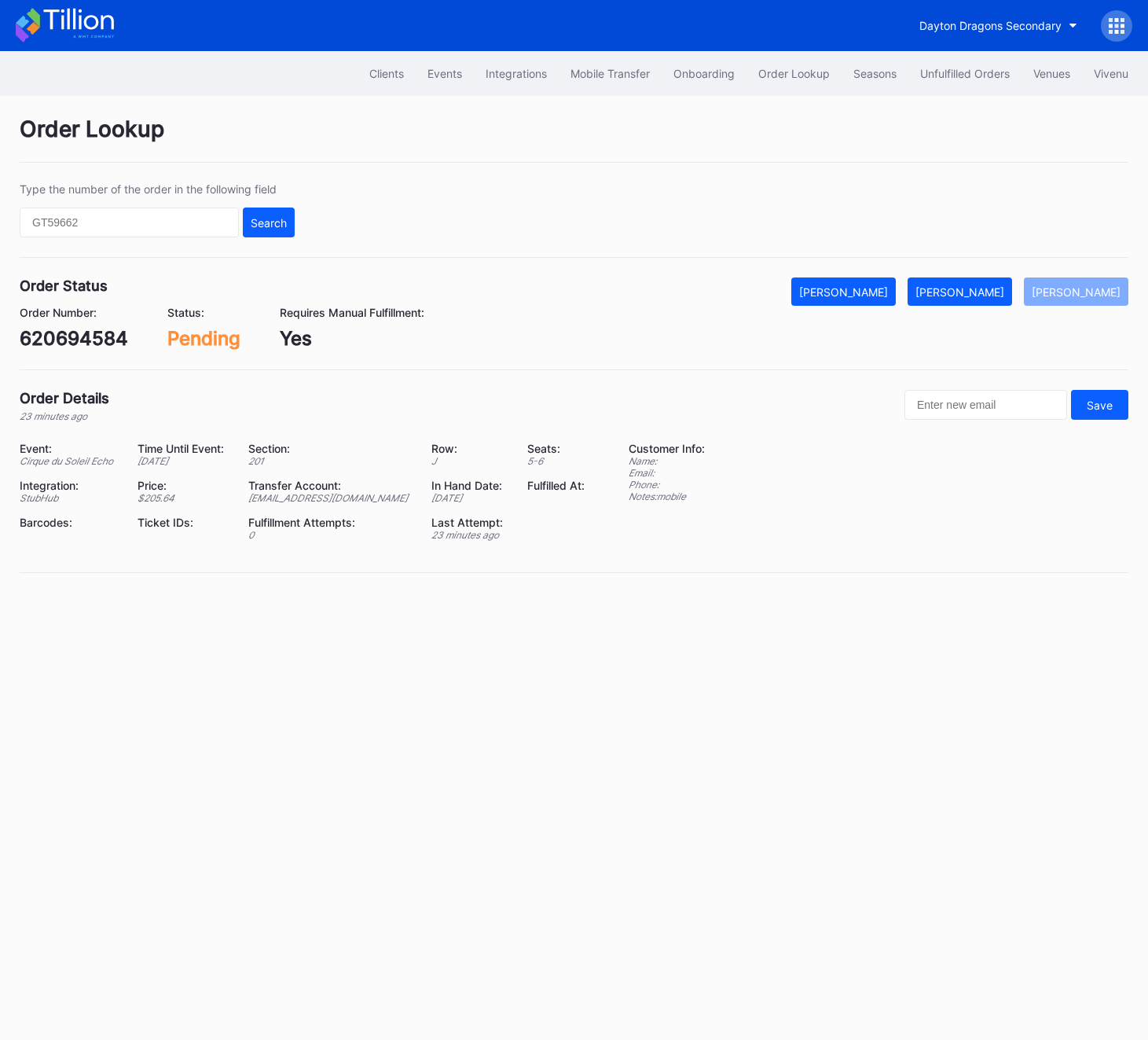
click at [48, 336] on div "620694584" at bounding box center [74, 338] width 108 height 23
copy div "620694584"
click at [978, 291] on div "[PERSON_NAME]" at bounding box center [960, 292] width 89 height 13
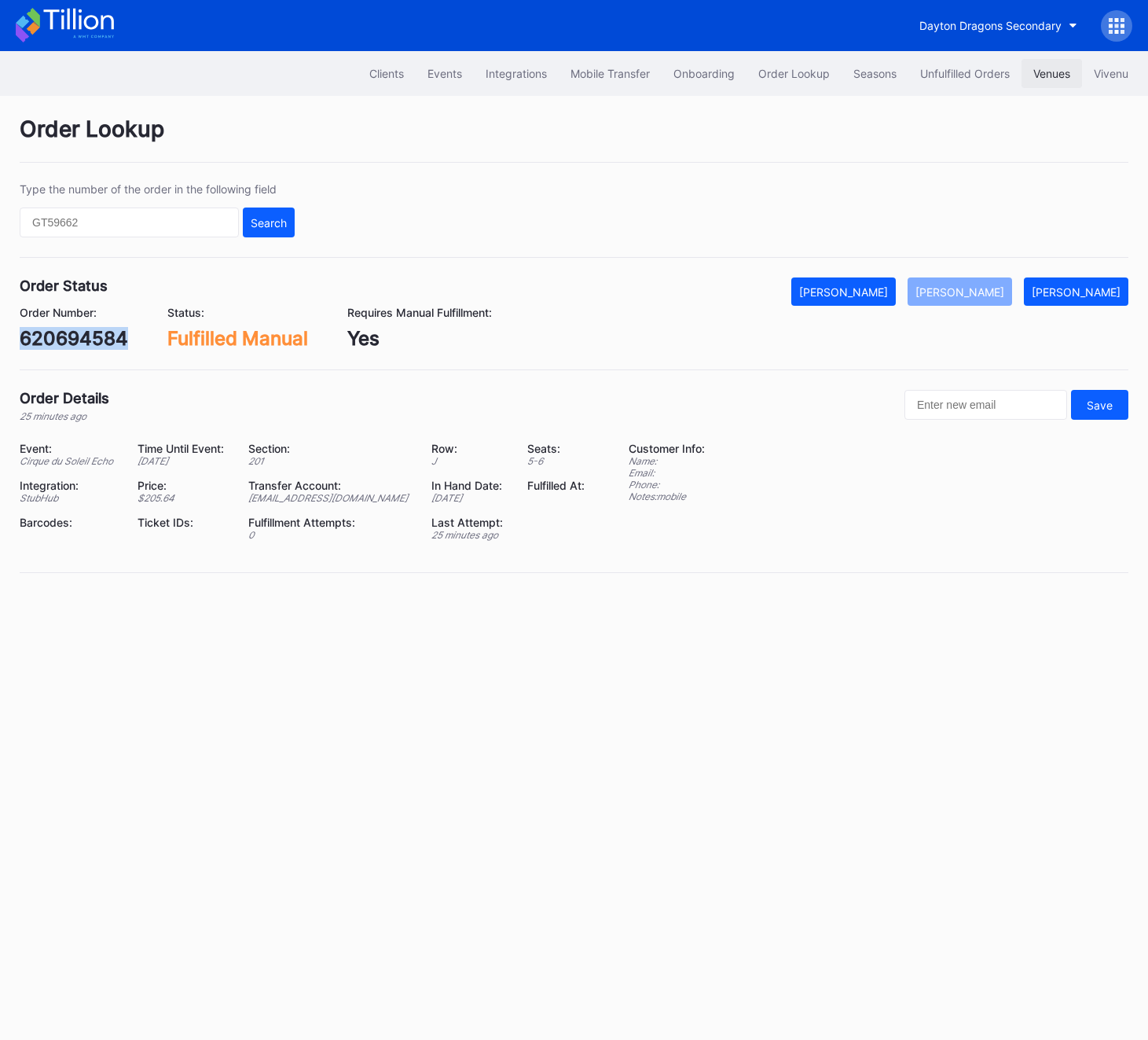
click at [1033, 76] on div "Venues" at bounding box center [1051, 73] width 37 height 13
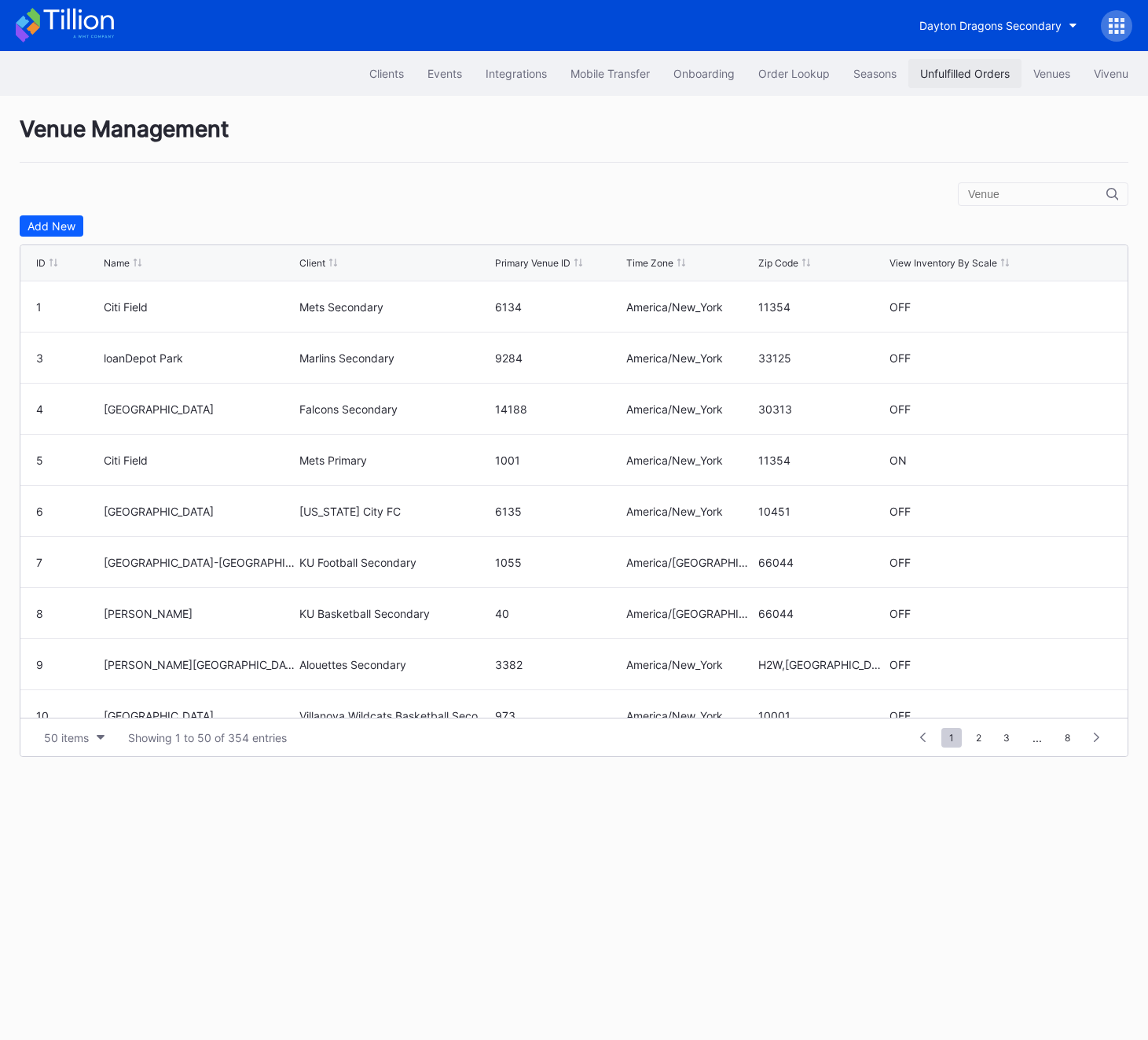
click at [965, 80] on button "Unfulfilled Orders" at bounding box center [965, 73] width 113 height 29
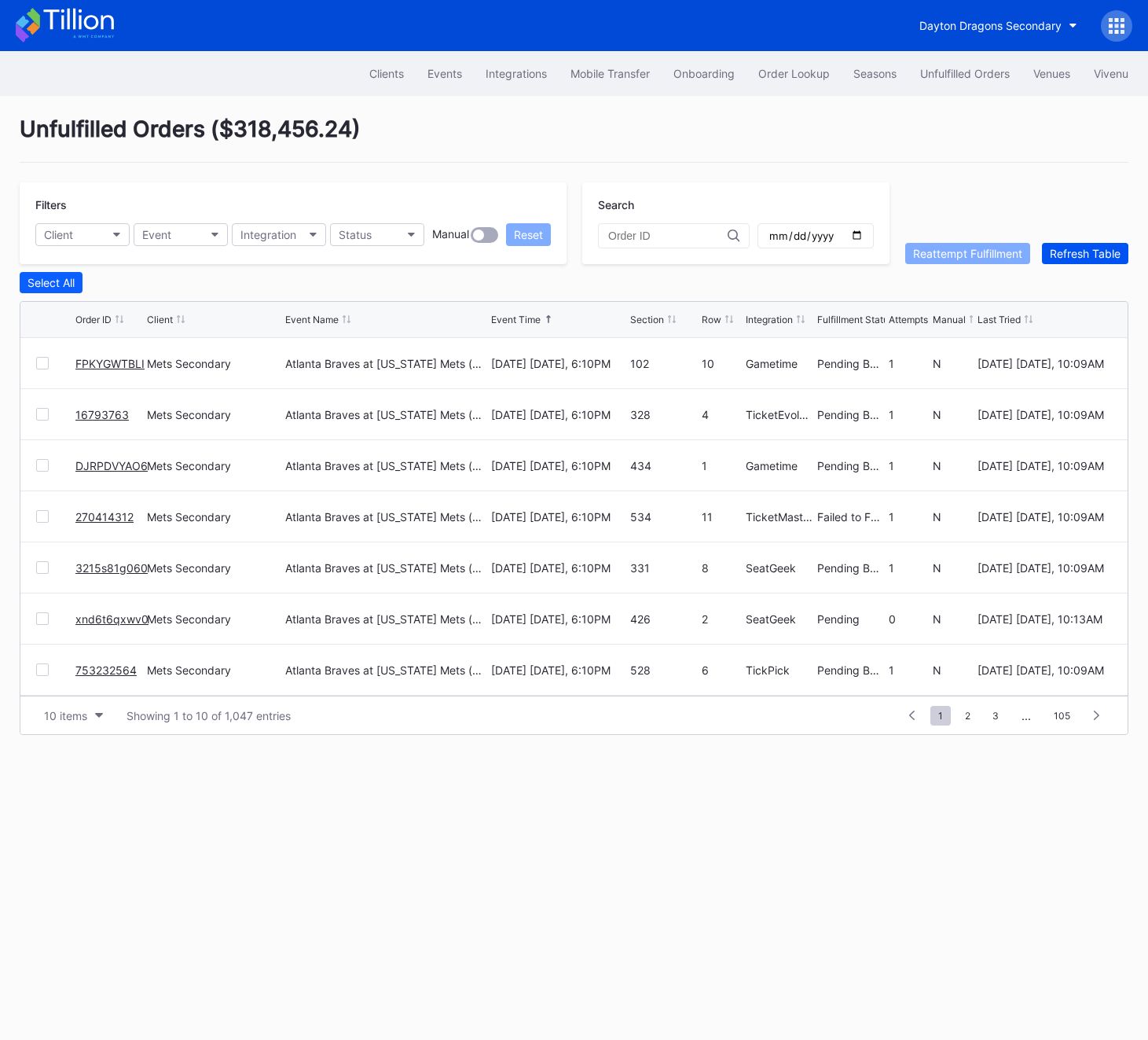
click at [1090, 257] on div "Refresh Table" at bounding box center [1086, 254] width 71 height 13
click at [1071, 248] on div "Refresh Table" at bounding box center [1086, 254] width 71 height 13
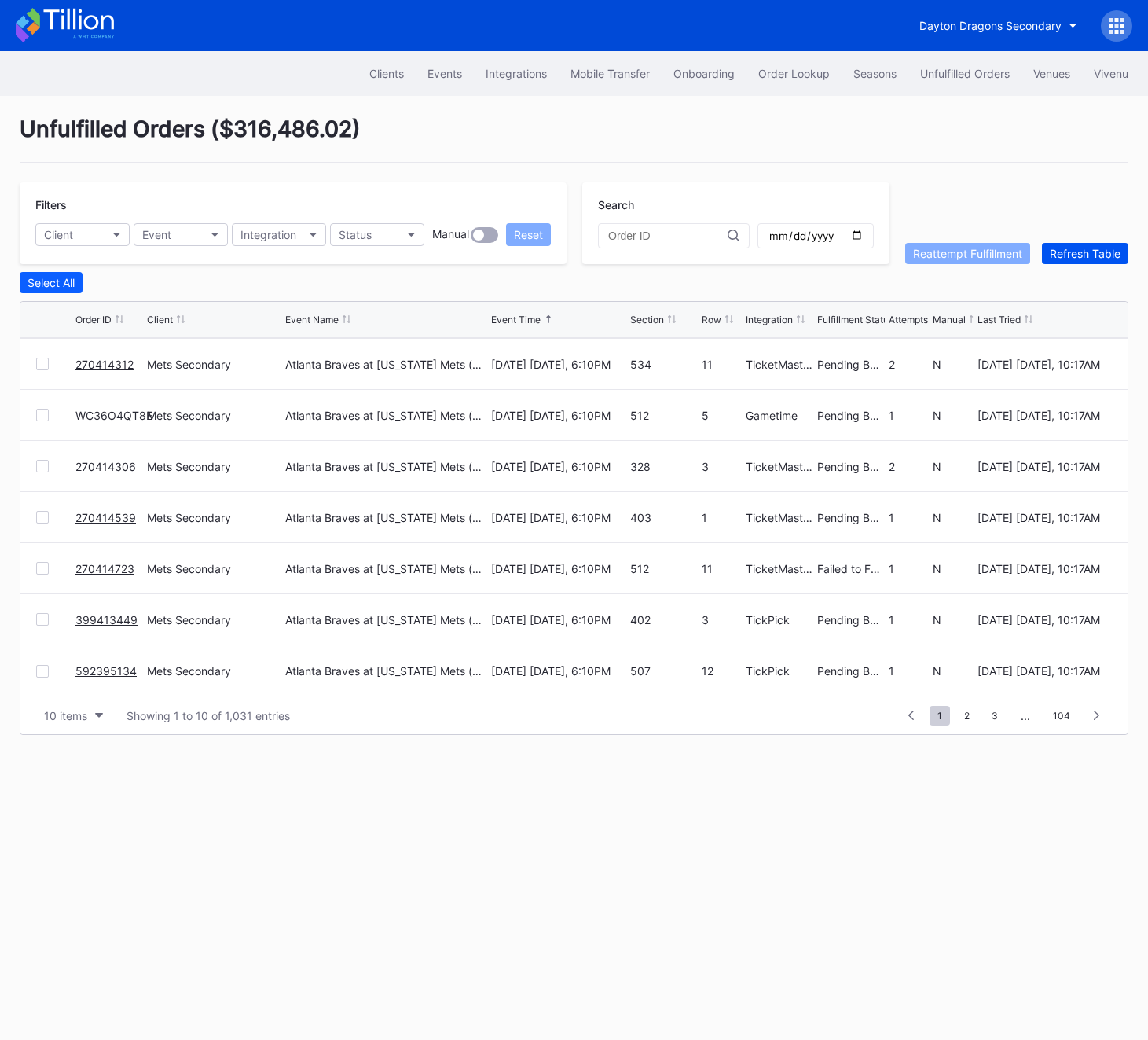
click at [1071, 248] on div "Refresh Table" at bounding box center [1086, 254] width 71 height 13
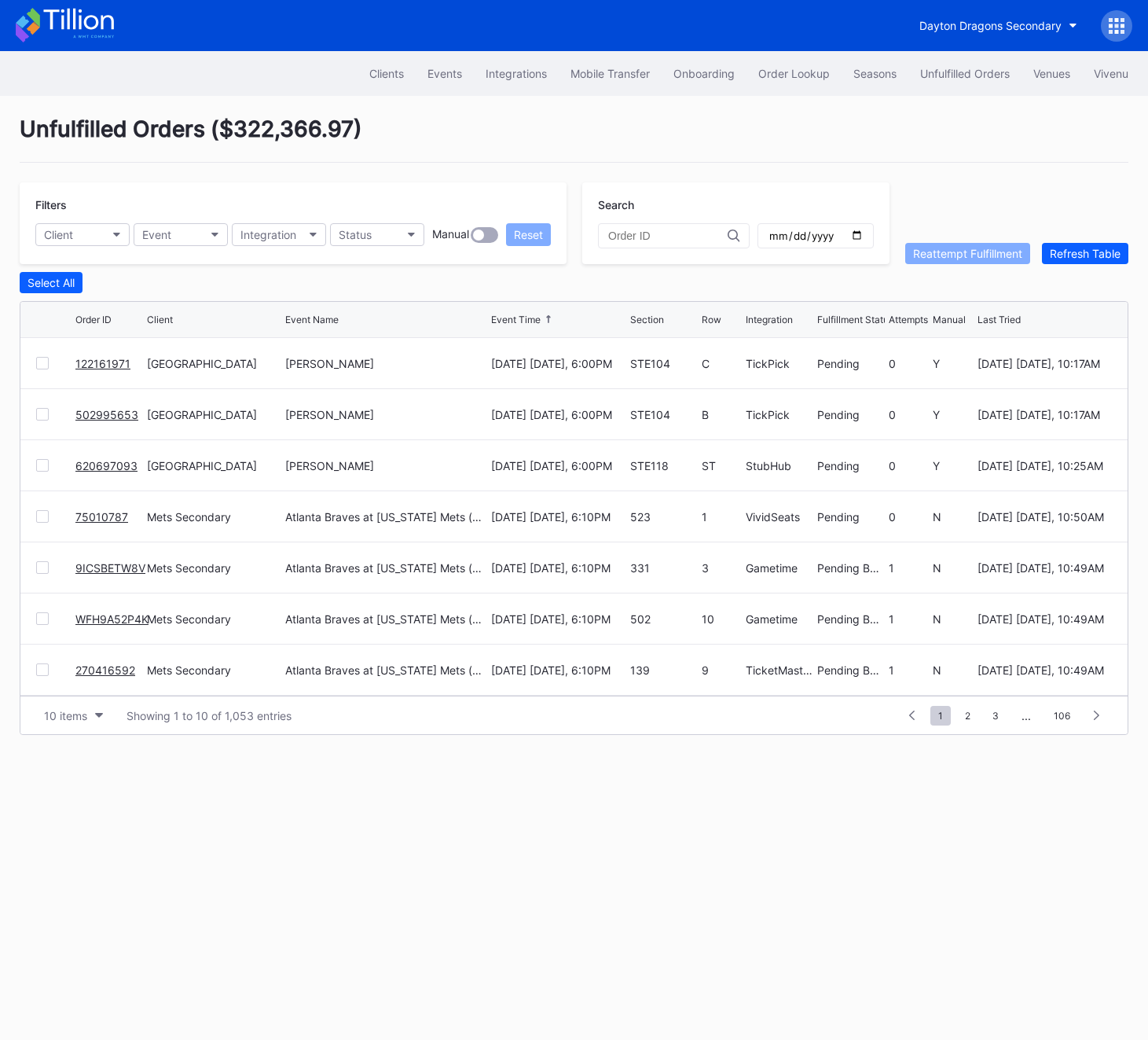
click at [96, 357] on link "122161971" at bounding box center [103, 364] width 55 height 13
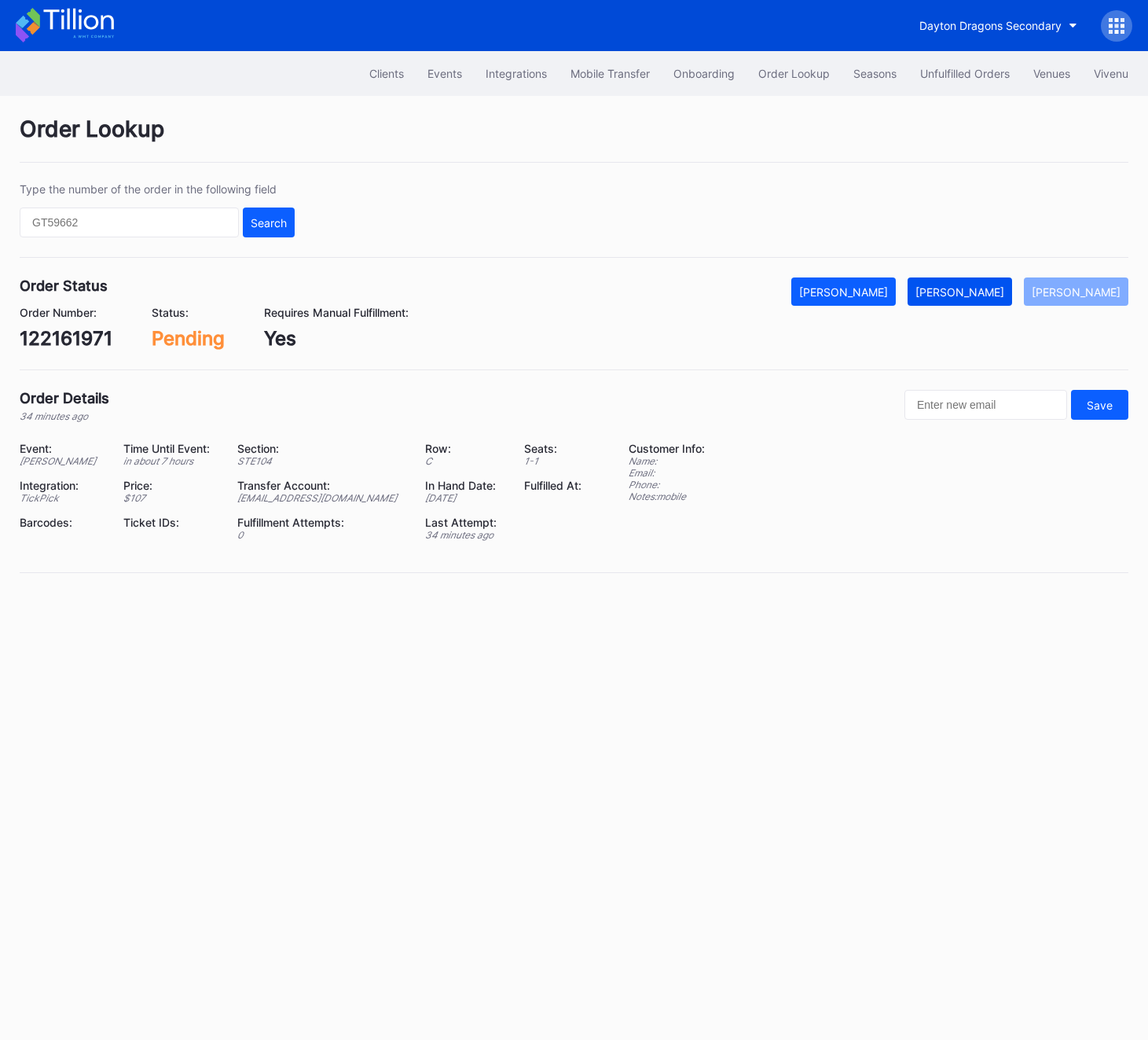
click at [989, 291] on div "[PERSON_NAME]" at bounding box center [960, 292] width 89 height 13
click at [38, 337] on div "122161971" at bounding box center [66, 338] width 93 height 23
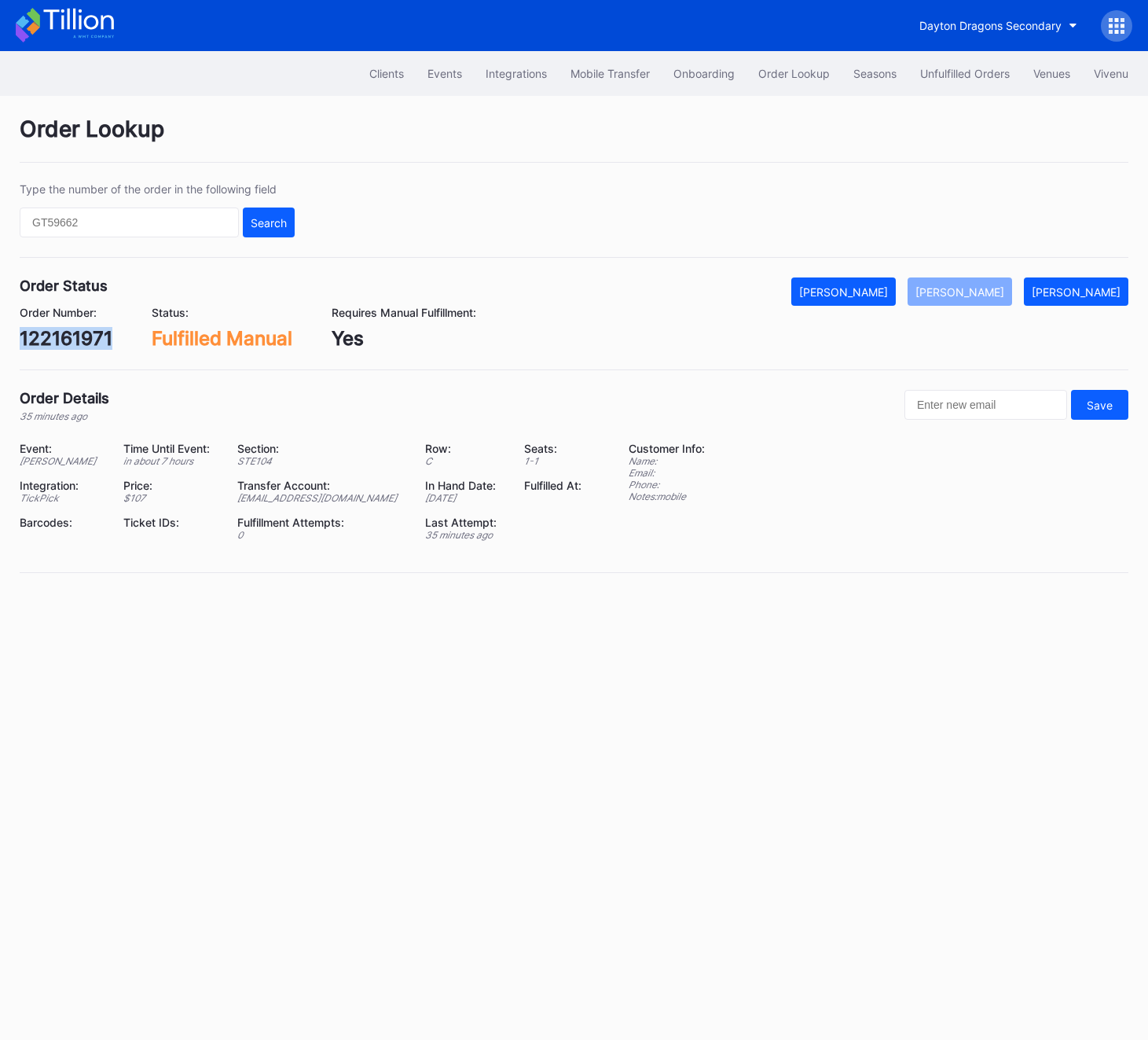
click at [38, 337] on div "122161971" at bounding box center [66, 338] width 93 height 23
copy div "122161971"
click at [949, 69] on div "Unfulfilled Orders" at bounding box center [964, 73] width 89 height 13
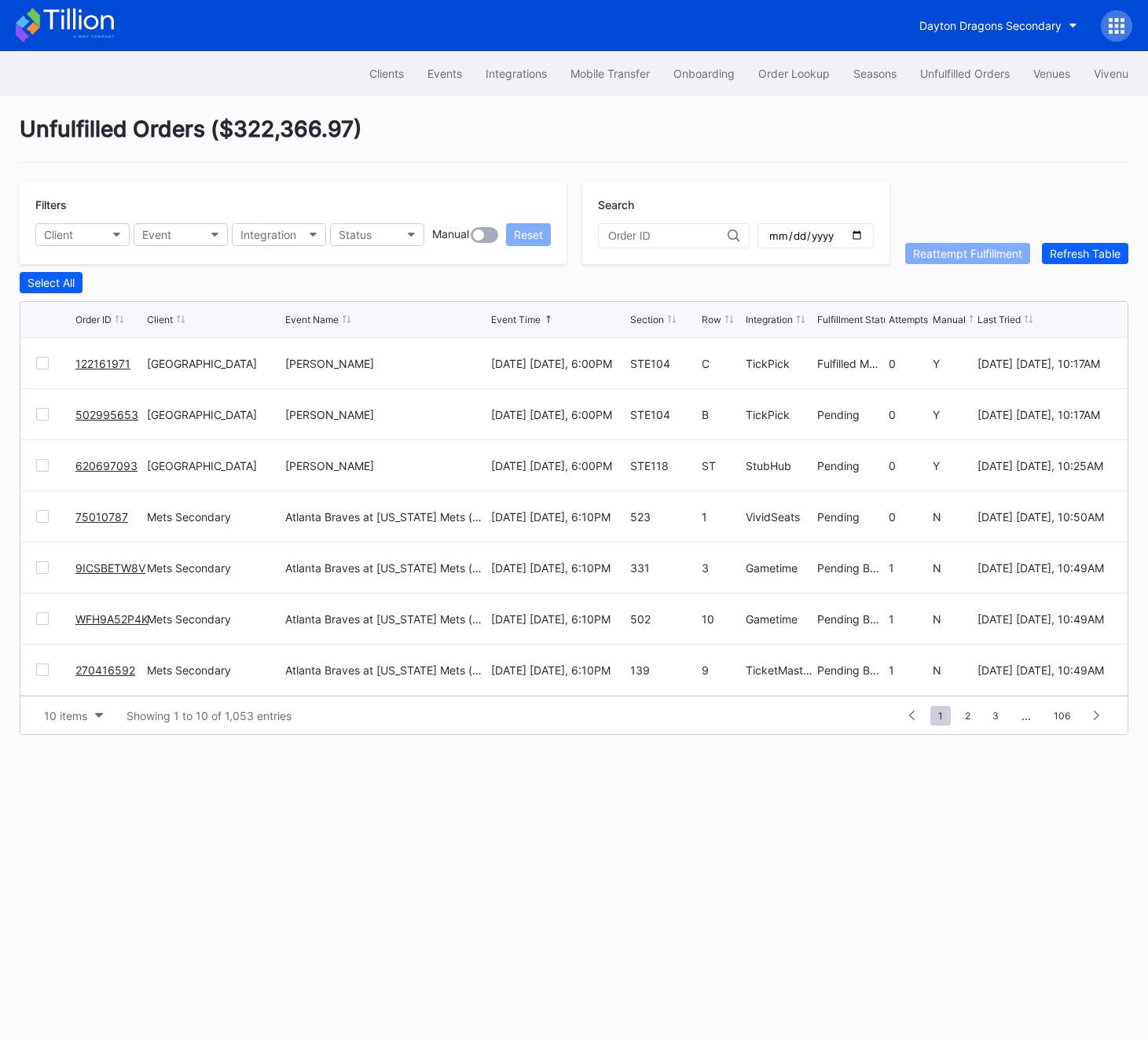
click at [114, 419] on div "502995653" at bounding box center [109, 414] width 67 height 50
click at [85, 412] on link "502995653" at bounding box center [107, 415] width 63 height 13
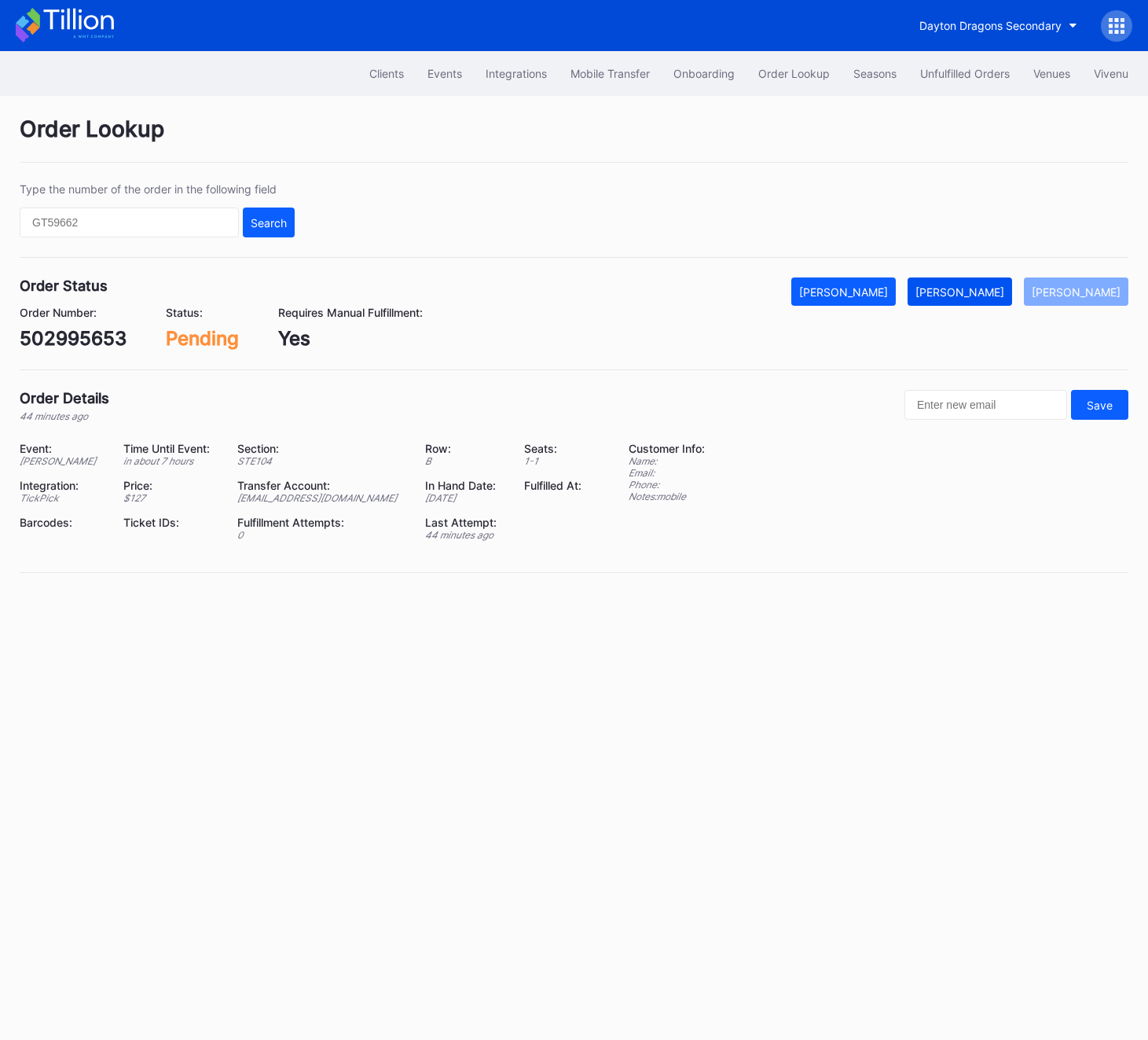
click at [976, 290] on div "[PERSON_NAME]" at bounding box center [960, 292] width 89 height 13
click at [47, 332] on div "502995653" at bounding box center [73, 338] width 107 height 23
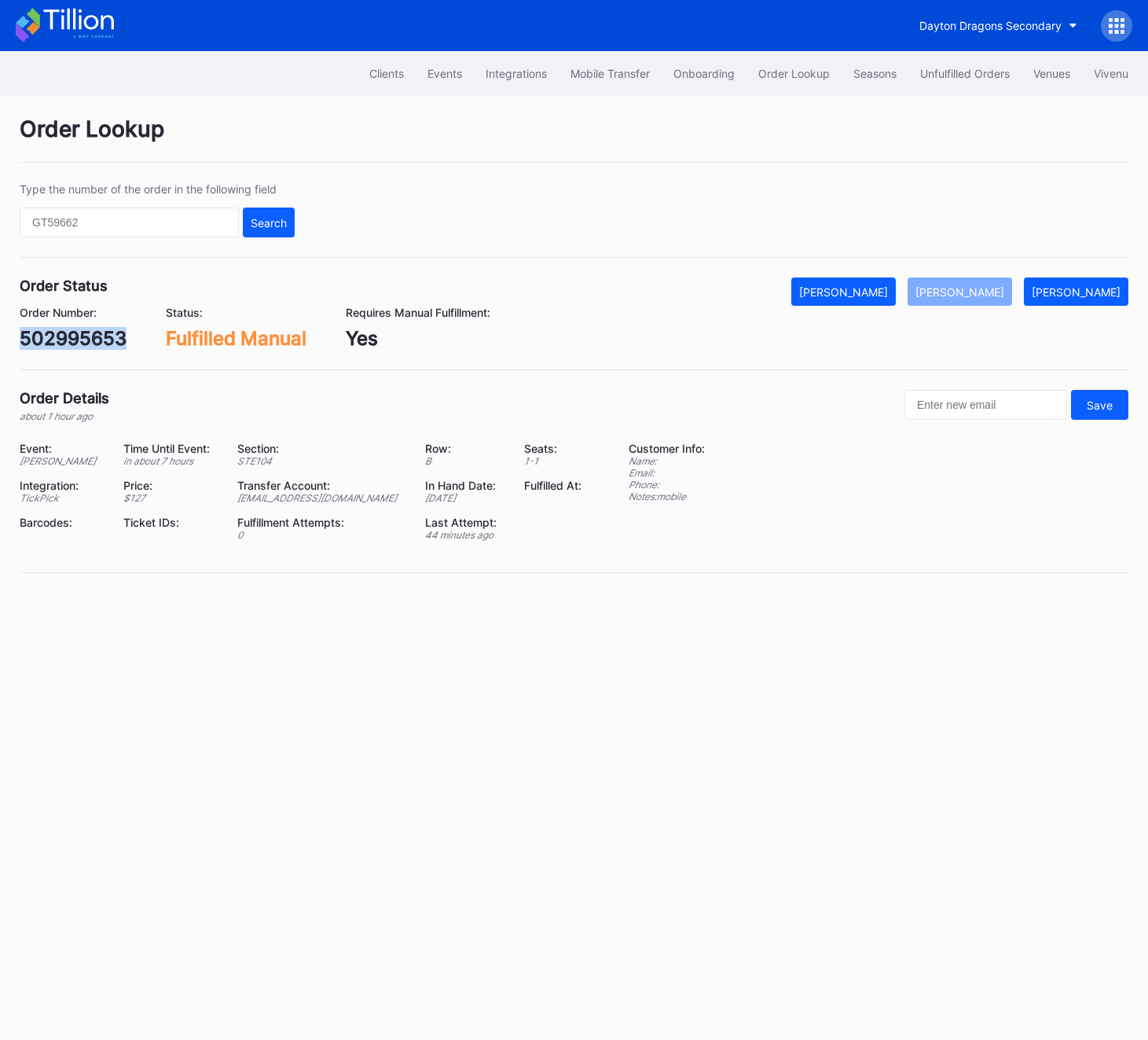
click at [47, 332] on div "502995653" at bounding box center [73, 338] width 107 height 23
copy div "502995653"
click at [962, 72] on div "Unfulfilled Orders" at bounding box center [964, 73] width 89 height 13
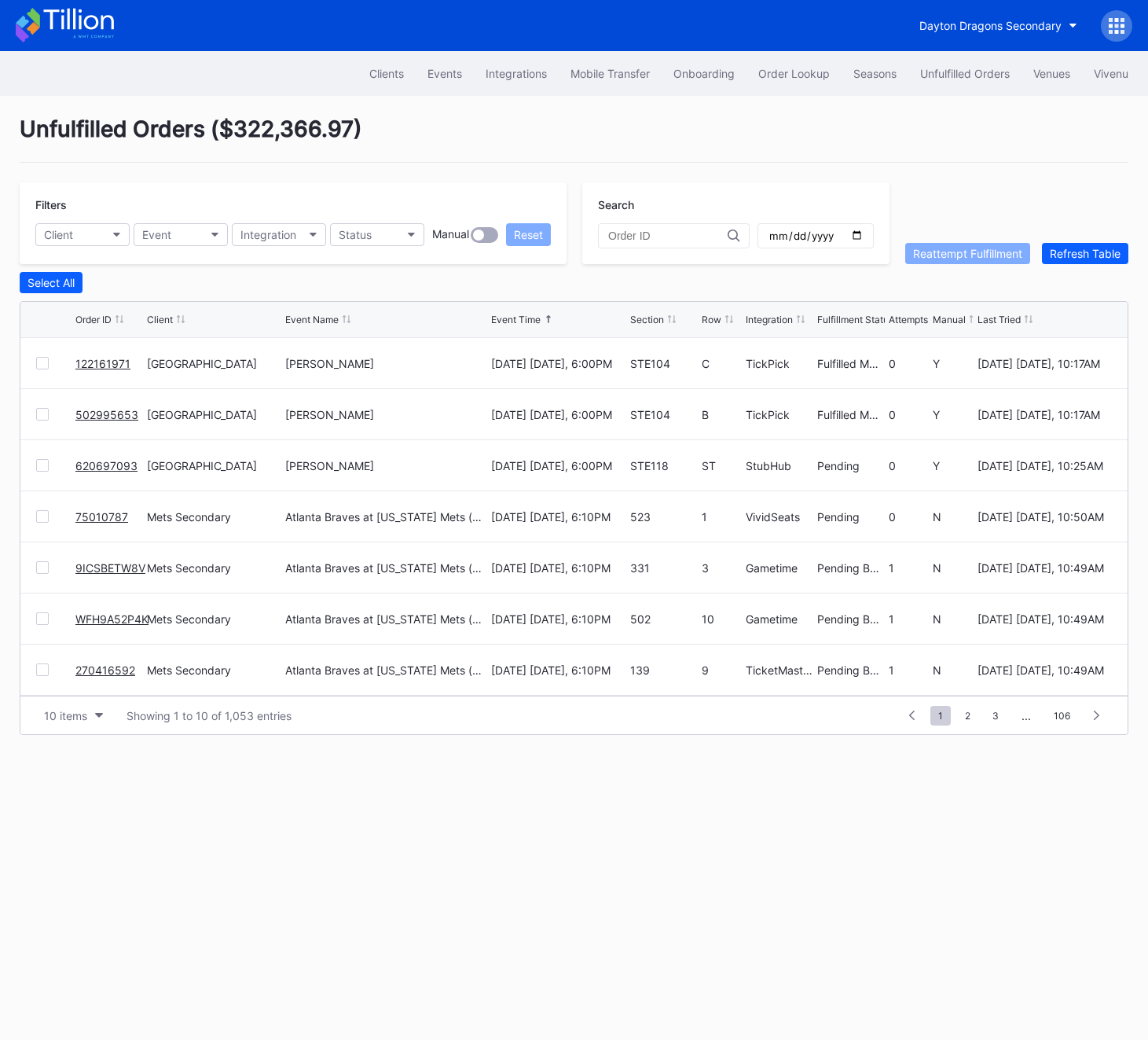
click at [962, 72] on div "Unfulfilled Orders" at bounding box center [964, 73] width 89 height 13
click at [105, 464] on link "620697093" at bounding box center [107, 465] width 62 height 13
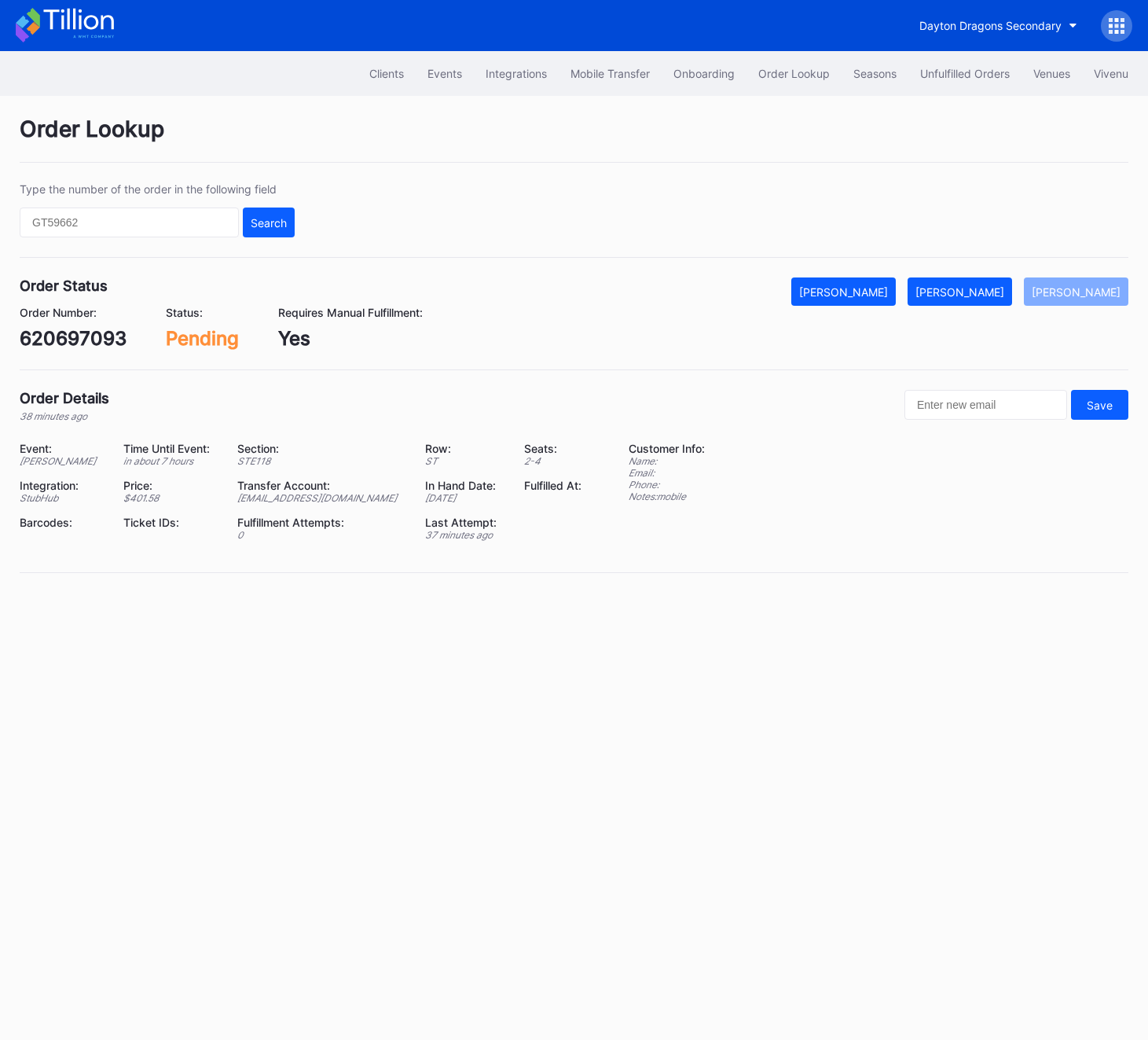
click at [81, 328] on div "620697093" at bounding box center [73, 338] width 107 height 23
copy div "620697093"
click at [999, 291] on div "[PERSON_NAME]" at bounding box center [960, 292] width 89 height 13
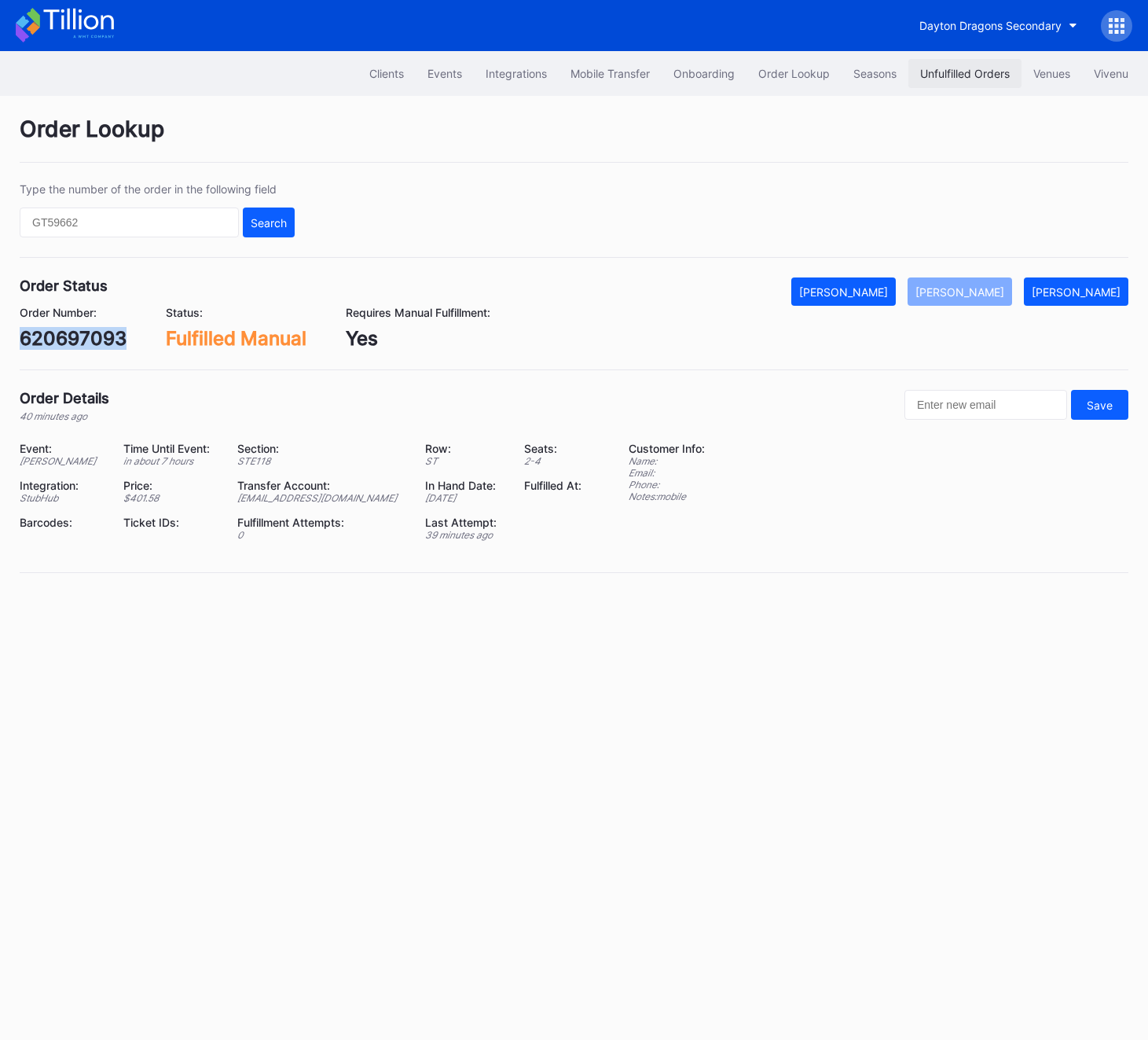
click at [986, 66] on div "Unfulfilled Orders" at bounding box center [964, 73] width 89 height 13
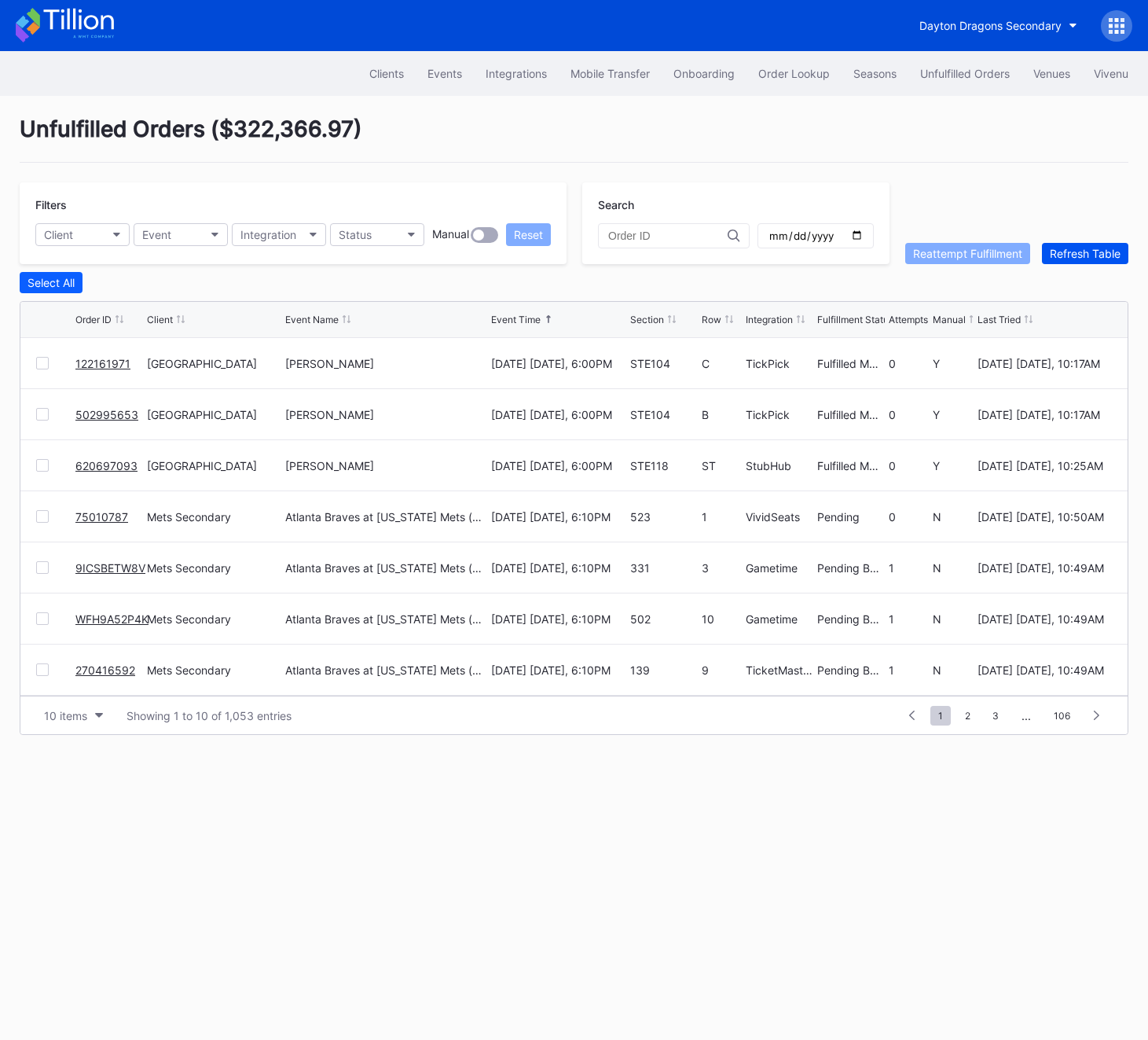
click at [1081, 253] on div "Refresh Table" at bounding box center [1086, 254] width 71 height 13
click at [127, 363] on link "61T3EUVDOF" at bounding box center [111, 364] width 71 height 13
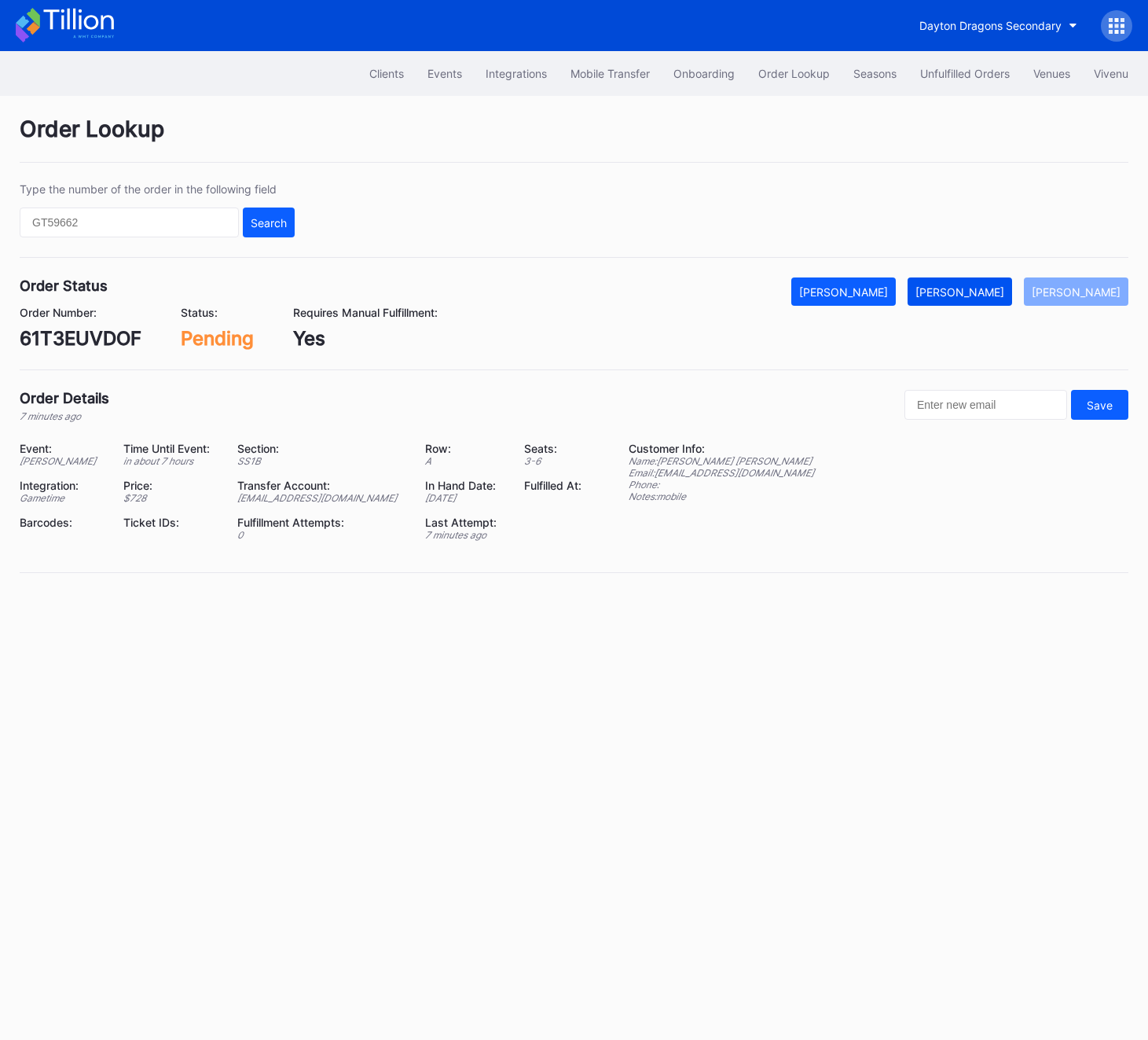
click at [980, 283] on button "[PERSON_NAME]" at bounding box center [959, 291] width 104 height 28
click at [74, 342] on div "61T3EUVDOF" at bounding box center [80, 338] width 121 height 23
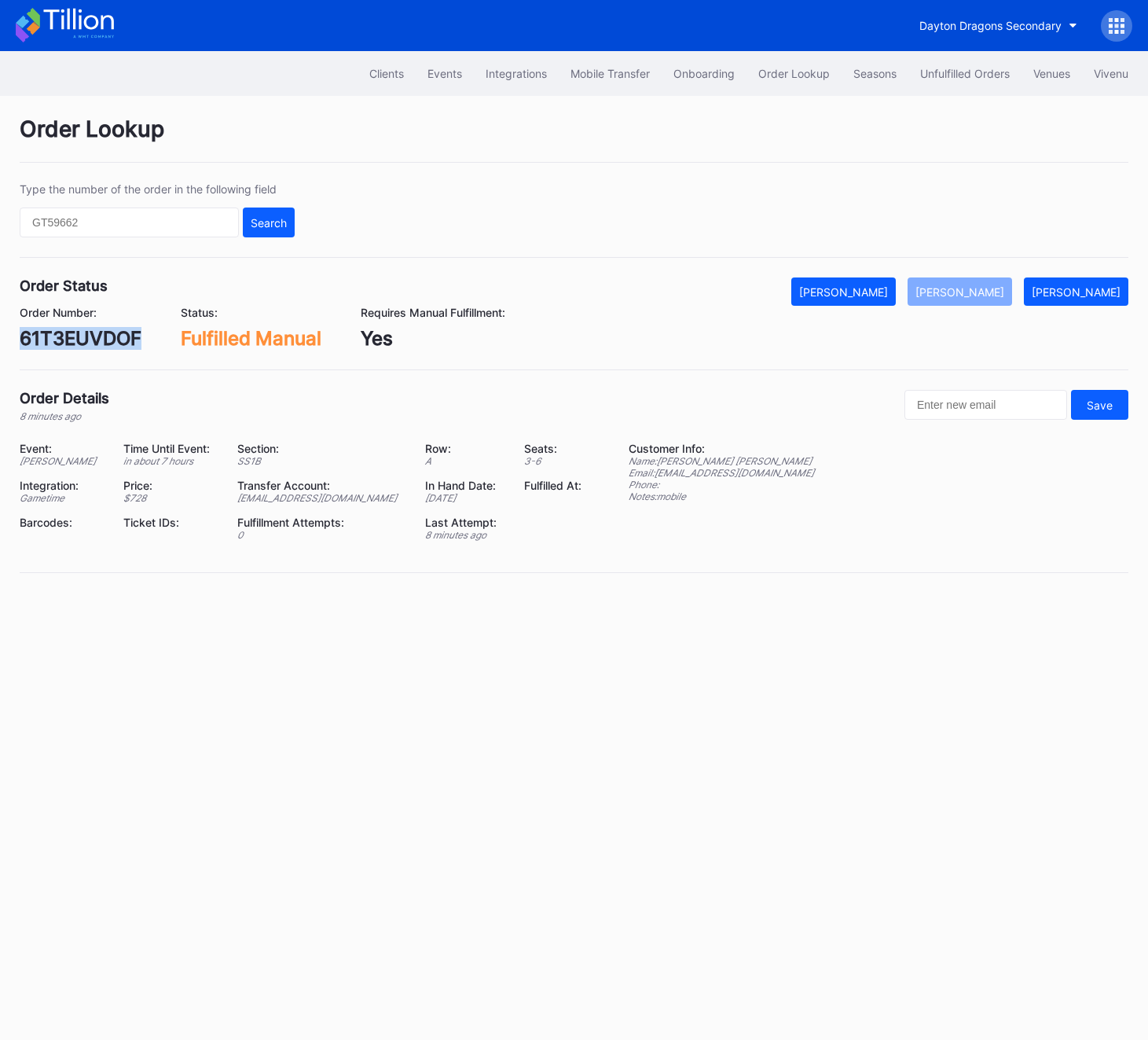
click at [74, 342] on div "61T3EUVDOF" at bounding box center [80, 338] width 121 height 23
copy div "61T3EUVDOF"
click at [928, 47] on div "Dayton Dragons Secondary" at bounding box center [574, 25] width 1148 height 51
click at [930, 86] on button "Unfulfilled Orders" at bounding box center [965, 73] width 113 height 29
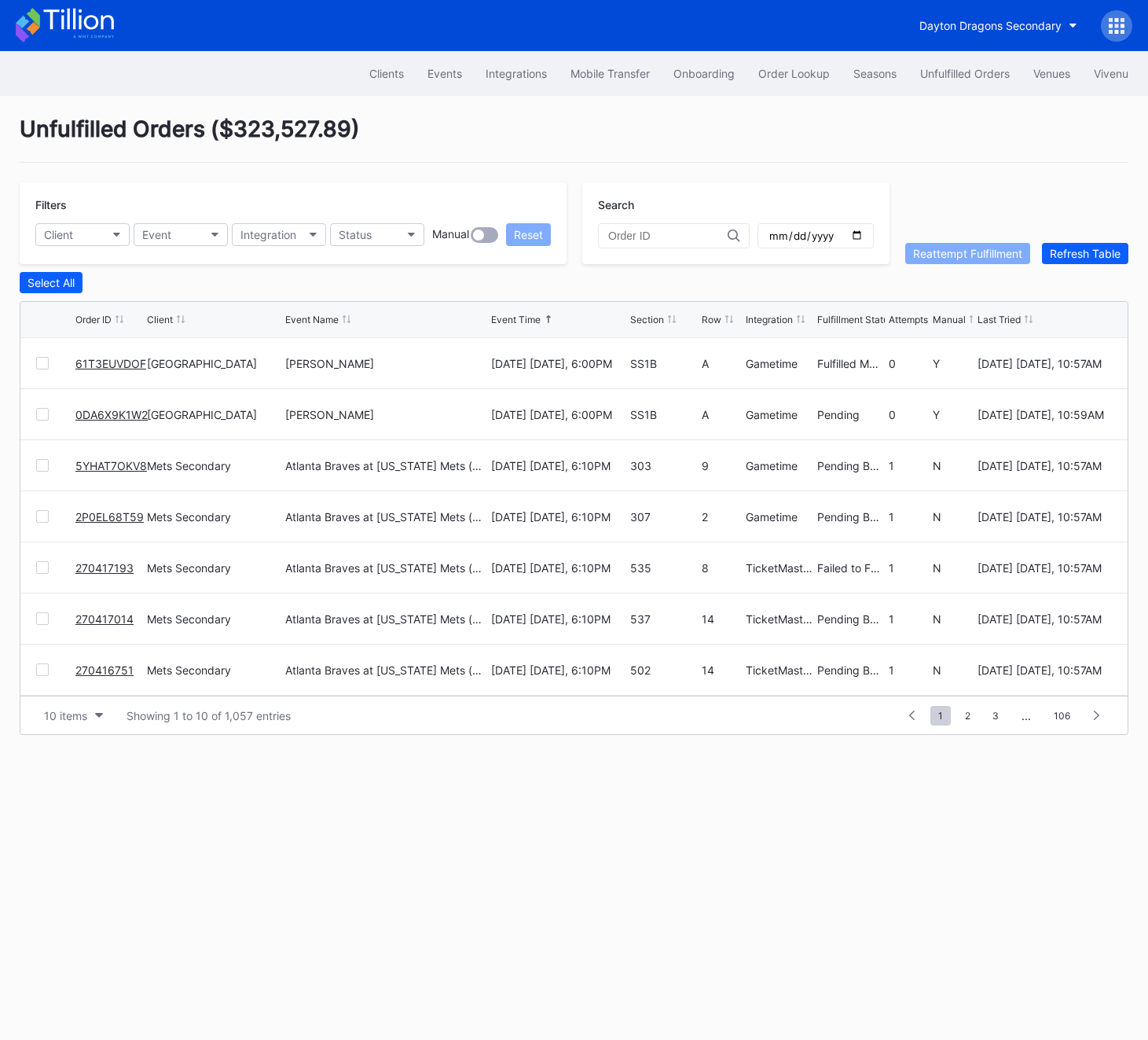
click at [1070, 267] on div "Unfulfilled Orders ( $323,527.89 ) Filters Client Event Integration Status Manu…" at bounding box center [574, 425] width 1148 height 659
click at [101, 415] on link "0DA6X9K1W2" at bounding box center [112, 415] width 72 height 13
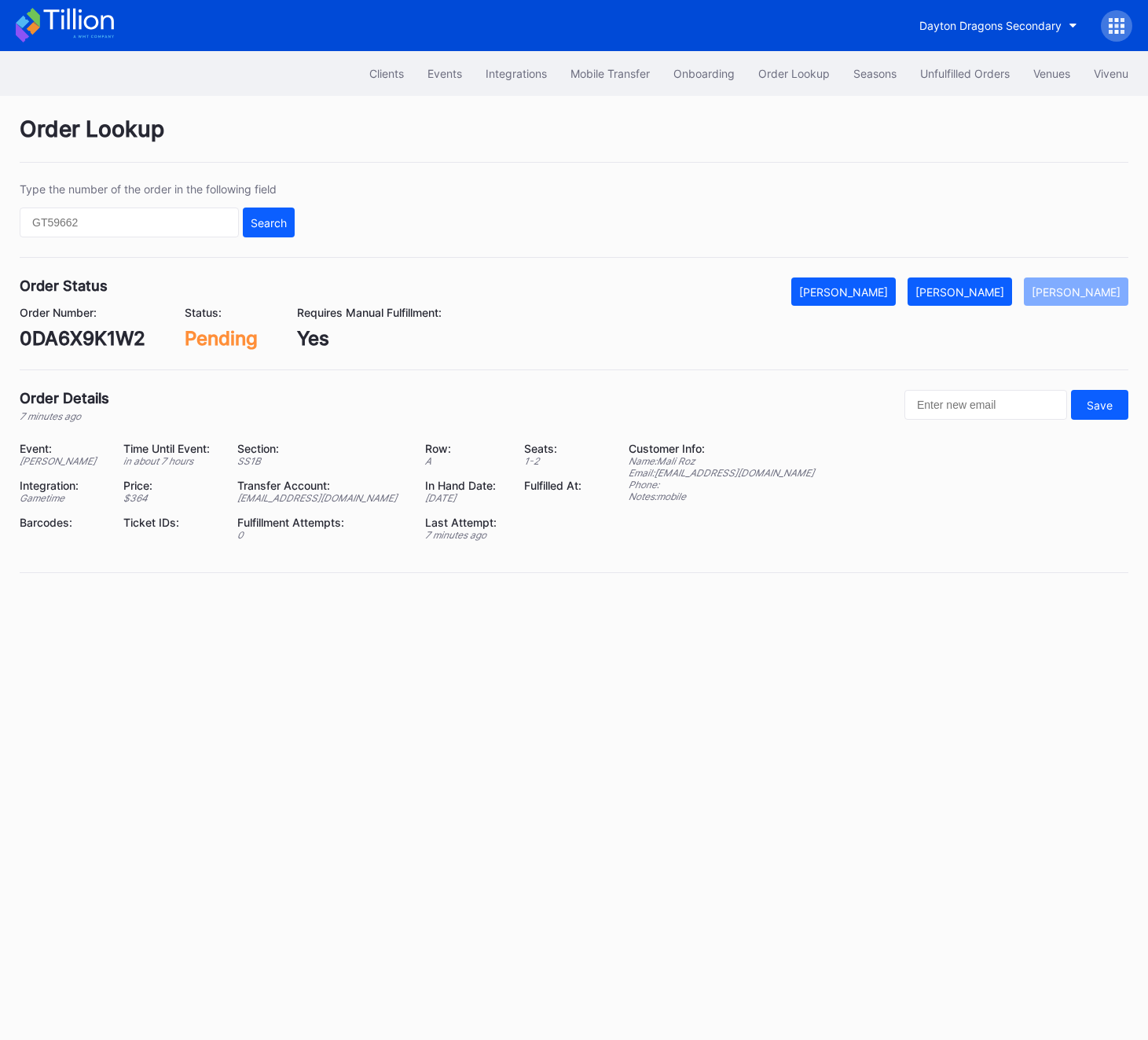
click at [977, 306] on div "Order Number: 0DA6X9K1W2 Status: Pending Requires Manual Fulfillment: Yes" at bounding box center [574, 328] width 1109 height 44
click at [977, 291] on div "[PERSON_NAME]" at bounding box center [960, 292] width 89 height 13
click at [107, 336] on div "0DA6X9K1W2" at bounding box center [82, 338] width 126 height 23
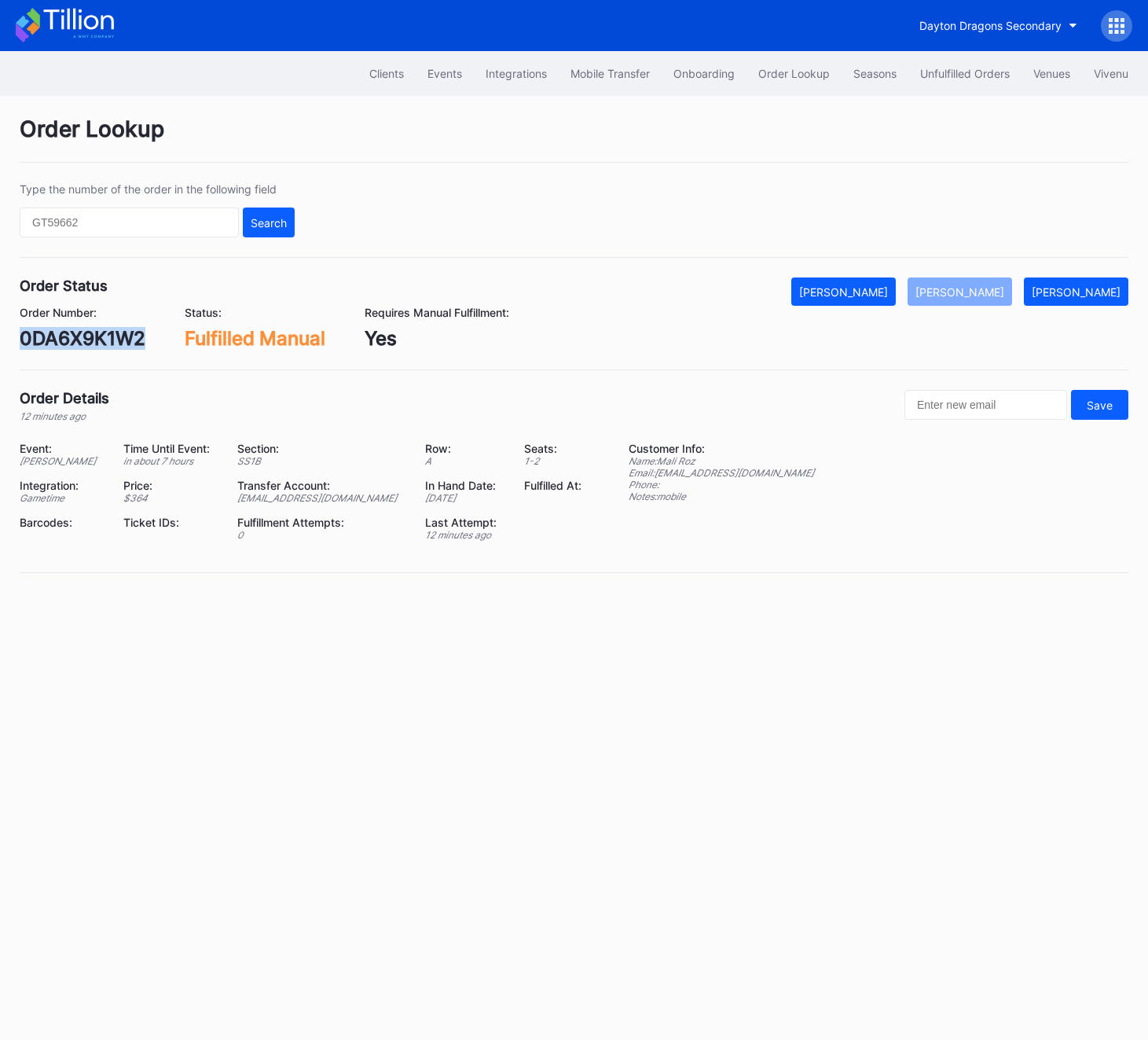
click at [107, 336] on div "0DA6X9K1W2" at bounding box center [82, 338] width 126 height 23
click at [910, 65] on button "Unfulfilled Orders" at bounding box center [965, 73] width 113 height 29
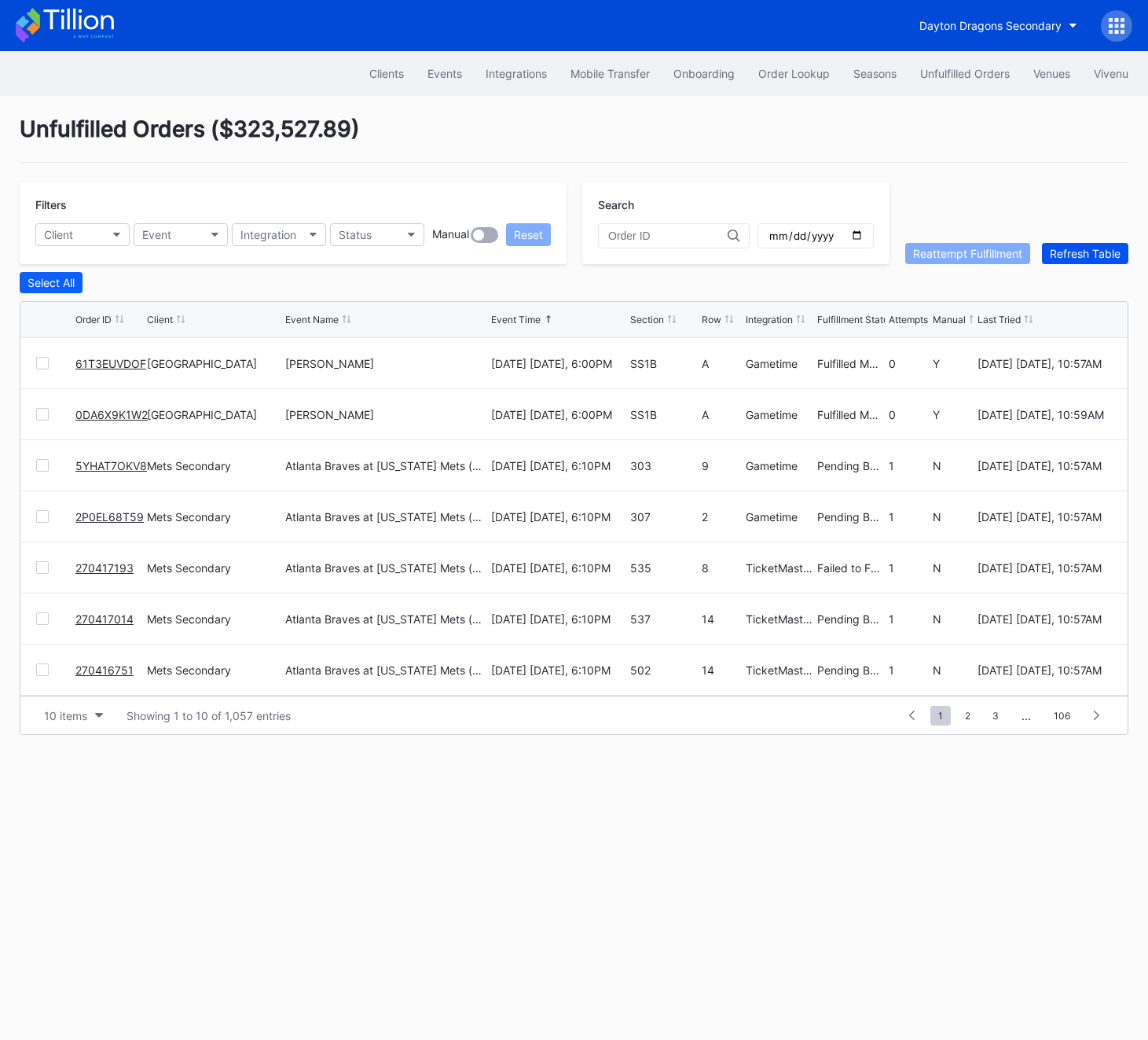
click at [1083, 253] on div "Refresh Table" at bounding box center [1086, 254] width 71 height 13
click at [1100, 252] on div "Refresh Table" at bounding box center [1086, 254] width 71 height 13
